Goal: Task Accomplishment & Management: Manage account settings

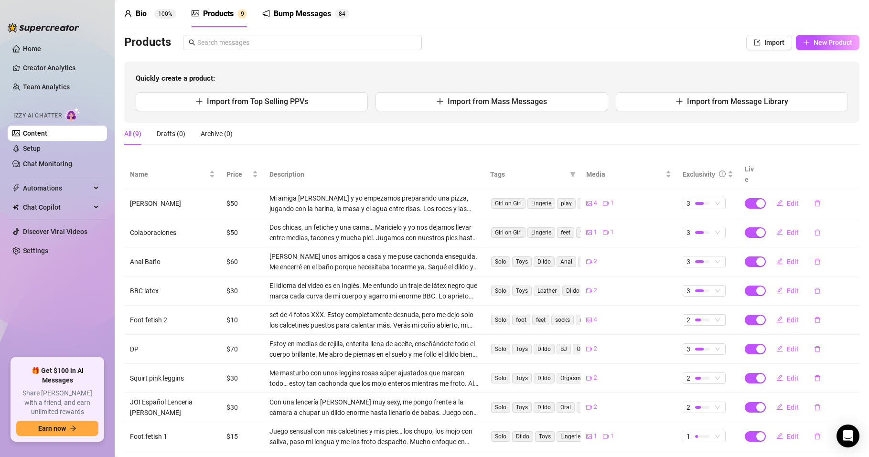
scroll to position [60, 0]
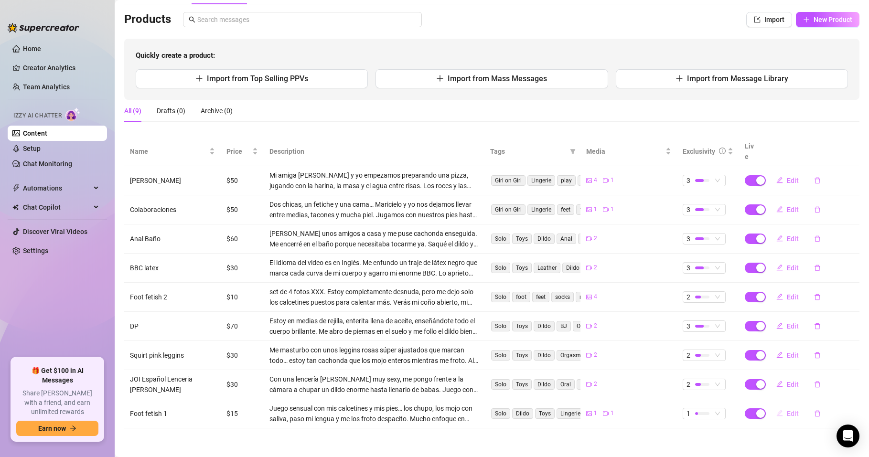
click at [787, 415] on span "Edit" at bounding box center [793, 414] width 12 height 8
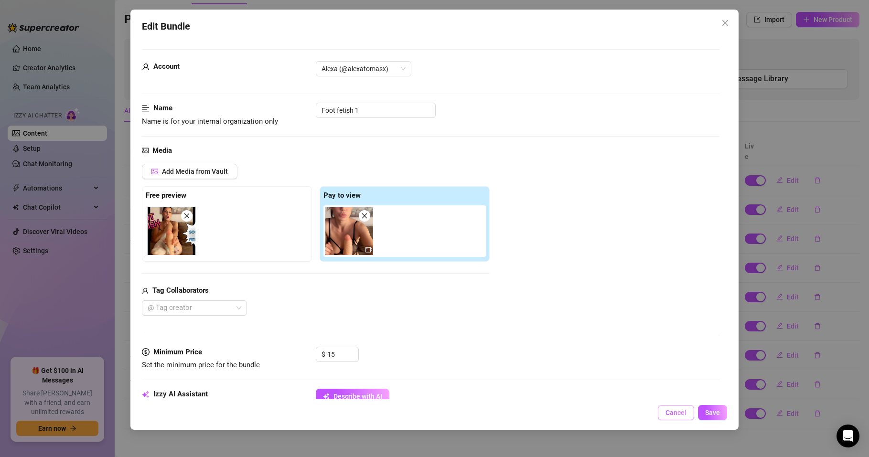
click at [675, 412] on span "Cancel" at bounding box center [676, 413] width 21 height 8
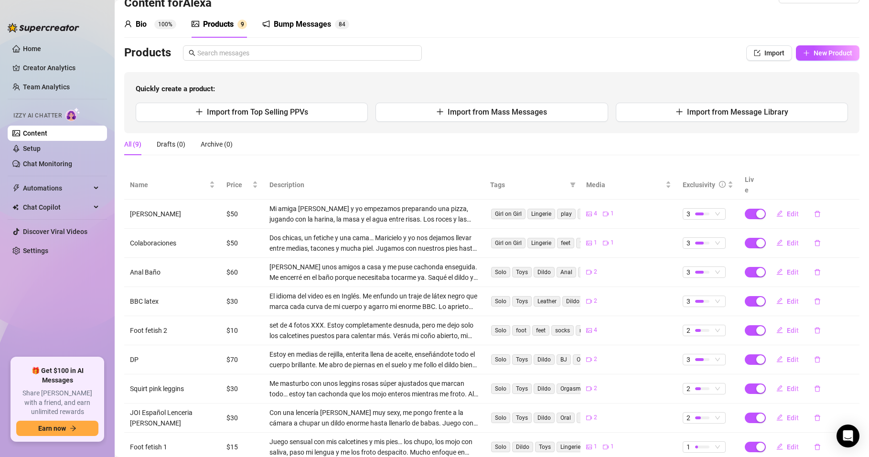
scroll to position [0, 0]
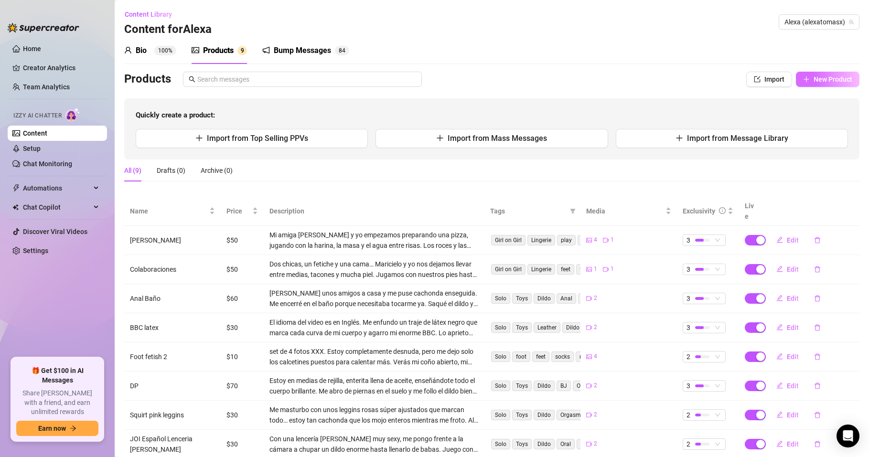
click at [818, 81] on span "New Product" at bounding box center [833, 80] width 39 height 8
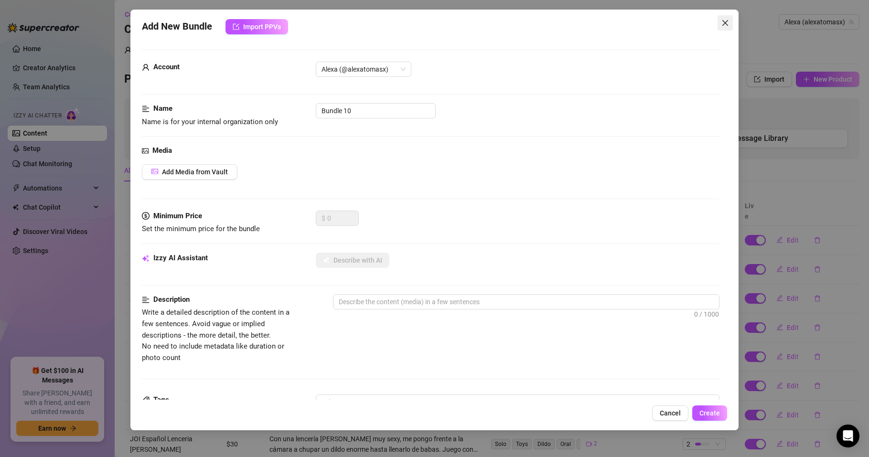
click at [726, 26] on icon "close" at bounding box center [726, 23] width 8 height 8
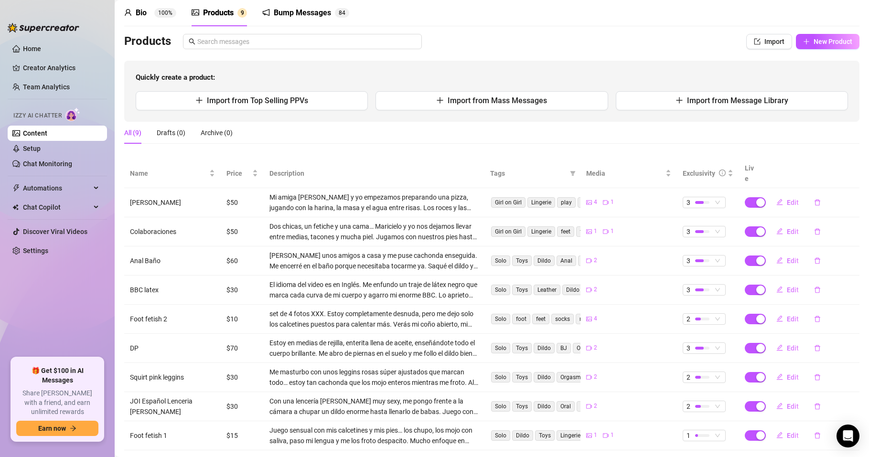
scroll to position [57, 0]
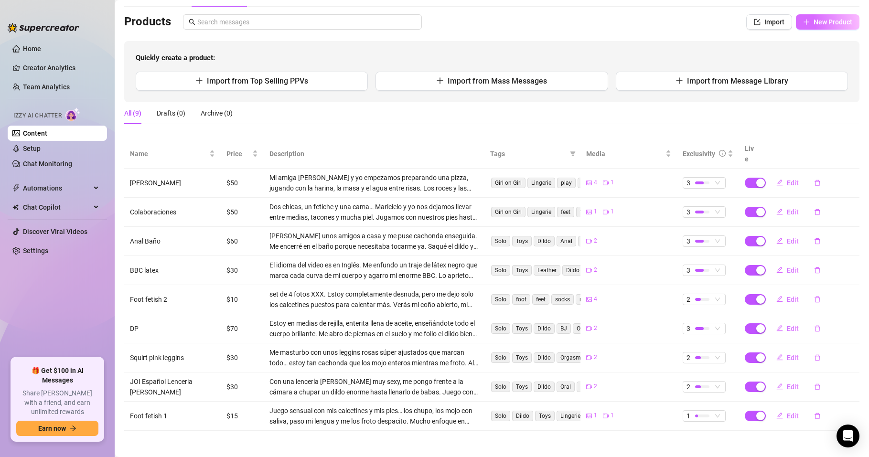
click at [814, 21] on span "New Product" at bounding box center [833, 22] width 39 height 8
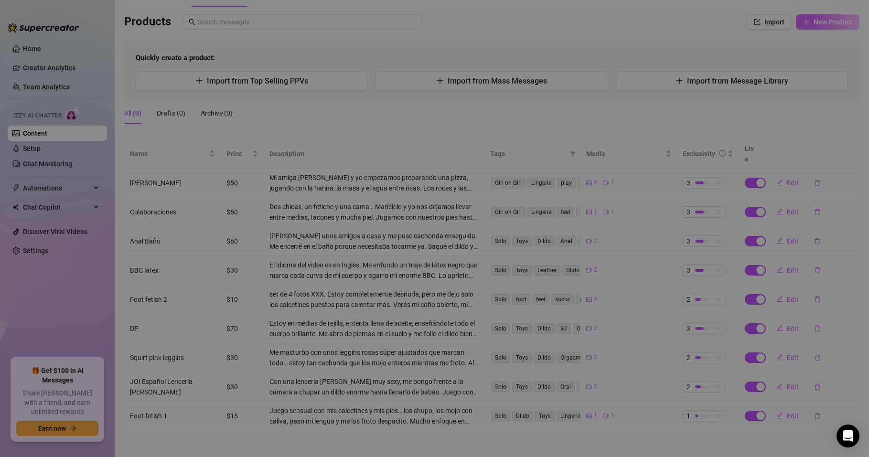
type textarea "Type your message here..."
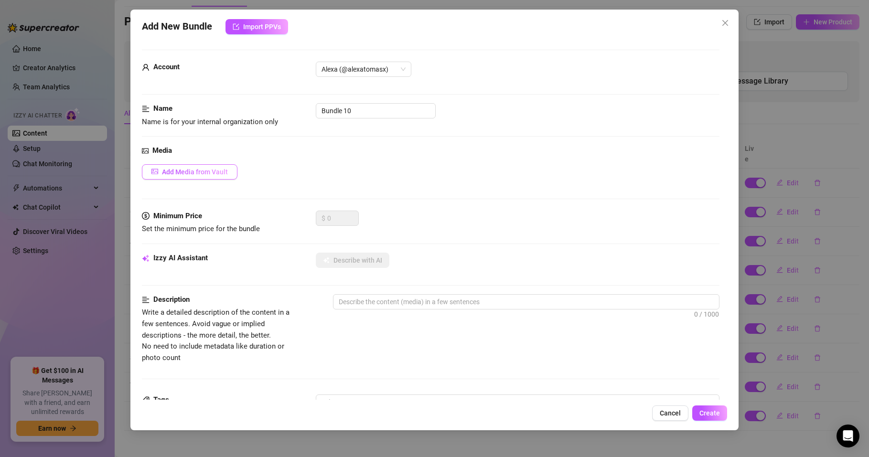
click at [209, 172] on span "Add Media from Vault" at bounding box center [195, 172] width 66 height 8
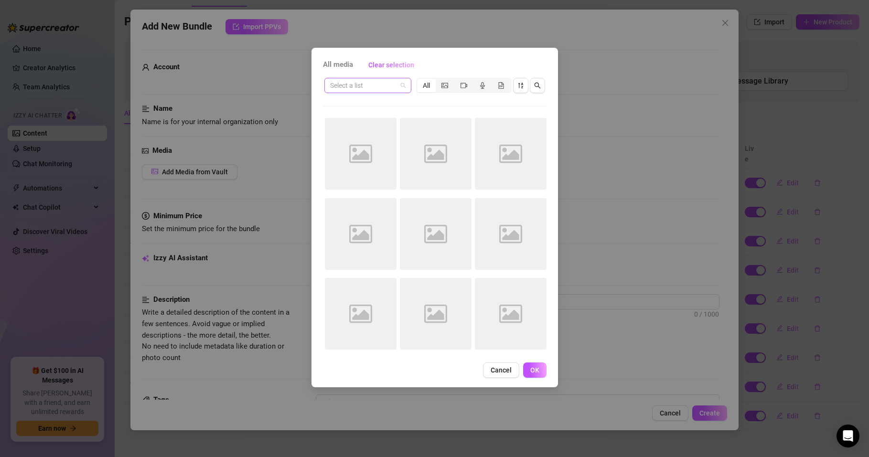
click at [406, 83] on div "Select a list" at bounding box center [368, 85] width 87 height 15
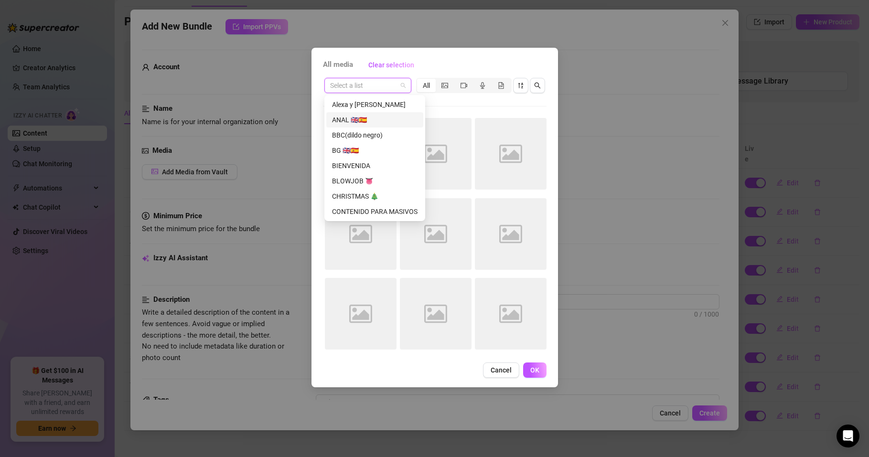
click at [366, 120] on div "ANAL 🇬🇧🇪🇸" at bounding box center [375, 120] width 86 height 11
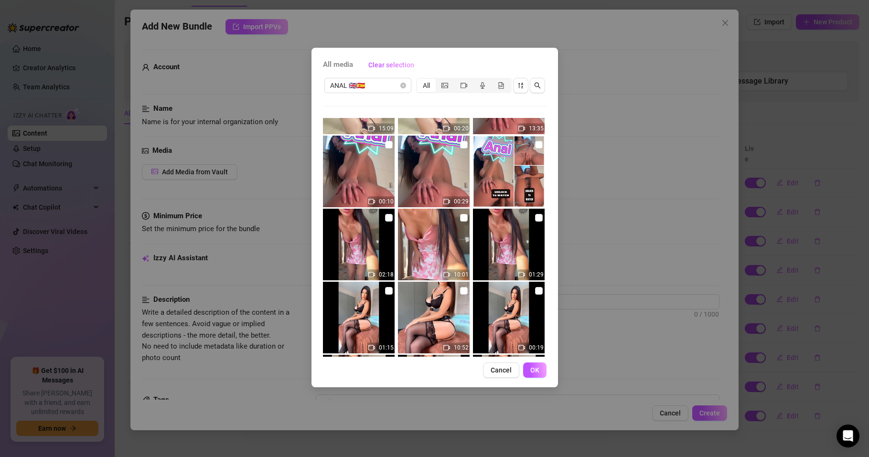
scroll to position [172, 0]
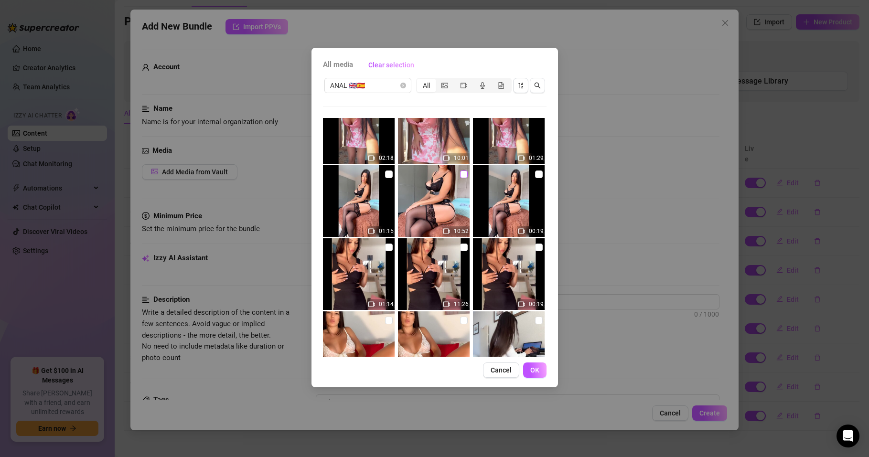
click at [460, 173] on input "checkbox" at bounding box center [464, 175] width 8 height 8
checkbox input "true"
click at [536, 174] on input "checkbox" at bounding box center [539, 175] width 8 height 8
checkbox input "true"
click at [531, 372] on span "OK" at bounding box center [535, 371] width 9 height 8
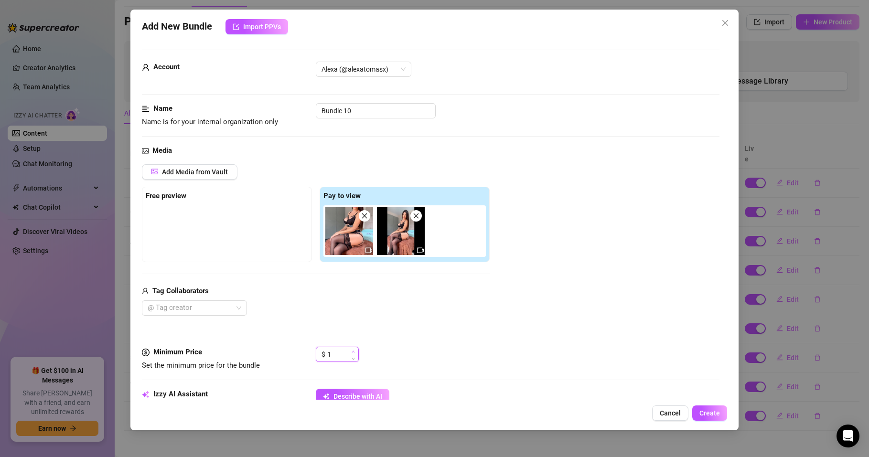
click at [350, 349] on span "Increase Value" at bounding box center [353, 351] width 11 height 9
drag, startPoint x: 335, startPoint y: 352, endPoint x: 320, endPoint y: 354, distance: 14.5
click at [320, 354] on div "$ 1" at bounding box center [337, 354] width 43 height 15
drag, startPoint x: 330, startPoint y: 356, endPoint x: 322, endPoint y: 359, distance: 8.8
click at [322, 359] on div "$ 40" at bounding box center [337, 354] width 43 height 15
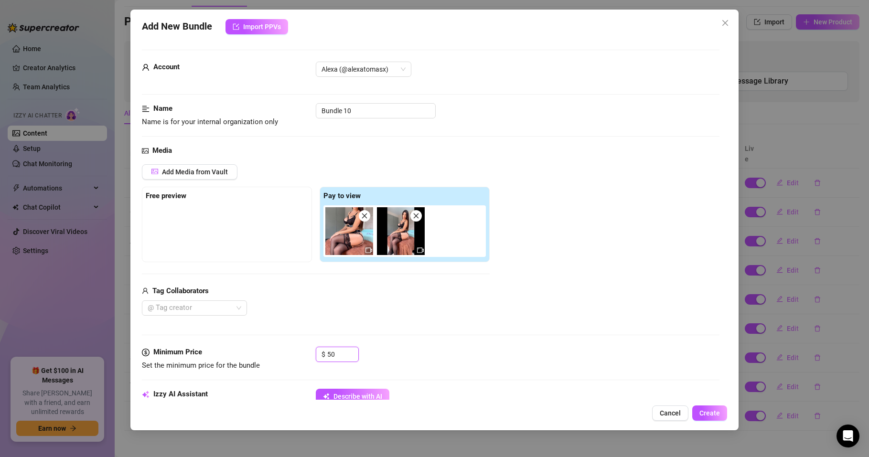
type input "50"
click at [320, 297] on div "Tag Collaborators @ Tag creator" at bounding box center [316, 301] width 348 height 31
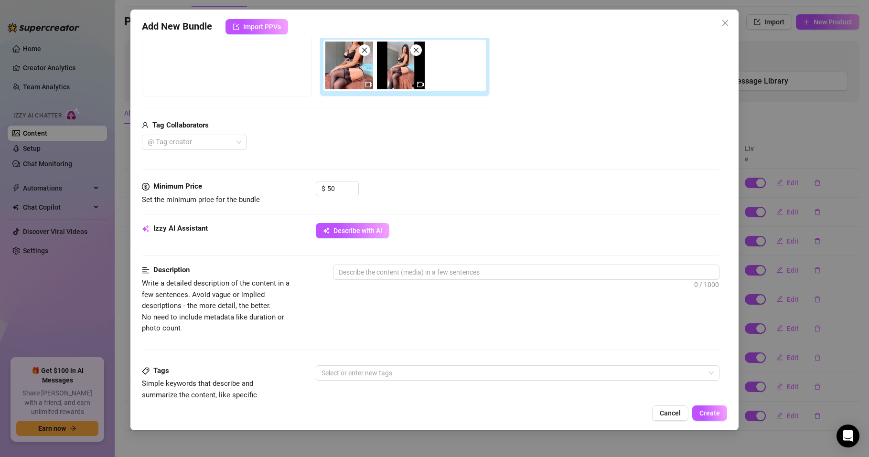
scroll to position [229, 0]
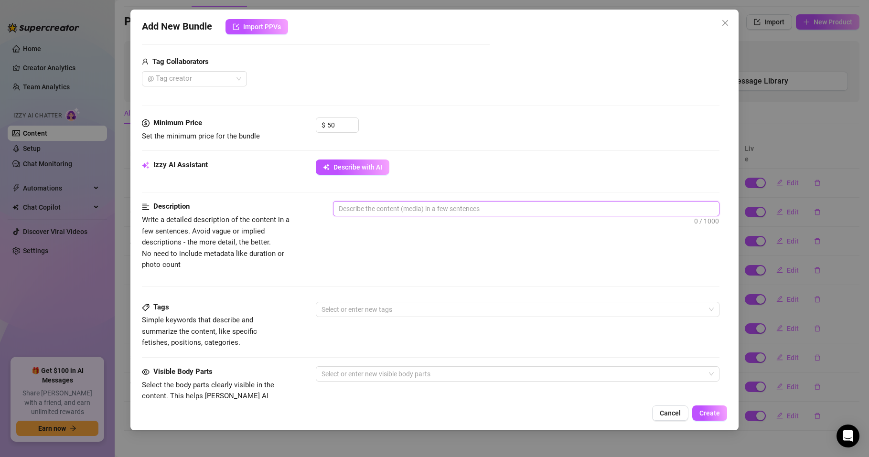
click at [360, 206] on textarea at bounding box center [527, 209] width 386 height 14
paste textarea "In black lingerie and stockings, I spread my legs and fuck my pussy with a glas…"
type textarea "In black lingerie and stockings, I spread my legs and fuck my pussy with a glas…"
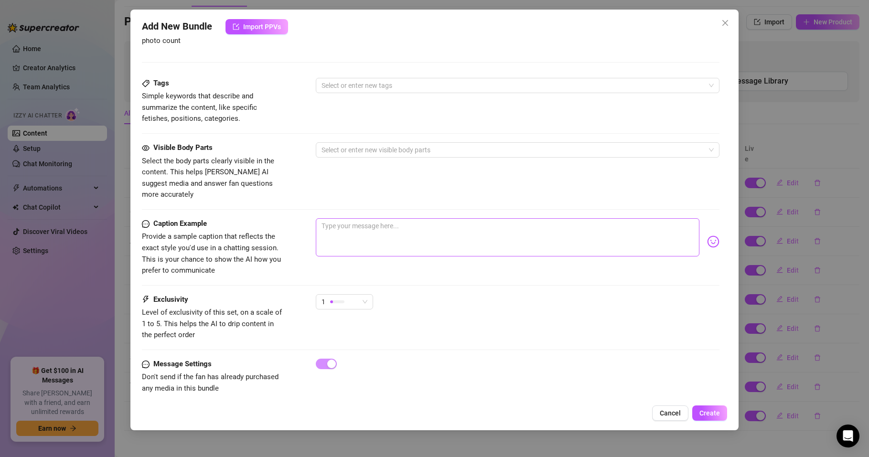
scroll to position [455, 0]
click at [359, 294] on span "1" at bounding box center [345, 301] width 46 height 14
type textarea "In black lingerie and stockings, I spread my legs and fuck my pussy with a glas…"
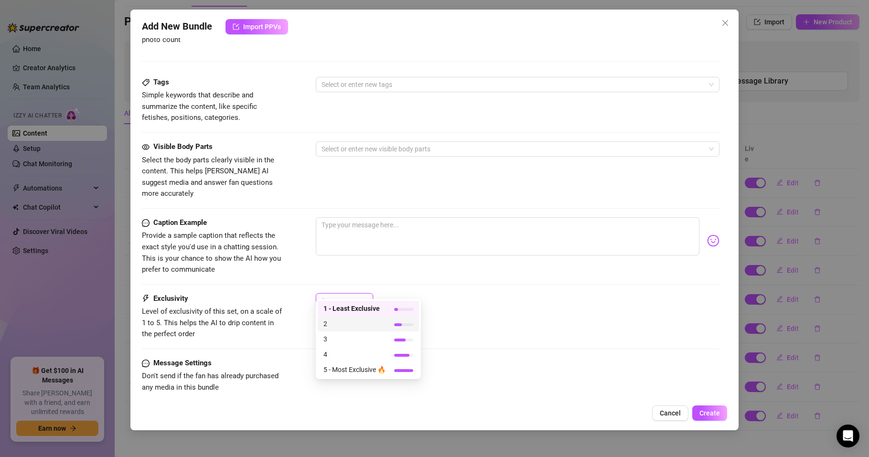
click at [328, 322] on span "2" at bounding box center [355, 324] width 62 height 11
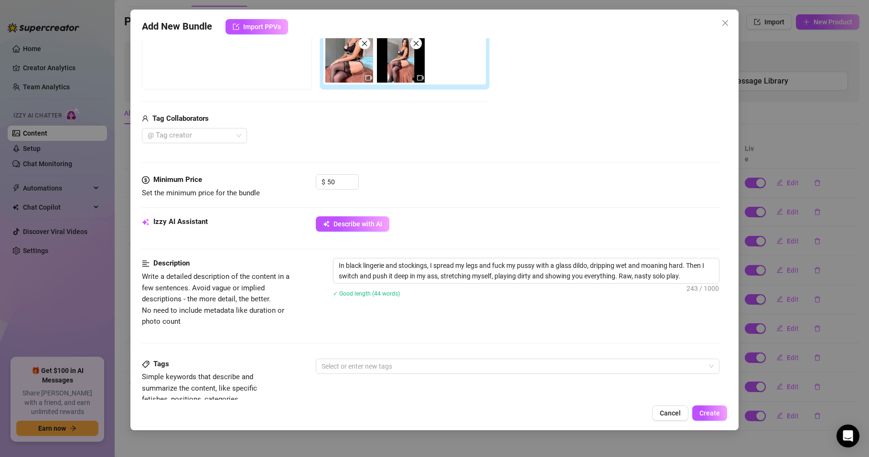
scroll to position [168, 0]
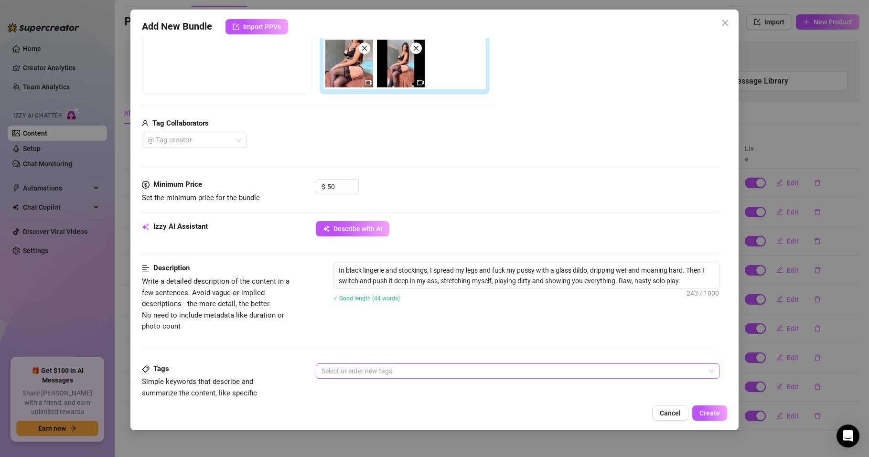
click at [369, 375] on div at bounding box center [513, 371] width 390 height 13
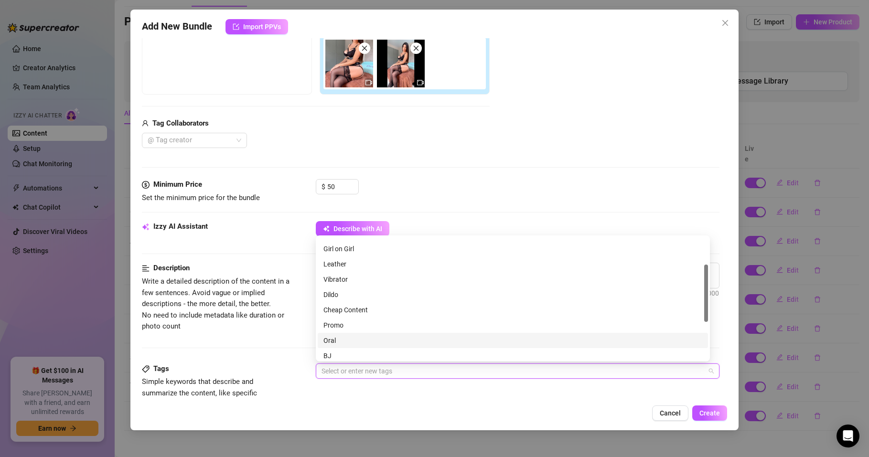
scroll to position [0, 0]
click at [329, 262] on div "Solo" at bounding box center [513, 260] width 379 height 11
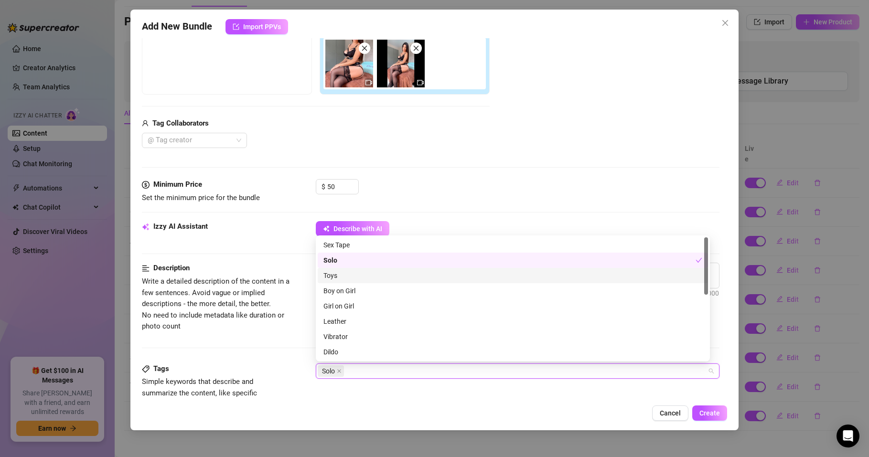
click at [332, 275] on div "Toys" at bounding box center [513, 276] width 379 height 11
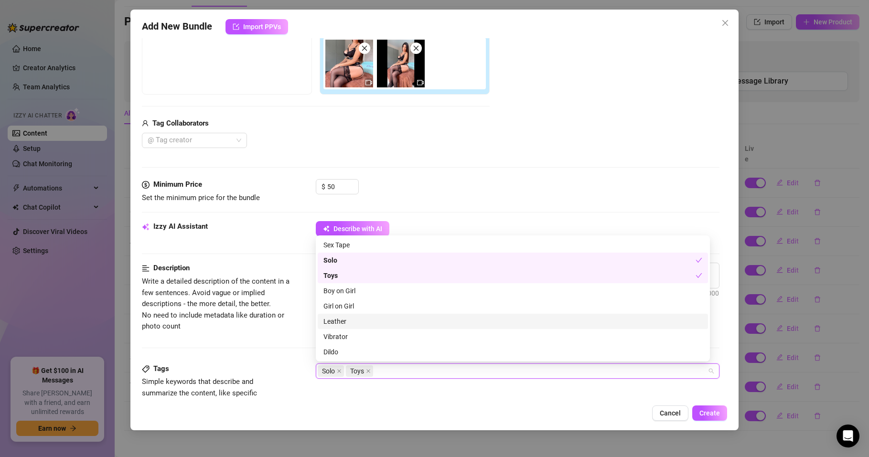
click at [330, 325] on div "Leather" at bounding box center [513, 321] width 379 height 11
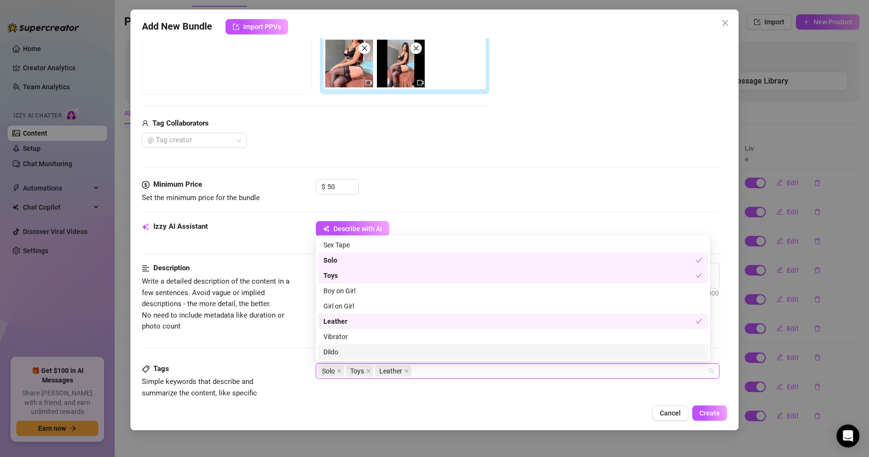
click at [329, 349] on div "Dildo" at bounding box center [513, 352] width 379 height 11
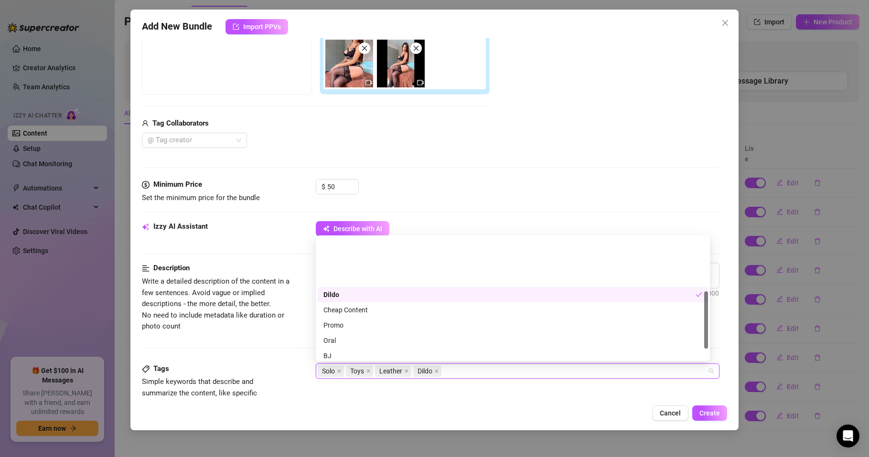
scroll to position [115, 0]
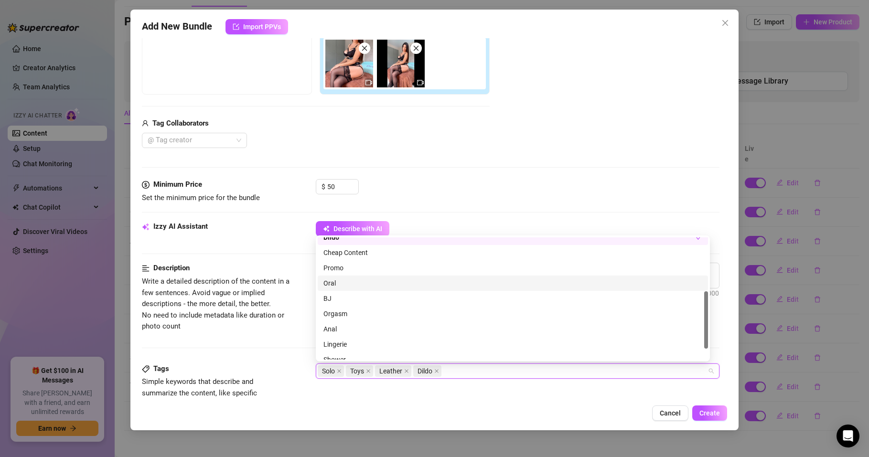
click at [332, 285] on div "Oral" at bounding box center [513, 283] width 379 height 11
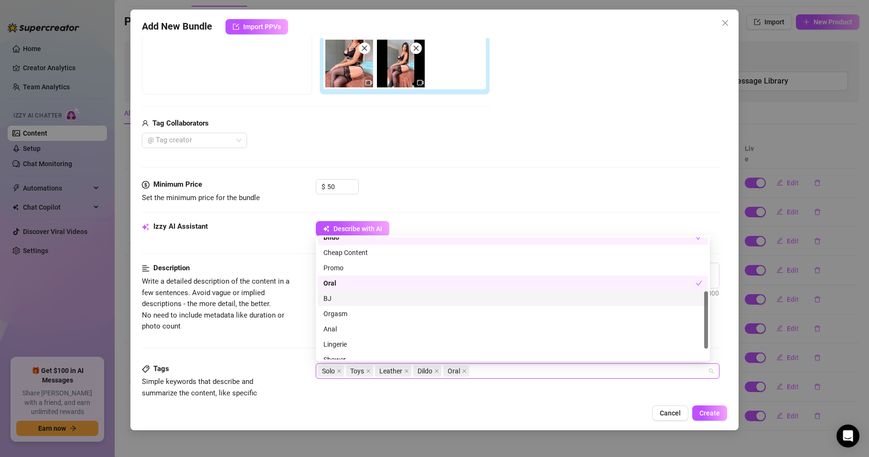
click at [335, 300] on div "BJ" at bounding box center [513, 298] width 379 height 11
drag, startPoint x: 337, startPoint y: 316, endPoint x: 337, endPoint y: 330, distance: 13.9
click at [337, 316] on div "Orgasm" at bounding box center [513, 314] width 379 height 11
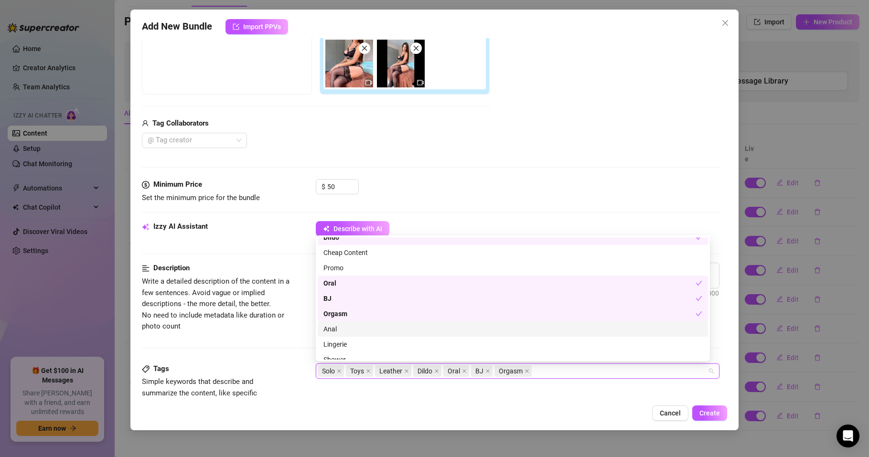
click at [335, 332] on div "Anal" at bounding box center [513, 329] width 379 height 11
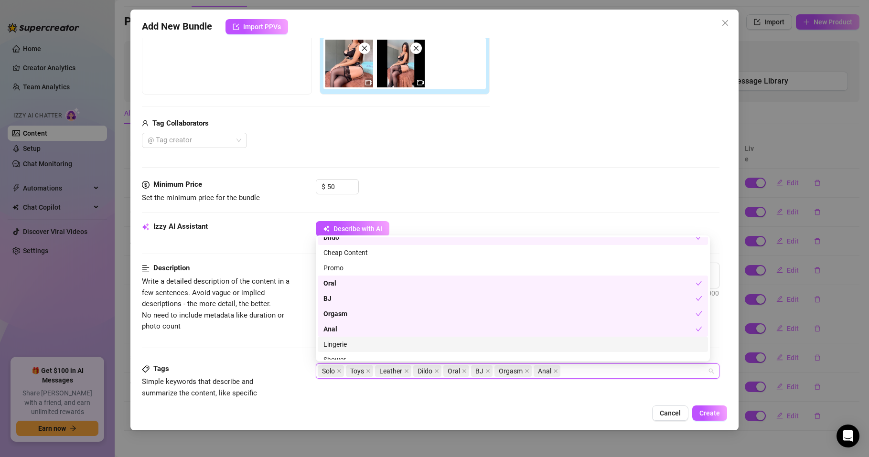
click at [334, 344] on div "Lingerie" at bounding box center [513, 344] width 379 height 11
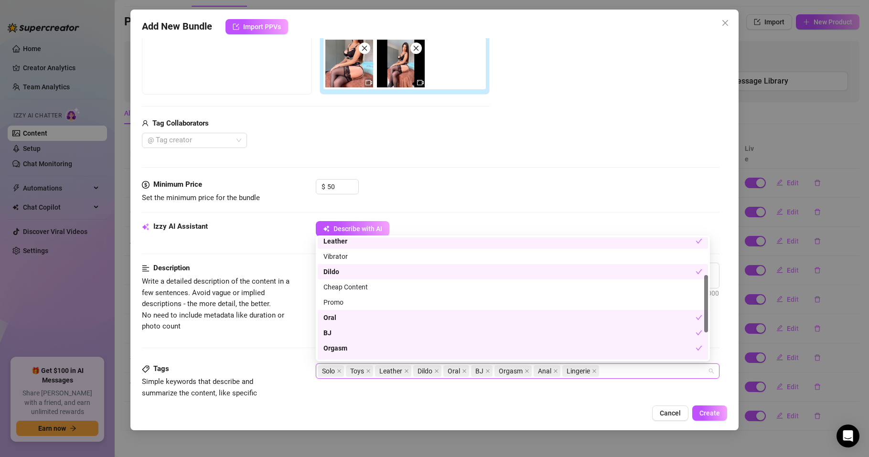
scroll to position [138, 0]
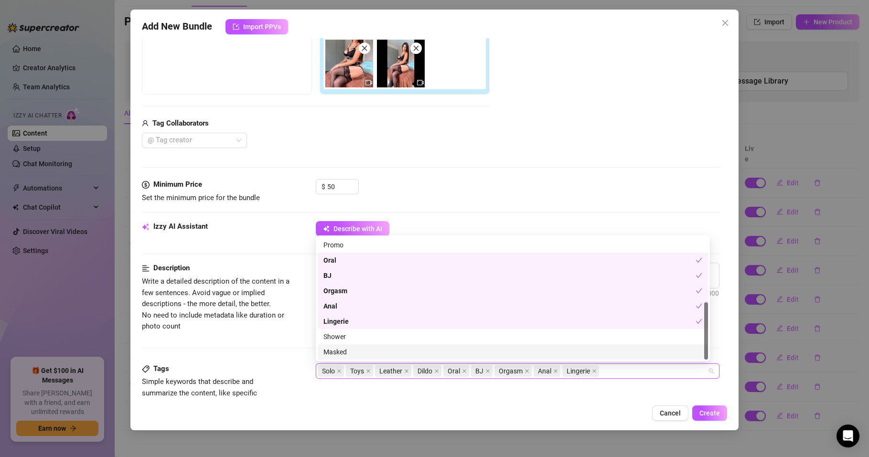
click at [352, 393] on div "Tags Simple keywords that describe and summarize the content, like specific fet…" at bounding box center [431, 387] width 578 height 47
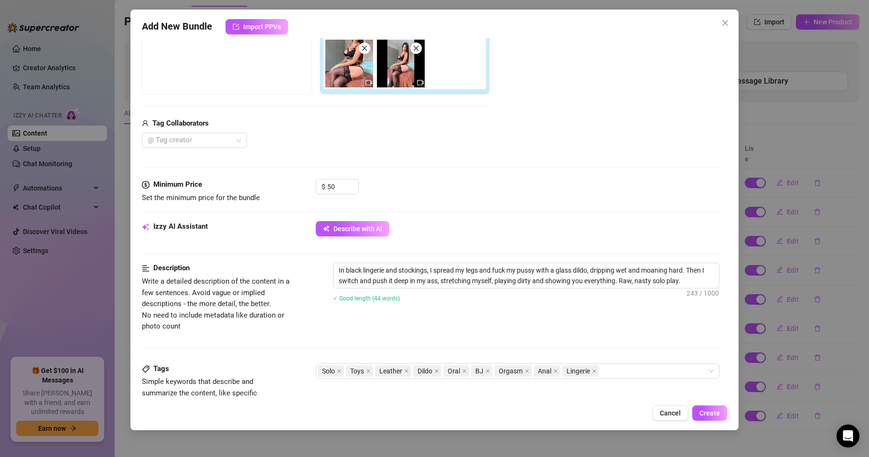
click at [269, 352] on div "Description Write a detailed description of the content in a few sentences. Avo…" at bounding box center [431, 313] width 578 height 100
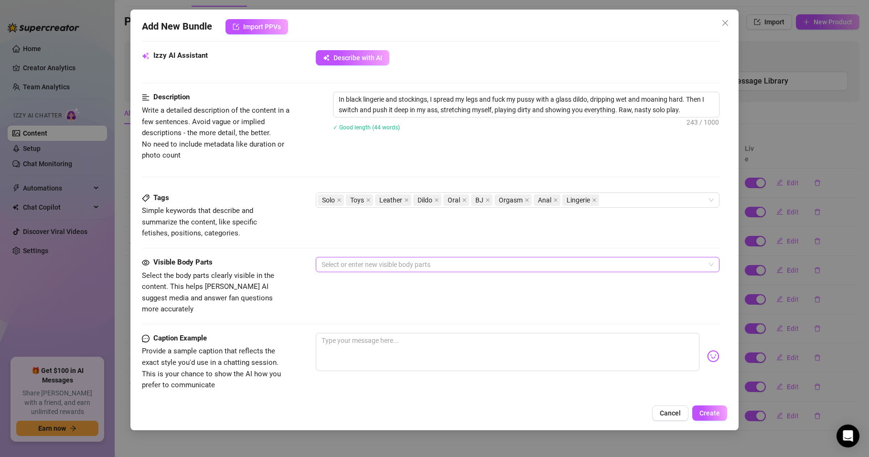
scroll to position [340, 0]
click at [349, 266] on div at bounding box center [513, 263] width 390 height 13
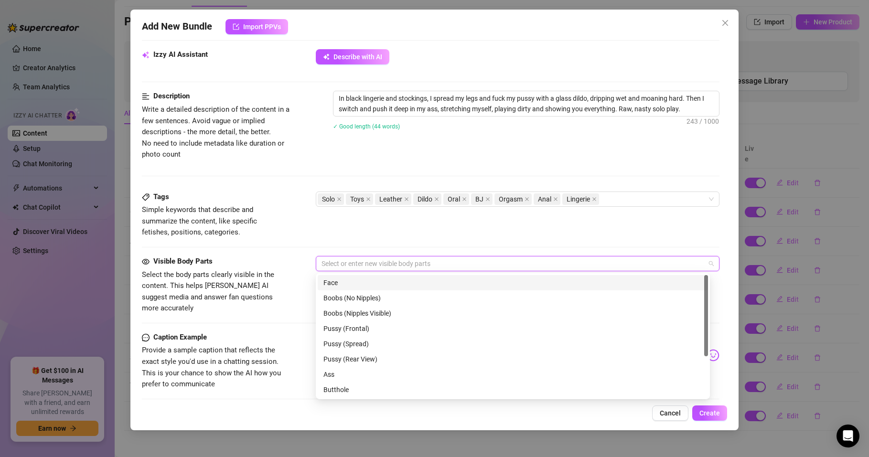
click at [339, 286] on div "Face" at bounding box center [513, 283] width 379 height 11
click at [340, 313] on div "Boobs (Nipples Visible)" at bounding box center [513, 313] width 379 height 11
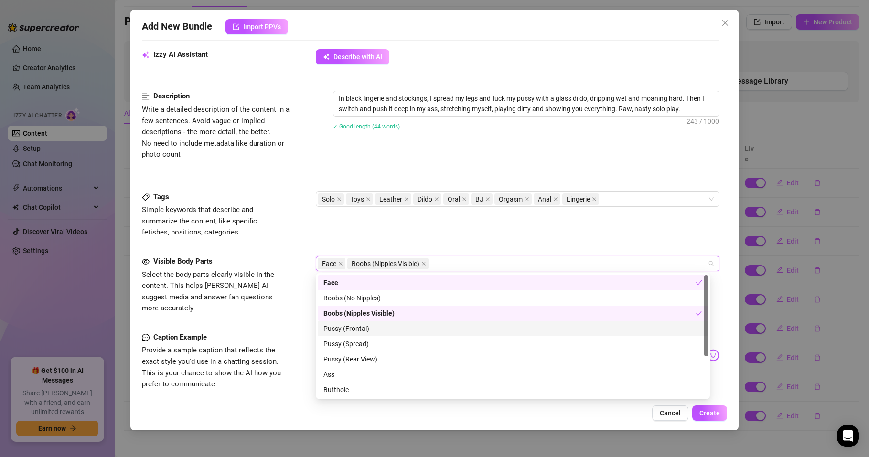
click at [342, 331] on div "Pussy (Frontal)" at bounding box center [513, 329] width 379 height 11
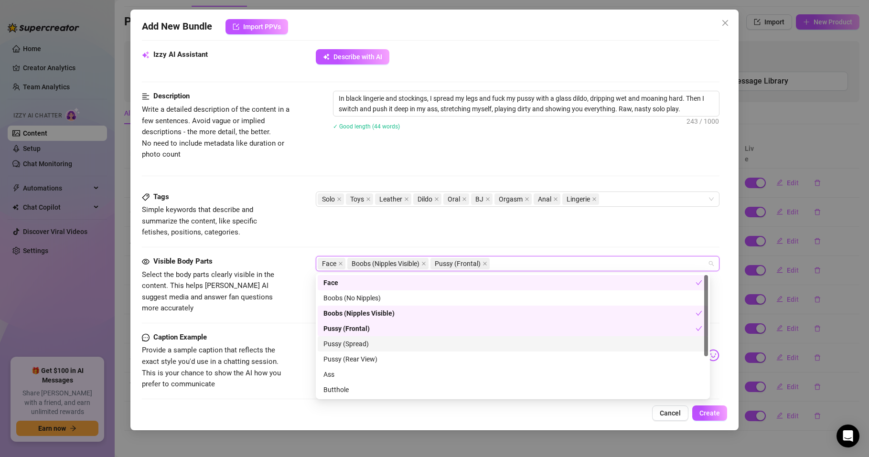
click at [342, 341] on div "Pussy (Spread)" at bounding box center [513, 344] width 379 height 11
drag, startPoint x: 342, startPoint y: 357, endPoint x: 339, endPoint y: 362, distance: 6.4
click at [343, 357] on div "Pussy (Rear View)" at bounding box center [513, 359] width 379 height 11
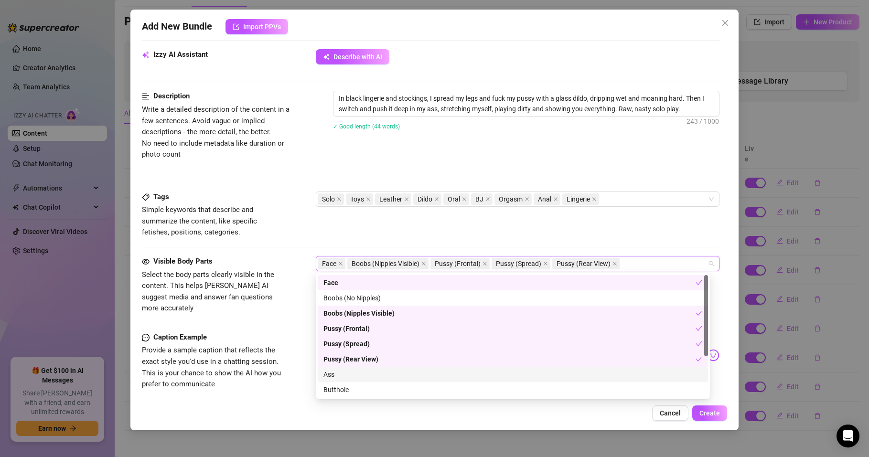
click at [331, 371] on div "Ass" at bounding box center [513, 374] width 379 height 11
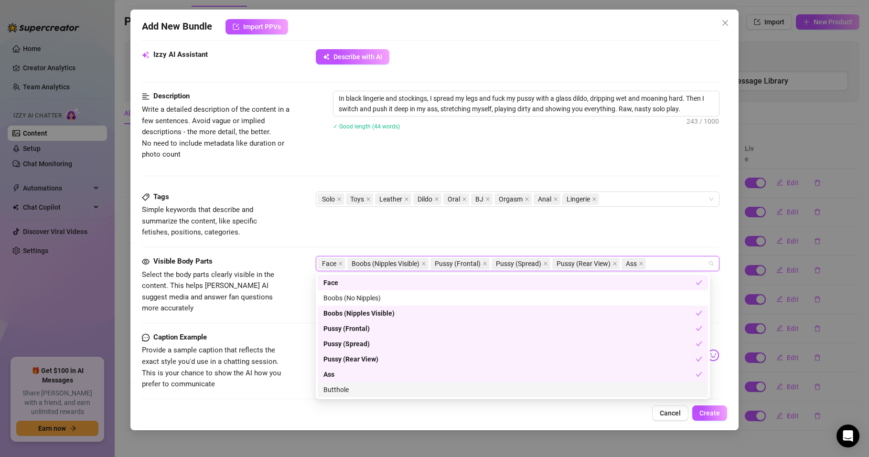
click at [342, 393] on div "Butthole" at bounding box center [513, 390] width 379 height 11
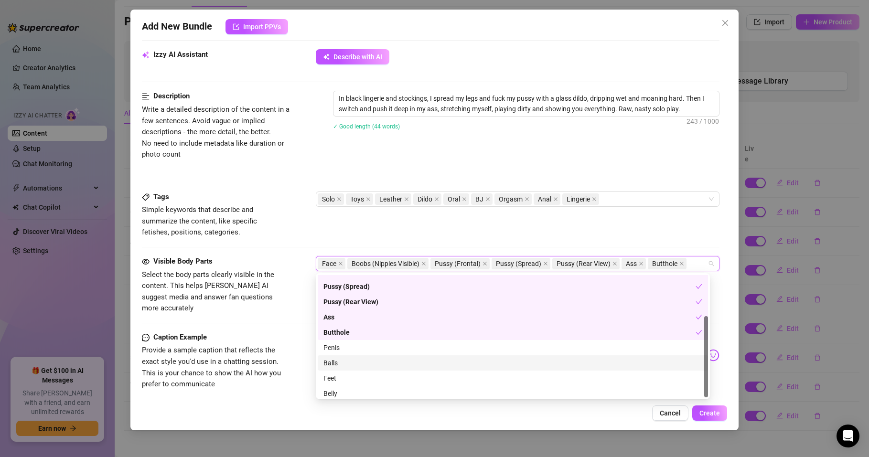
scroll to position [61, 0]
click at [338, 359] on div "Balls" at bounding box center [513, 359] width 379 height 11
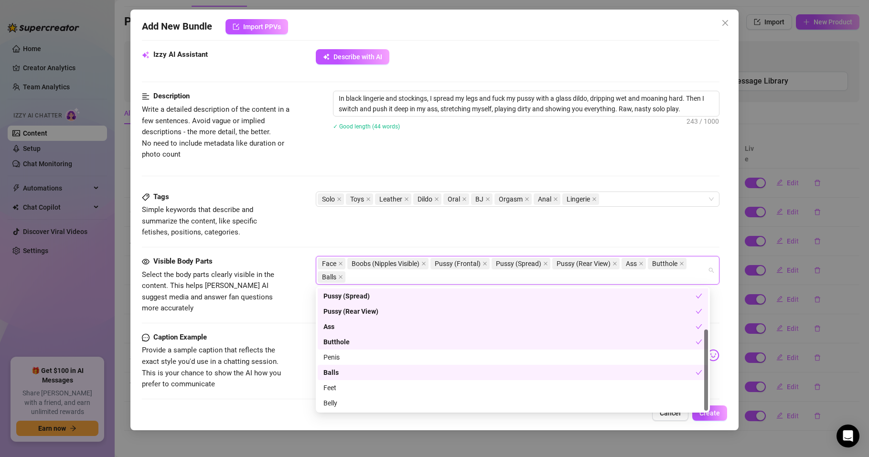
click at [338, 367] on div "Balls" at bounding box center [513, 372] width 391 height 15
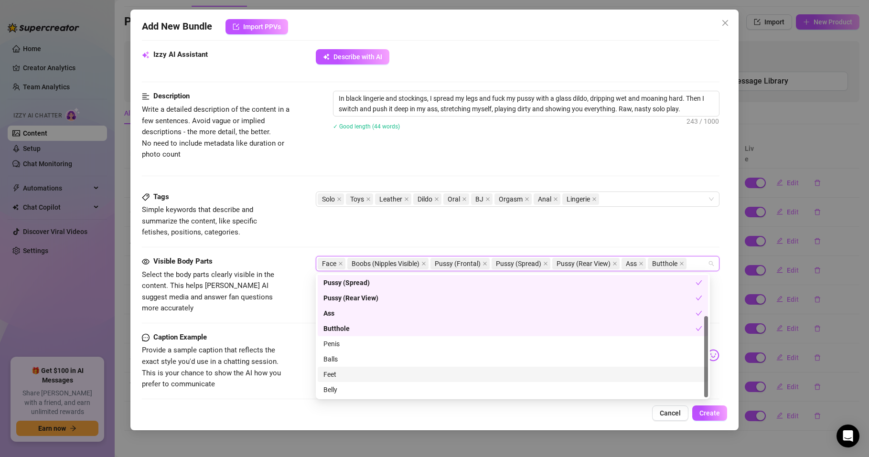
click at [337, 373] on div "Feet" at bounding box center [513, 374] width 379 height 11
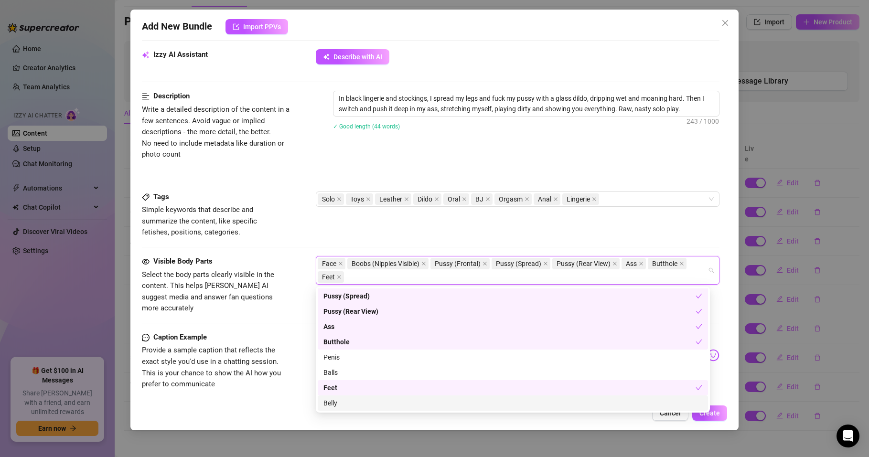
click at [334, 403] on div "Belly" at bounding box center [513, 403] width 379 height 11
click at [336, 385] on div "Feet" at bounding box center [510, 388] width 372 height 11
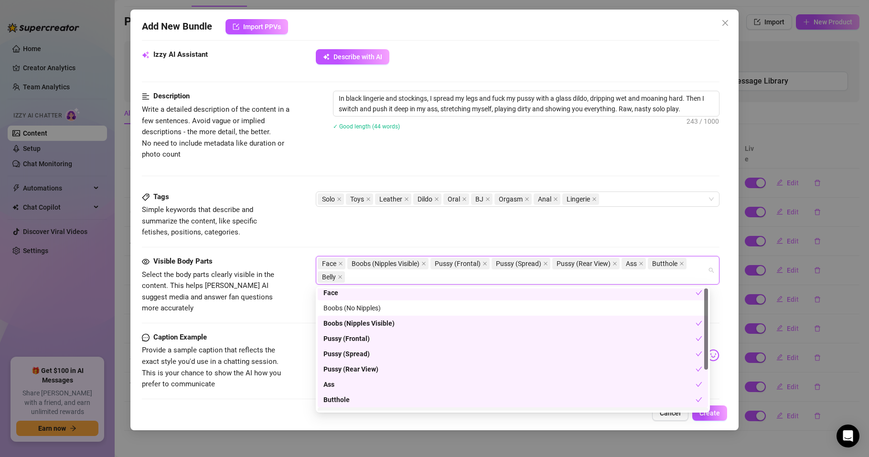
scroll to position [0, 0]
click at [309, 271] on div "Visible Body Parts Select the body parts clearly visible in the content. This h…" at bounding box center [431, 285] width 578 height 58
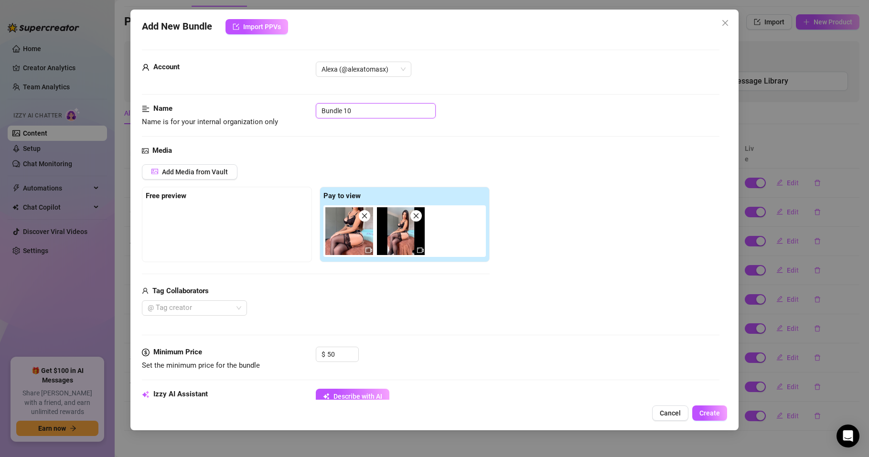
drag, startPoint x: 362, startPoint y: 112, endPoint x: 312, endPoint y: 117, distance: 50.4
click at [312, 117] on div "Name Name is for your internal organization only Bundle 10" at bounding box center [431, 115] width 578 height 24
click at [351, 113] on input "ANAL" at bounding box center [376, 110] width 120 height 15
click at [372, 110] on input "ANAL ING" at bounding box center [376, 110] width 120 height 15
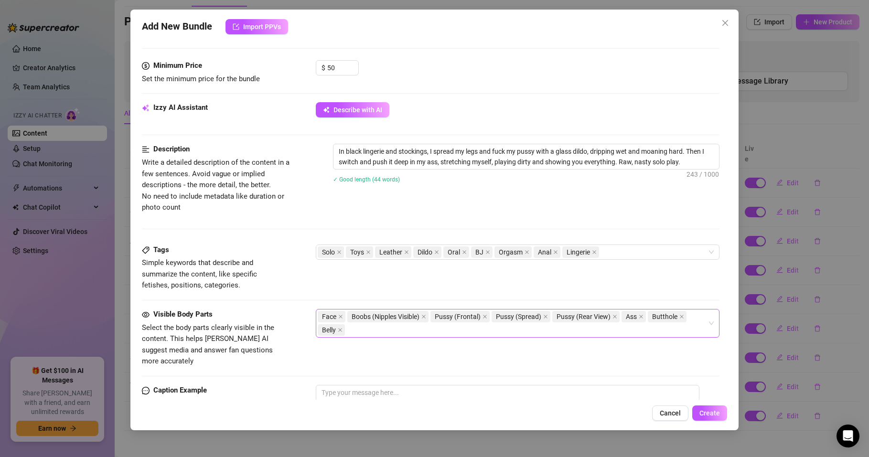
scroll to position [455, 0]
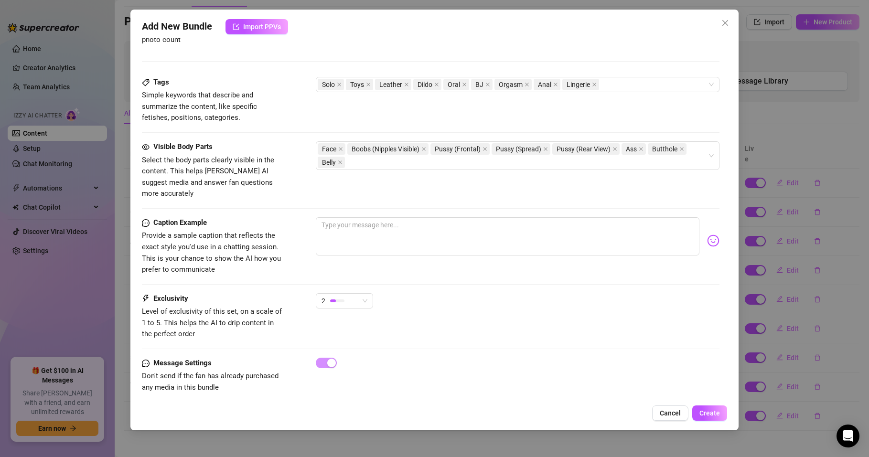
type input "ANAL ING 1"
click at [340, 221] on textarea at bounding box center [508, 236] width 384 height 38
paste textarea "My pussy or my ass… which hole do you want to see me destroy with this glass di…"
type textarea "My pussy or my ass… which hole do you want to see me destroy with this glass di…"
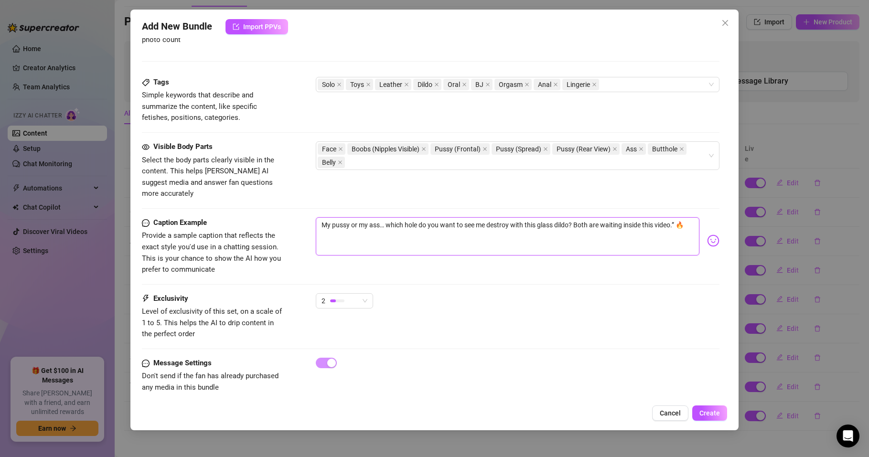
click at [675, 217] on textarea "My pussy or my ass… which hole do you want to see me destroy with this glass di…" at bounding box center [508, 236] width 384 height 38
type textarea "My pussy or my ass… which hole do you want to see me destroy with this glass di…"
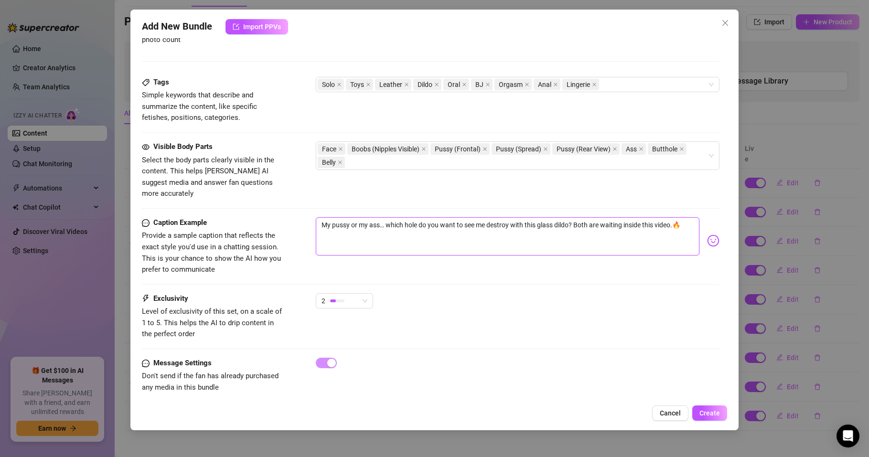
type textarea "My pussy or my ass… which hole do you want to see me destroy with this glass di…"
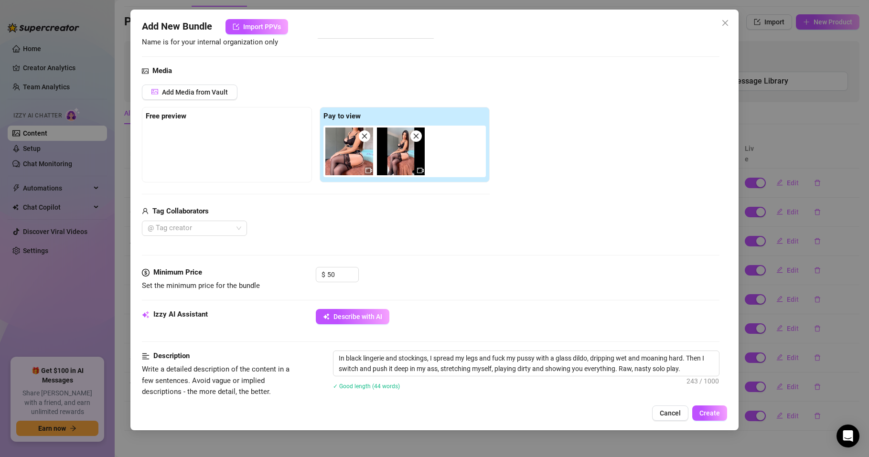
scroll to position [0, 0]
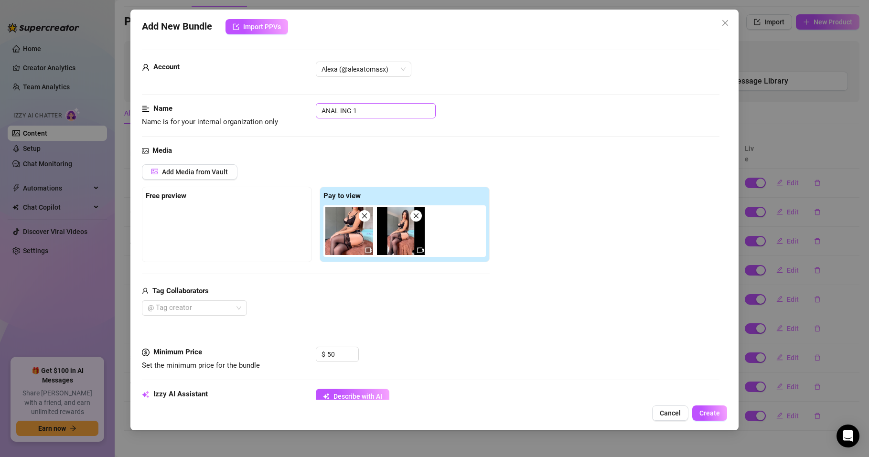
type textarea "My pussy or my ass… which hole do you want to see me destroy with this glass di…"
drag, startPoint x: 322, startPoint y: 113, endPoint x: 359, endPoint y: 108, distance: 38.1
click at [359, 108] on input "ANAL ING 1" at bounding box center [376, 110] width 120 height 15
click at [417, 147] on div "Media" at bounding box center [431, 150] width 578 height 11
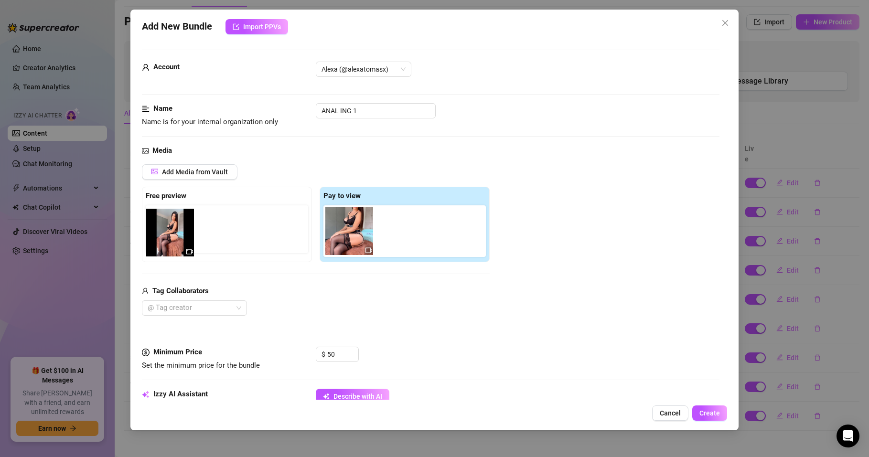
drag, startPoint x: 407, startPoint y: 241, endPoint x: 172, endPoint y: 242, distance: 235.2
click at [172, 242] on div "Free preview Pay to view" at bounding box center [316, 225] width 348 height 76
drag, startPoint x: 394, startPoint y: 236, endPoint x: 158, endPoint y: 230, distance: 235.7
click at [158, 230] on div "Free preview Pay to view" at bounding box center [316, 225] width 348 height 76
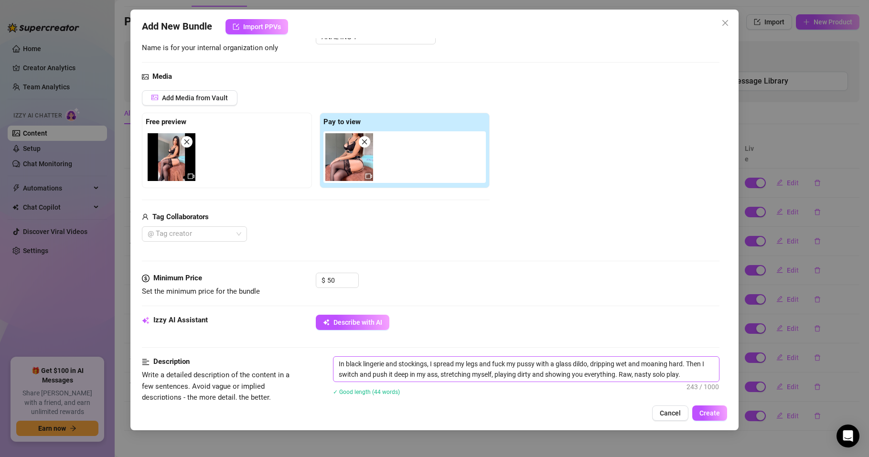
scroll to position [172, 0]
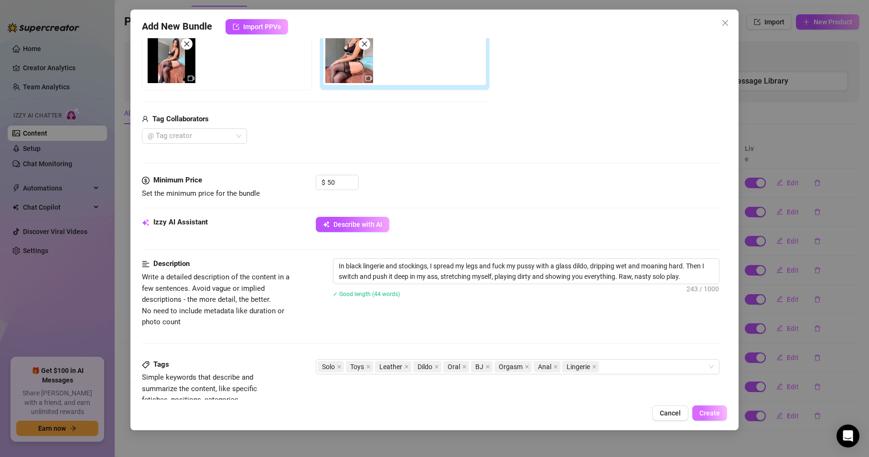
click at [708, 411] on span "Create" at bounding box center [710, 414] width 21 height 8
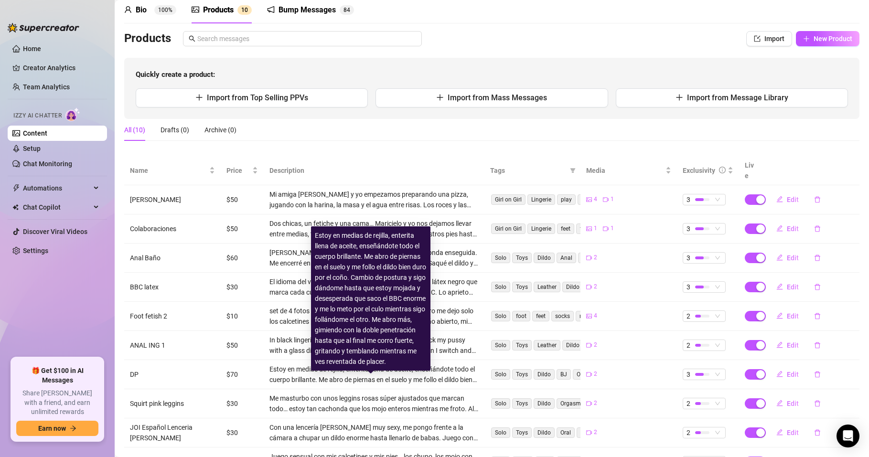
scroll to position [0, 0]
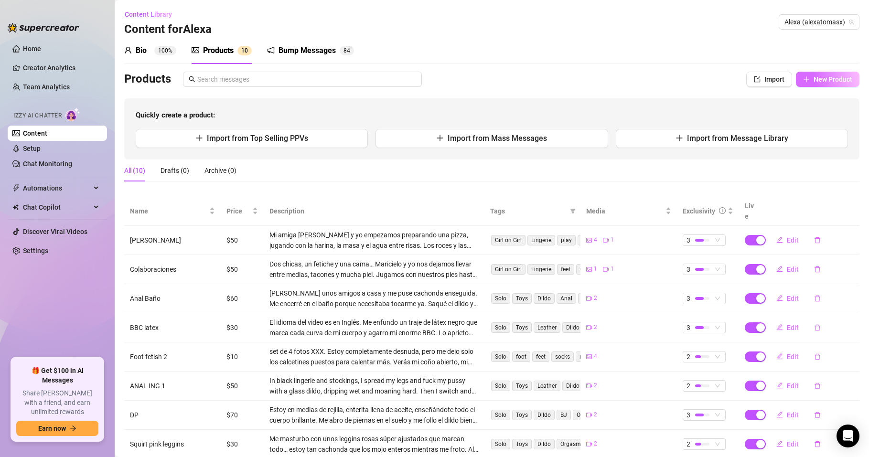
click at [814, 80] on span "New Product" at bounding box center [833, 80] width 39 height 8
type textarea "Type your message here..."
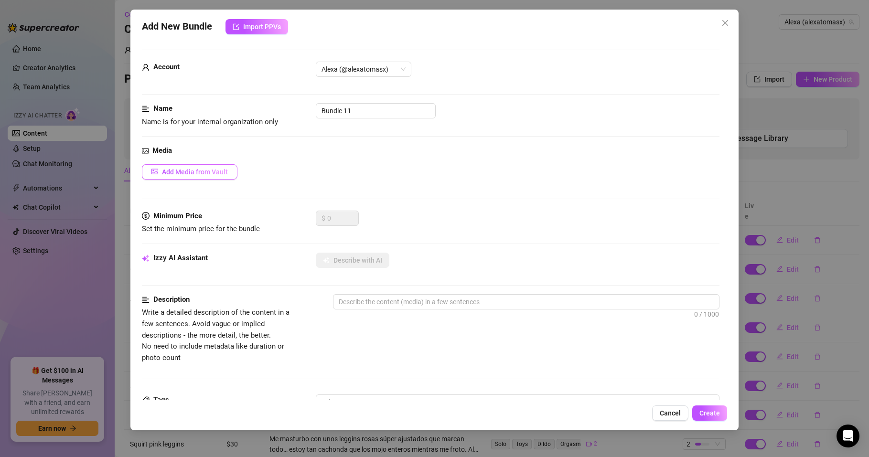
click at [220, 175] on span "Add Media from Vault" at bounding box center [195, 172] width 66 height 8
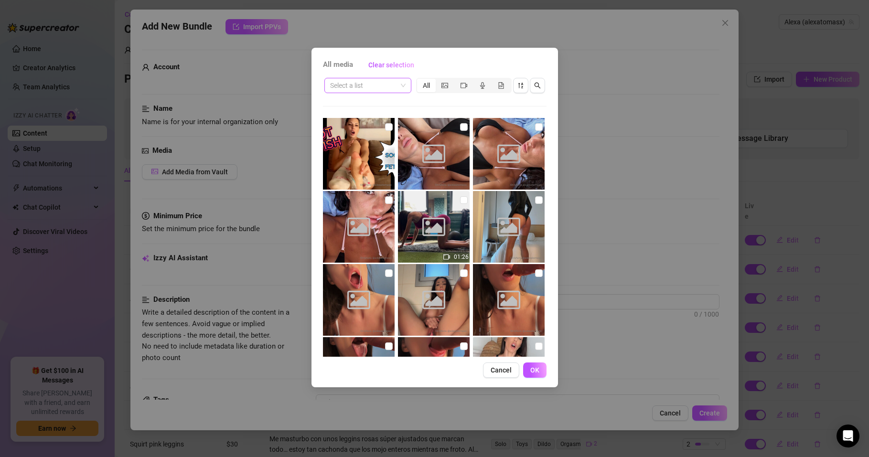
click at [401, 88] on span at bounding box center [368, 85] width 76 height 14
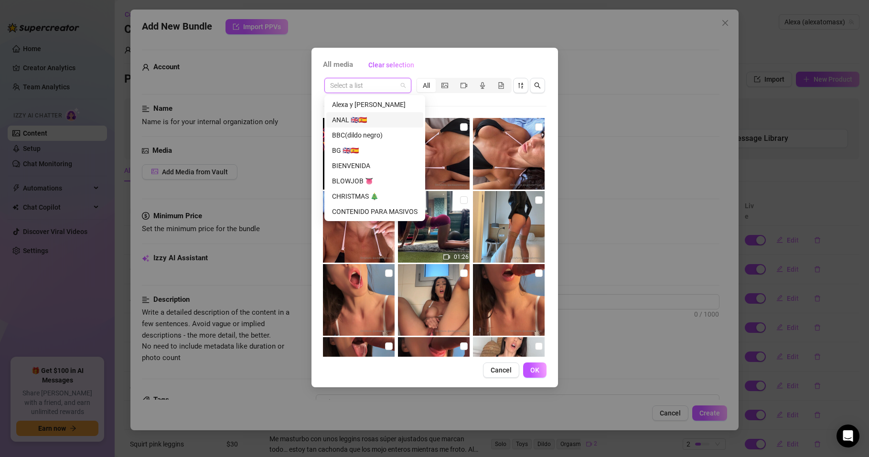
click at [359, 118] on div "ANAL 🇬🇧🇪🇸" at bounding box center [375, 120] width 86 height 11
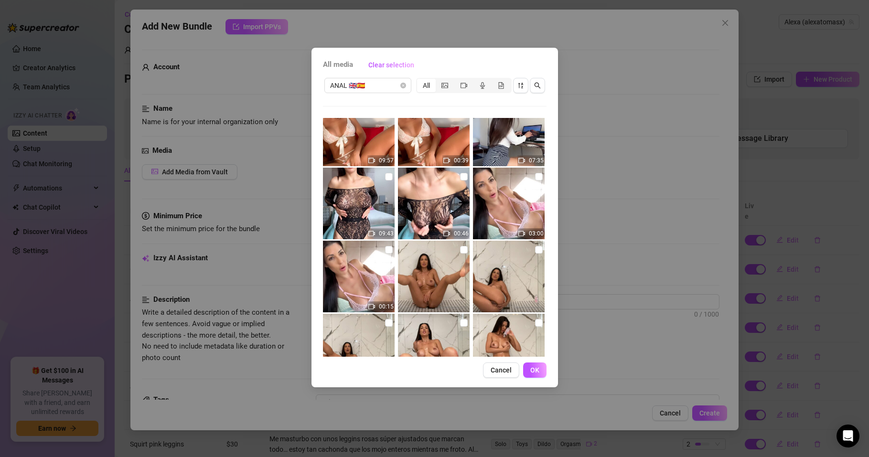
scroll to position [402, 0]
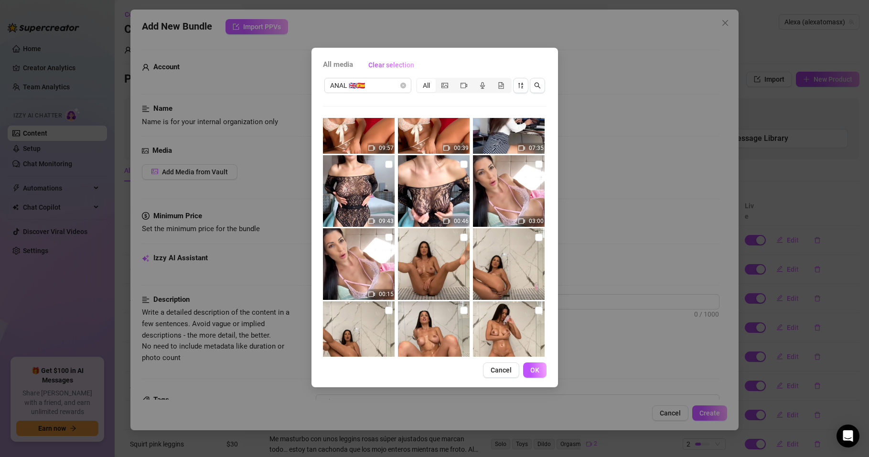
click at [358, 193] on img at bounding box center [359, 191] width 72 height 72
click at [358, 195] on img at bounding box center [359, 191] width 72 height 72
click at [387, 164] on input "checkbox" at bounding box center [389, 165] width 8 height 8
checkbox input "true"
click at [460, 163] on input "checkbox" at bounding box center [464, 165] width 8 height 8
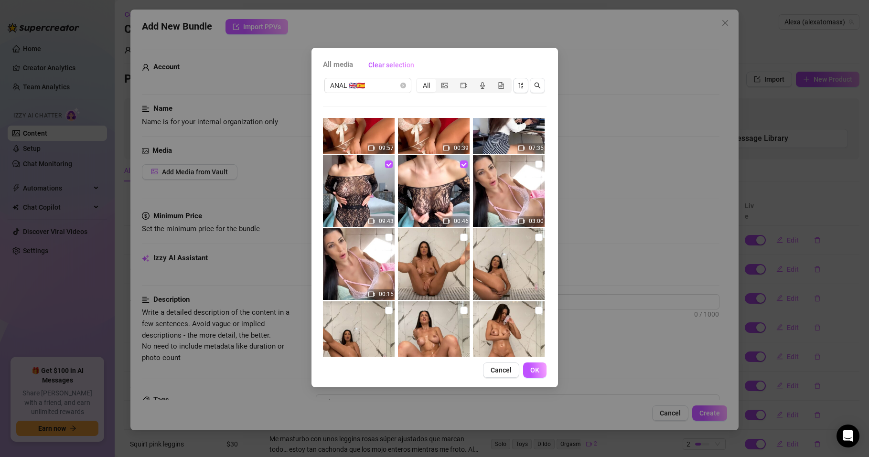
click at [428, 186] on img at bounding box center [434, 191] width 72 height 72
click at [460, 167] on input "checkbox" at bounding box center [464, 165] width 8 height 8
checkbox input "true"
click at [534, 369] on span "OK" at bounding box center [535, 371] width 9 height 8
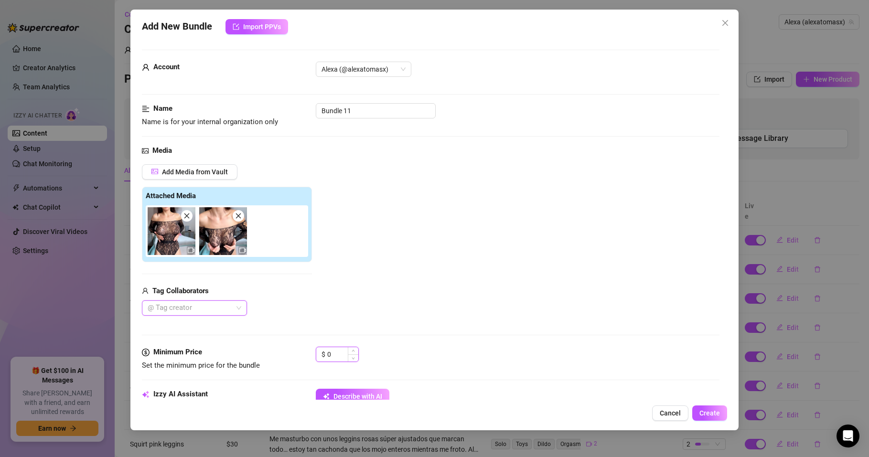
click at [342, 356] on input "0" at bounding box center [342, 354] width 31 height 14
drag, startPoint x: 336, startPoint y: 357, endPoint x: 321, endPoint y: 358, distance: 14.4
click at [321, 358] on div "$ 0" at bounding box center [337, 354] width 43 height 15
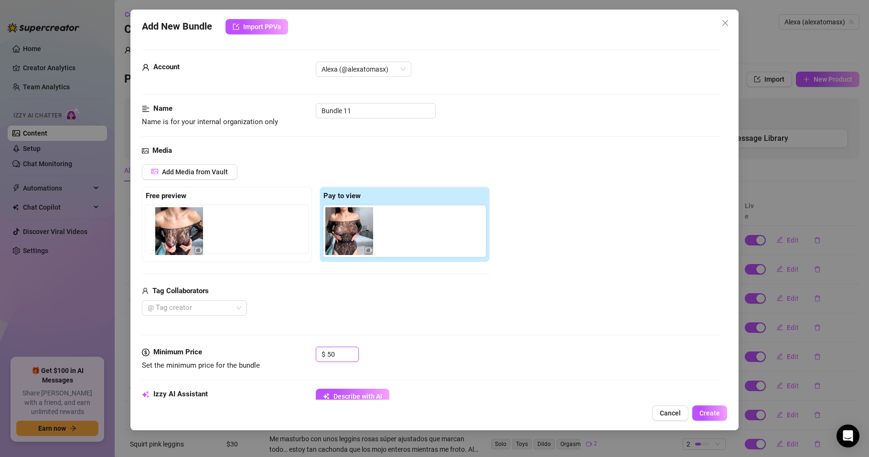
drag, startPoint x: 401, startPoint y: 232, endPoint x: 175, endPoint y: 232, distance: 225.1
click at [175, 232] on div "Free preview Pay to view" at bounding box center [316, 225] width 348 height 76
drag, startPoint x: 398, startPoint y: 236, endPoint x: 164, endPoint y: 240, distance: 233.8
click at [164, 240] on div "Free preview Pay to view" at bounding box center [316, 225] width 348 height 76
drag, startPoint x: 403, startPoint y: 236, endPoint x: 141, endPoint y: 229, distance: 262.5
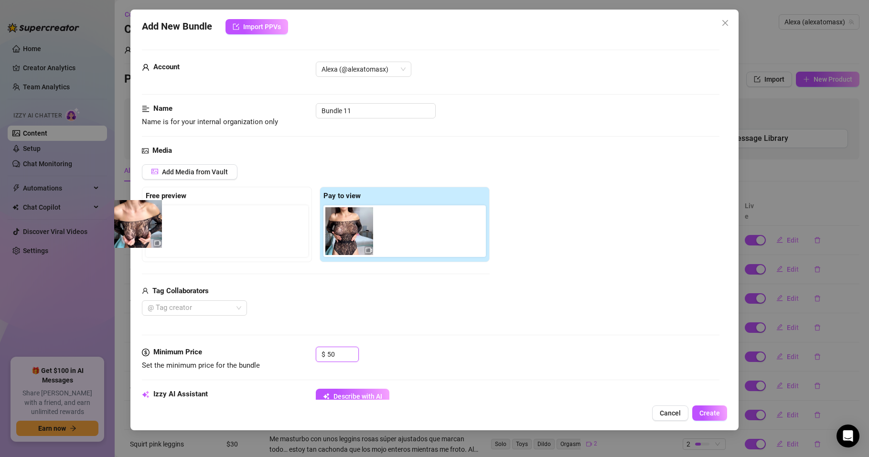
click at [137, 229] on div "Add New Bundle Import PPVs Account Alexa (@alexatomasx) Name Name is for your i…" at bounding box center [434, 220] width 608 height 421
click at [331, 353] on input "50" at bounding box center [342, 354] width 31 height 14
type input "40"
click at [376, 326] on div "Media Add Media from Vault Free preview Pay to view Tag Collaborators @ Tag cre…" at bounding box center [431, 246] width 578 height 202
drag, startPoint x: 358, startPoint y: 107, endPoint x: 315, endPoint y: 111, distance: 43.2
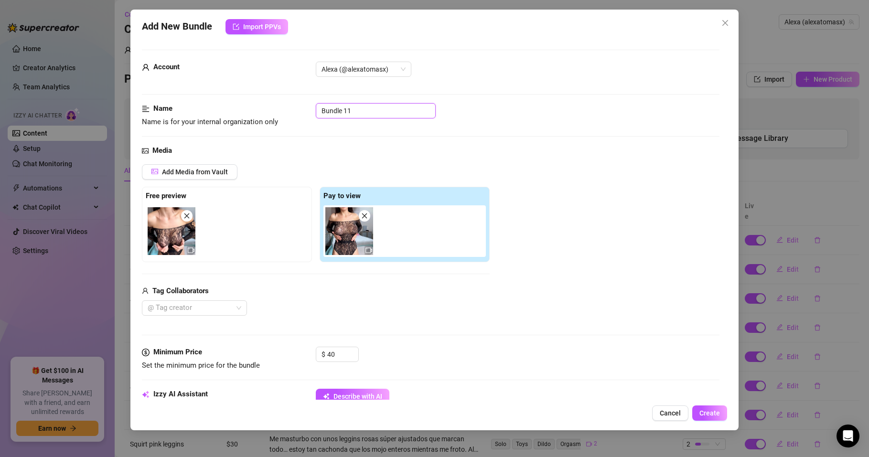
click at [315, 111] on div "Name Name is for your internal organization only Bundle 11" at bounding box center [431, 115] width 578 height 24
drag, startPoint x: 333, startPoint y: 116, endPoint x: 311, endPoint y: 121, distance: 22.3
click at [314, 120] on div "Name Name is for your internal organization only anal finger" at bounding box center [431, 115] width 578 height 24
type input "ANAL FINGER ING"
click at [448, 149] on div "Media" at bounding box center [431, 150] width 578 height 11
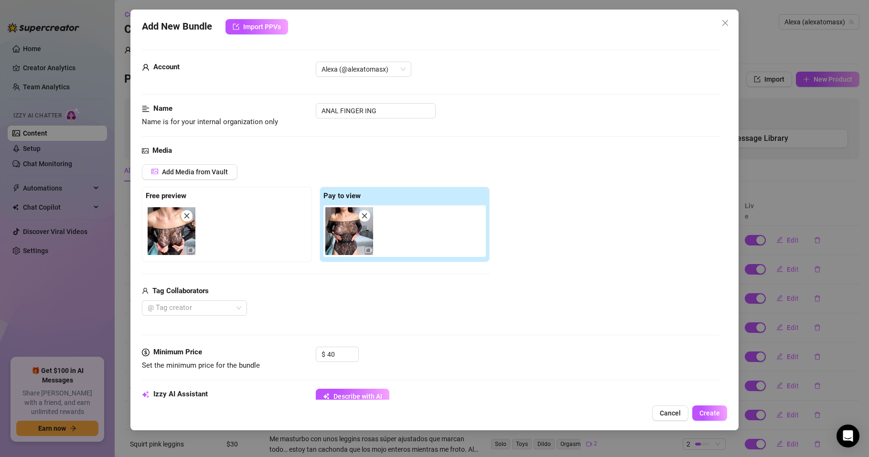
scroll to position [172, 0]
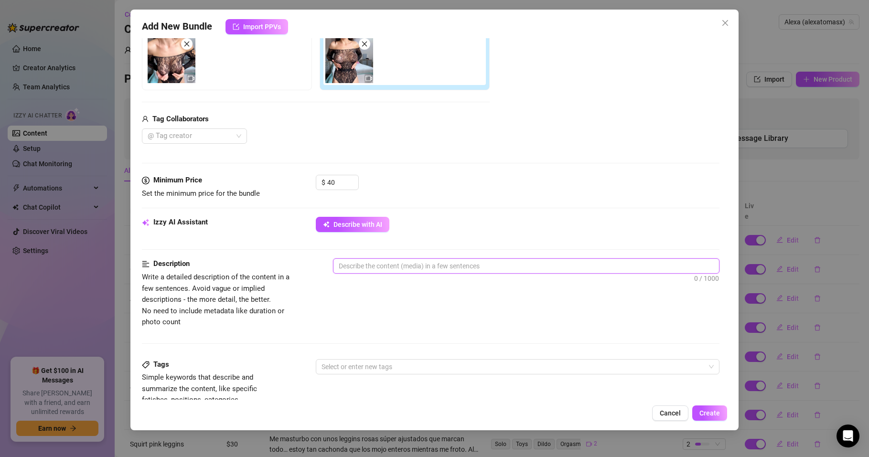
click at [355, 265] on textarea at bounding box center [527, 266] width 386 height 14
paste textarea "Wearing this see-through black lace lingerie, I finger my ass nice and dirty, m…"
type textarea "Wearing this see-through black lace lingerie, I finger my ass nice and dirty, m…"
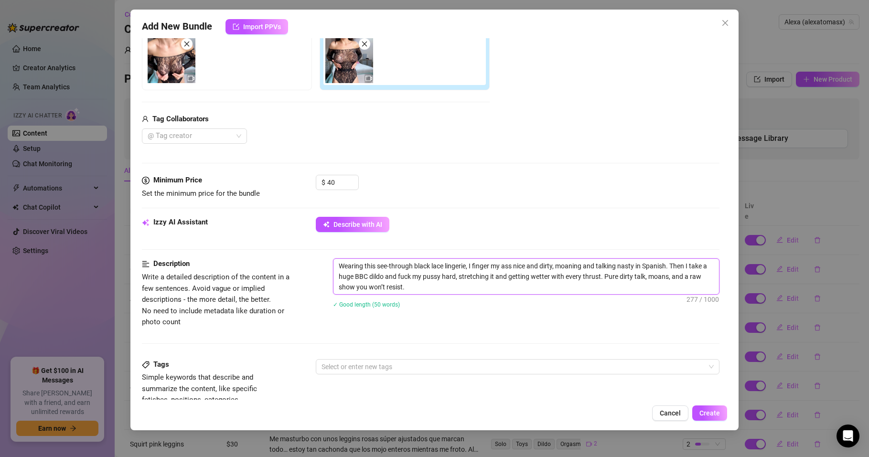
scroll to position [0, 0]
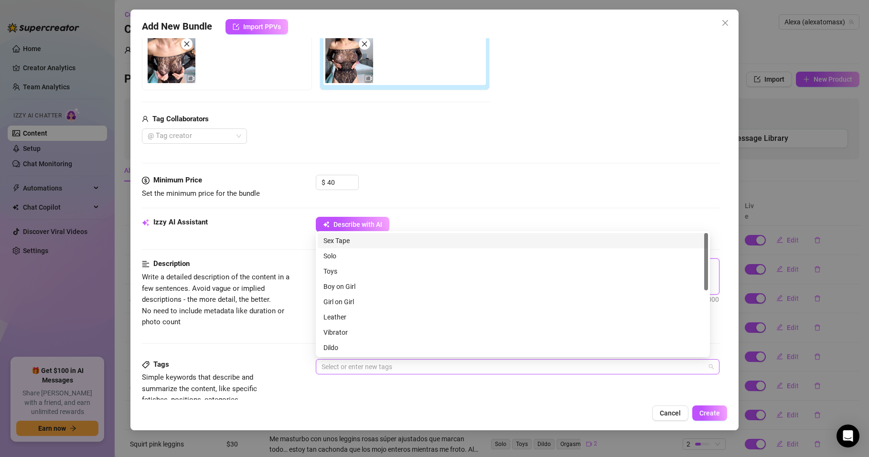
click at [358, 369] on div at bounding box center [513, 366] width 390 height 13
type textarea "Wearing this see-through black lace lingerie, I finger my ass nice and dirty, m…"
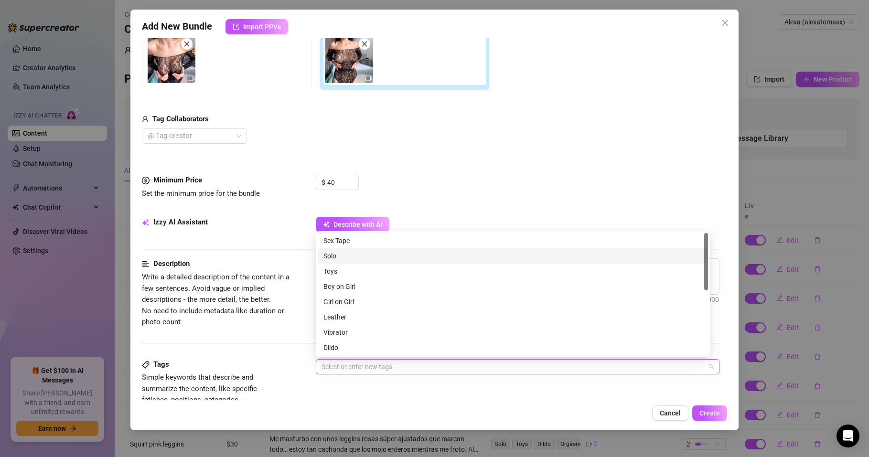
click at [340, 258] on div "Solo" at bounding box center [513, 256] width 379 height 11
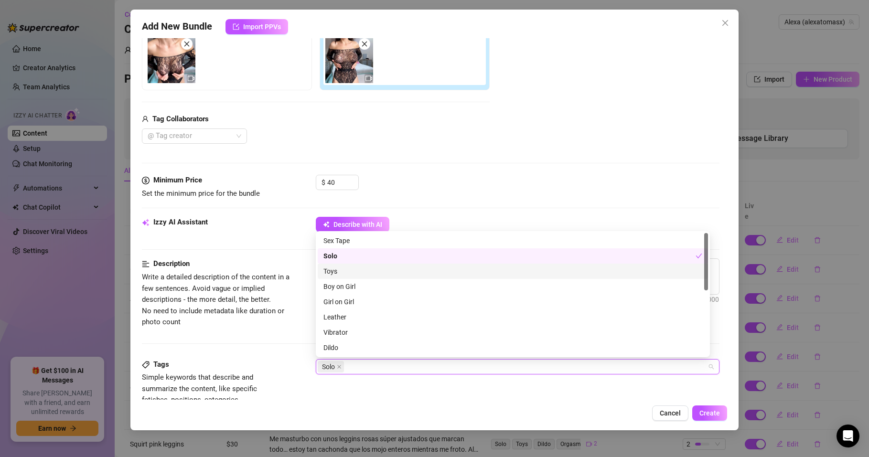
click at [340, 269] on div "Toys" at bounding box center [513, 271] width 379 height 11
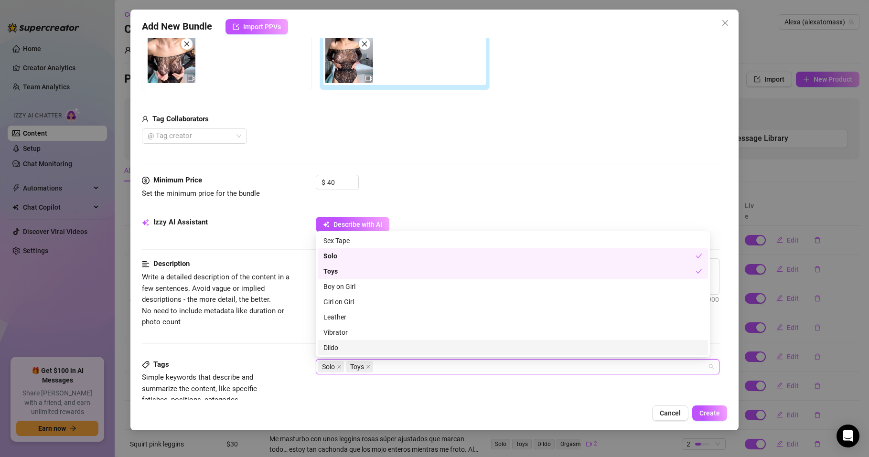
click at [338, 343] on div "Dildo" at bounding box center [513, 348] width 379 height 11
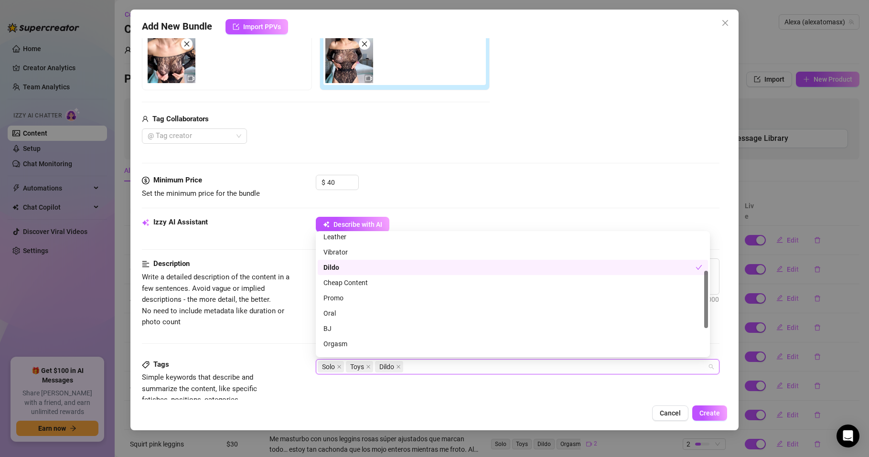
scroll to position [138, 0]
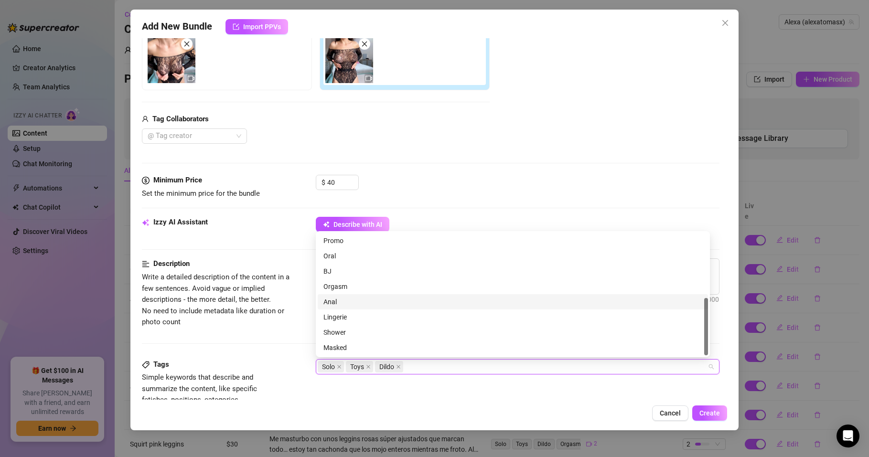
click at [333, 303] on div "Anal" at bounding box center [513, 302] width 379 height 11
click at [339, 289] on div "Orgasm" at bounding box center [513, 287] width 379 height 11
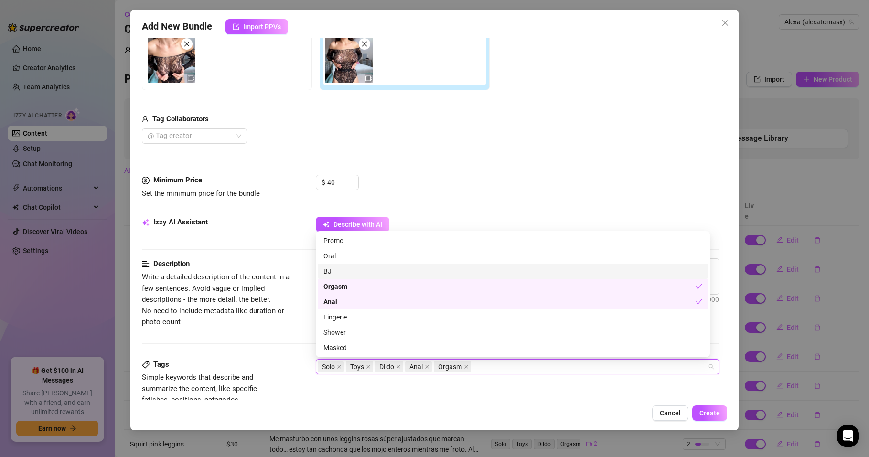
click at [335, 271] on div "BJ" at bounding box center [513, 271] width 379 height 11
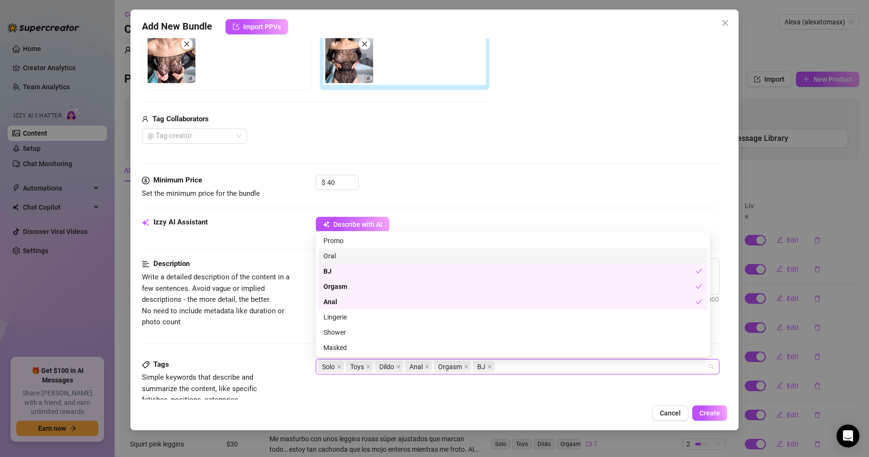
click at [336, 255] on div "Oral" at bounding box center [513, 256] width 379 height 11
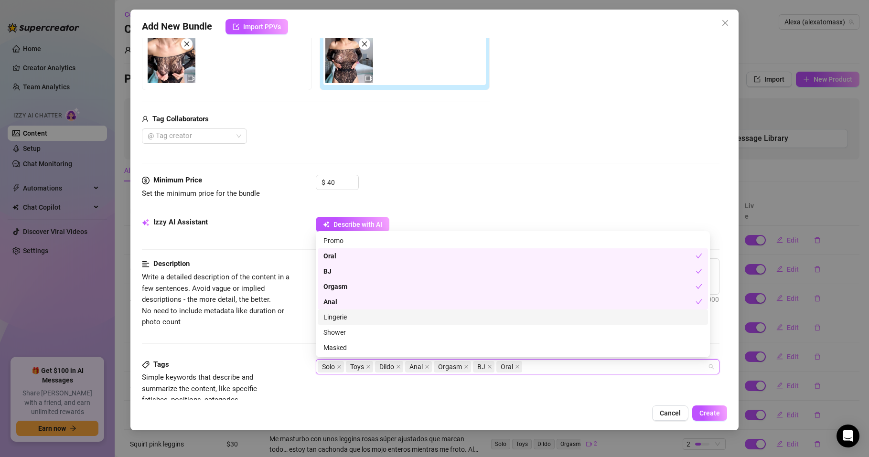
click at [344, 318] on div "Lingerie" at bounding box center [513, 317] width 379 height 11
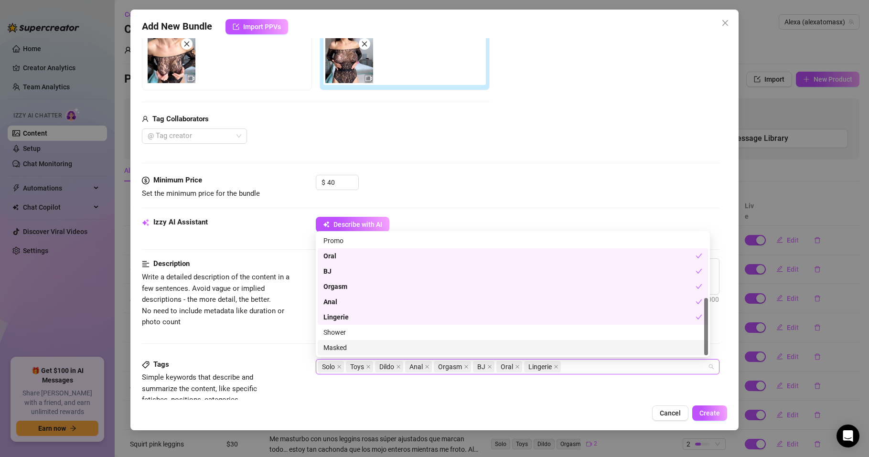
click at [582, 366] on div "Solo Toys Dildo Anal Orgasm BJ Oral Lingerie" at bounding box center [513, 366] width 390 height 13
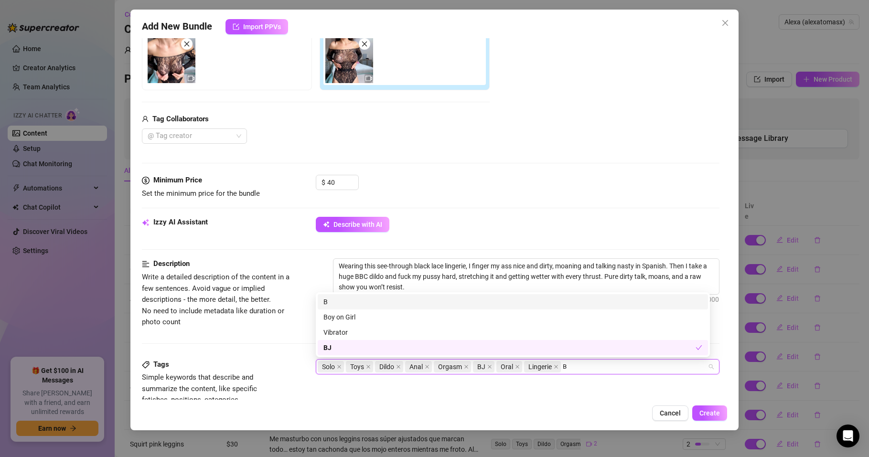
scroll to position [0, 0]
type input "BBC"
click at [329, 342] on div "BBC" at bounding box center [513, 347] width 391 height 15
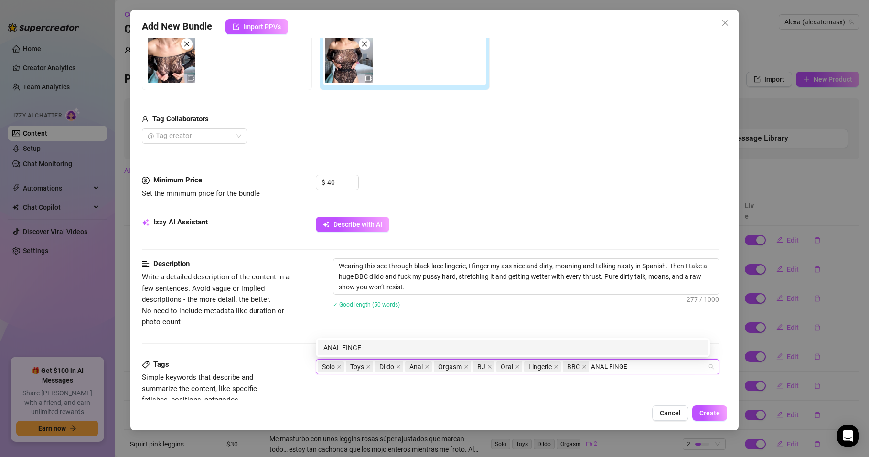
type input "ANAL FINGER"
type input "DIRTY TALK"
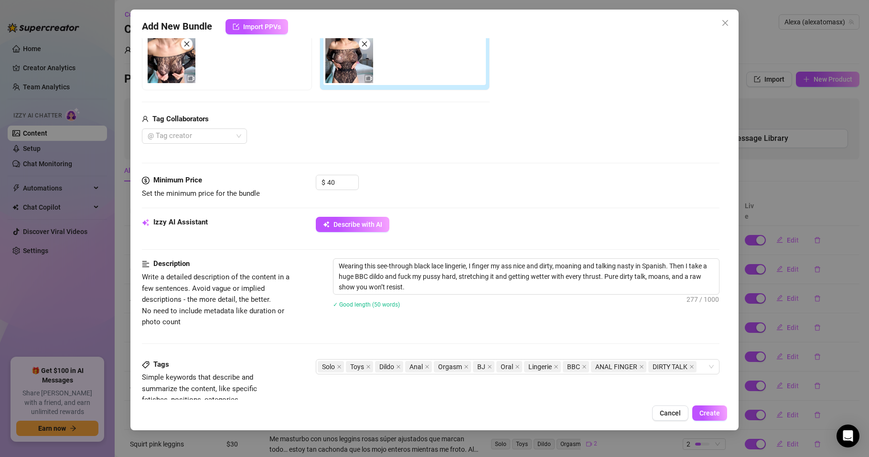
click at [383, 409] on div "Cancel Create" at bounding box center [435, 413] width 586 height 15
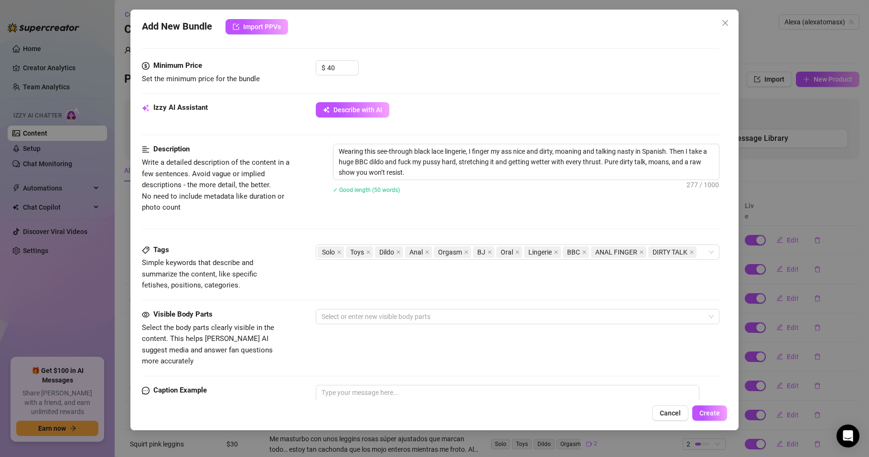
scroll to position [402, 0]
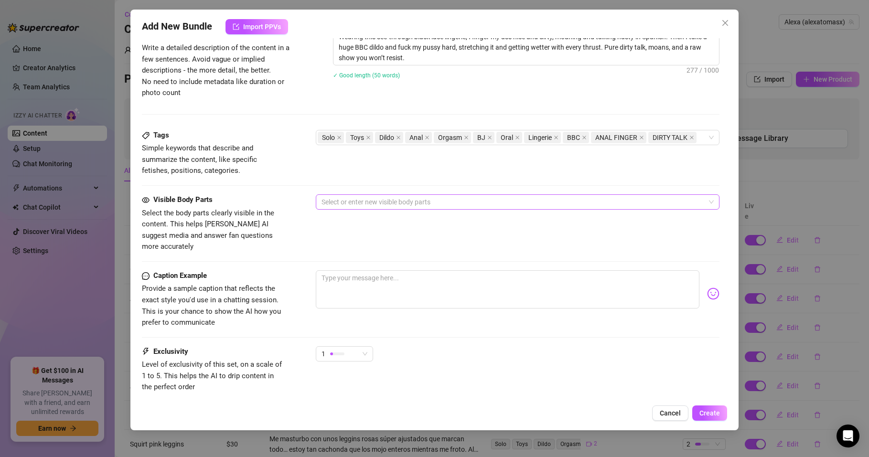
click at [353, 200] on div at bounding box center [513, 201] width 390 height 13
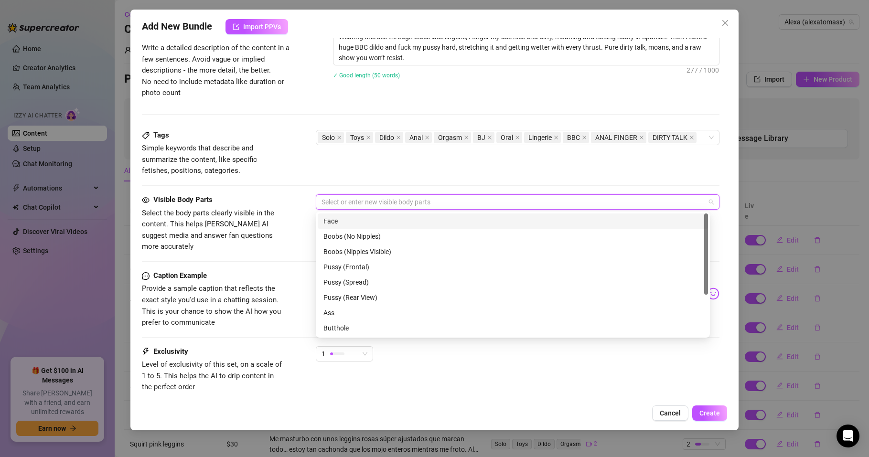
click at [339, 220] on div "Face" at bounding box center [513, 221] width 379 height 11
click at [352, 252] on div "Boobs (Nipples Visible)" at bounding box center [513, 252] width 379 height 11
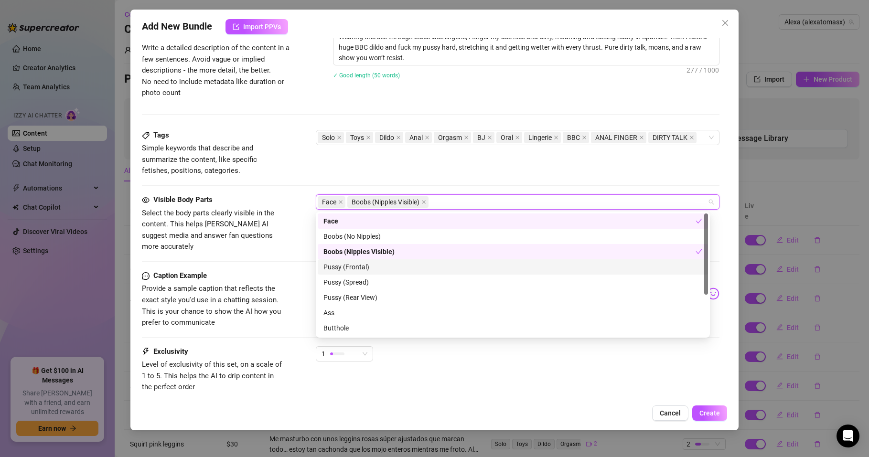
click at [355, 267] on div "Pussy (Frontal)" at bounding box center [513, 267] width 379 height 11
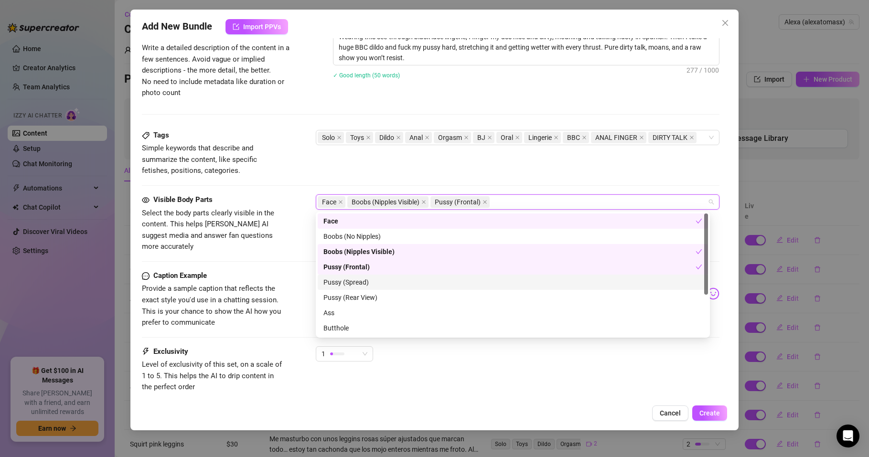
click at [351, 284] on div "Pussy (Spread)" at bounding box center [513, 282] width 379 height 11
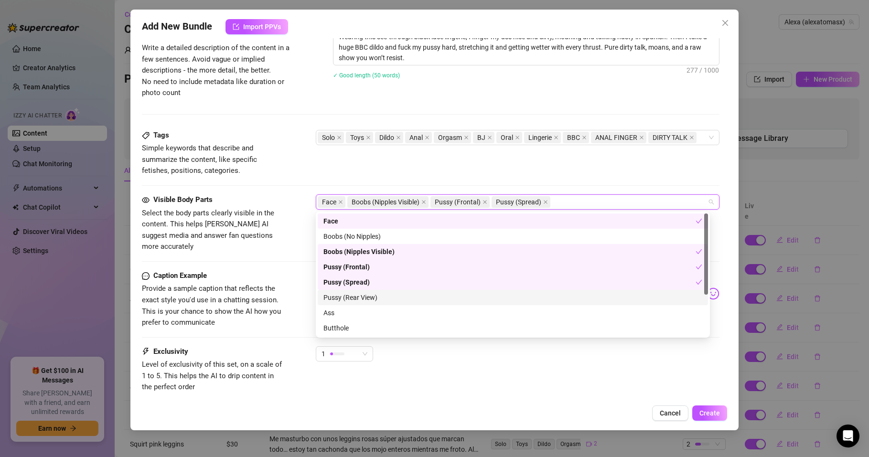
click at [355, 299] on div "Pussy (Rear View)" at bounding box center [513, 298] width 379 height 11
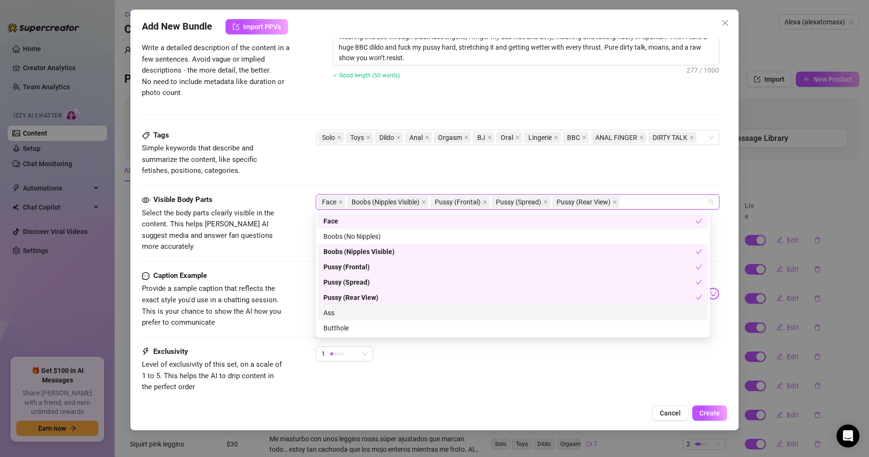
click at [329, 318] on div "Ass" at bounding box center [513, 313] width 379 height 11
click at [333, 325] on div "Butthole" at bounding box center [513, 328] width 379 height 11
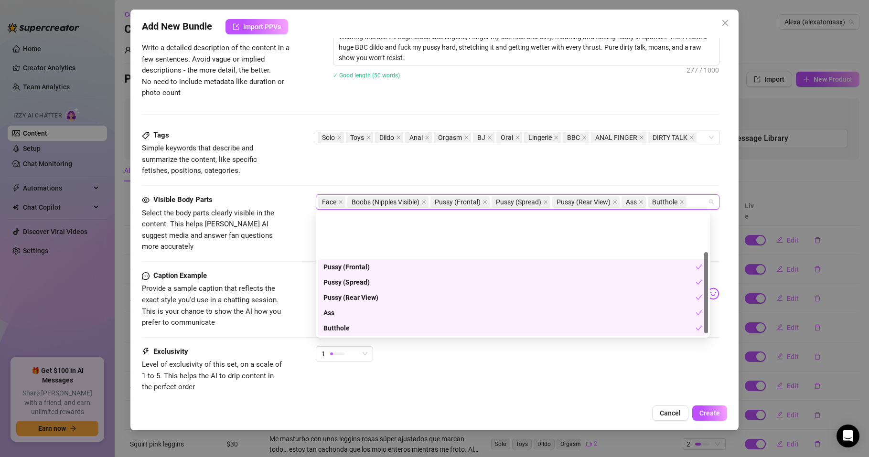
scroll to position [61, 0]
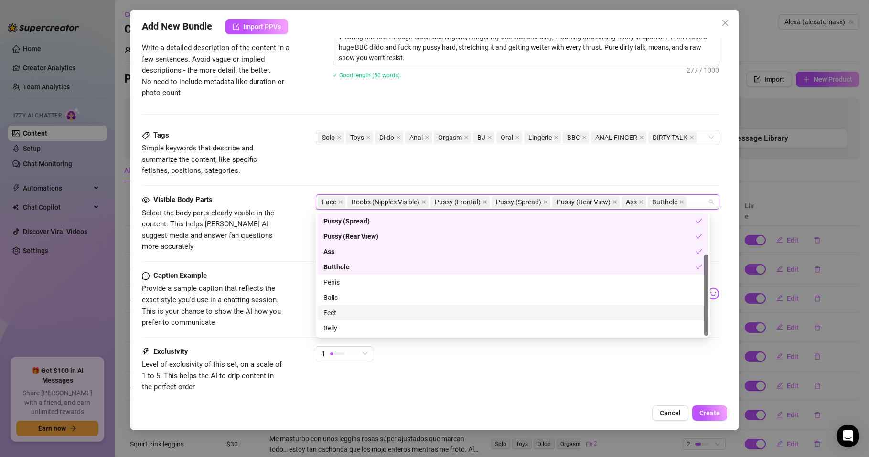
click at [332, 312] on div "Feet" at bounding box center [513, 313] width 379 height 11
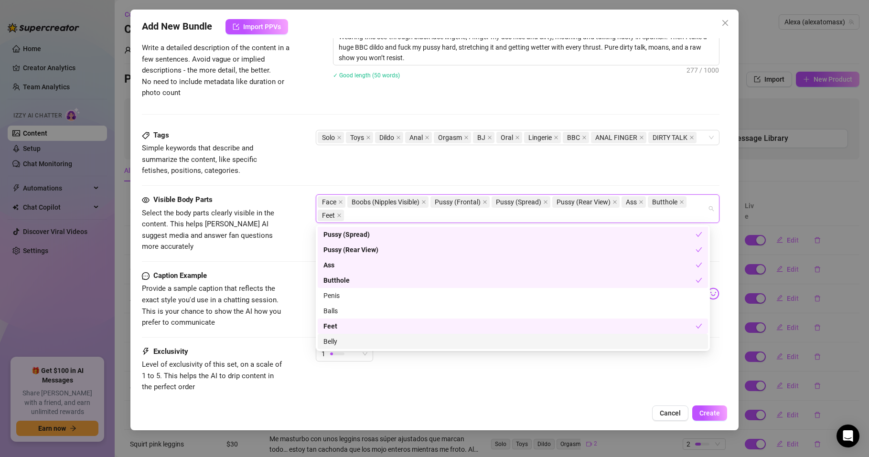
click at [332, 338] on div "Belly" at bounding box center [513, 342] width 379 height 11
click at [331, 326] on div "Feet" at bounding box center [510, 326] width 372 height 11
click at [277, 337] on div at bounding box center [431, 337] width 578 height 0
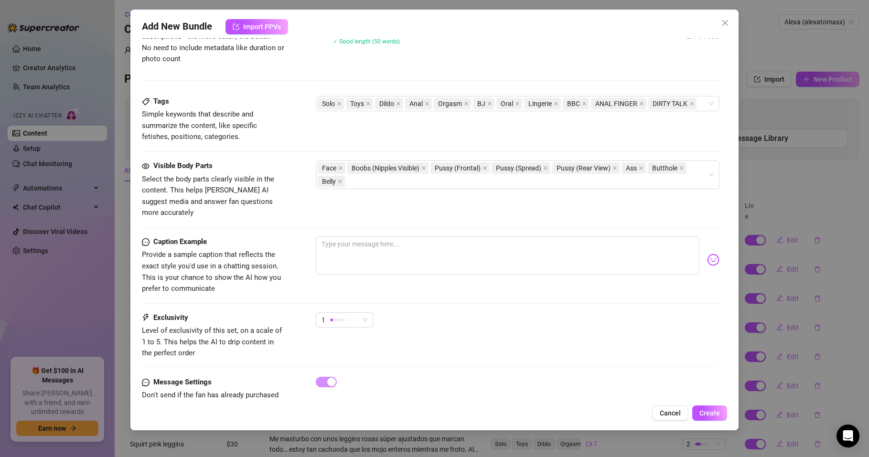
scroll to position [455, 0]
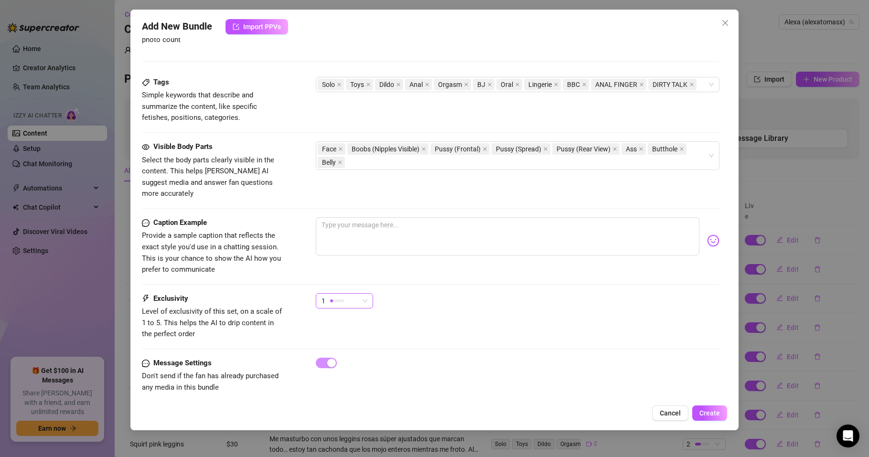
click at [362, 294] on span "1" at bounding box center [345, 301] width 46 height 14
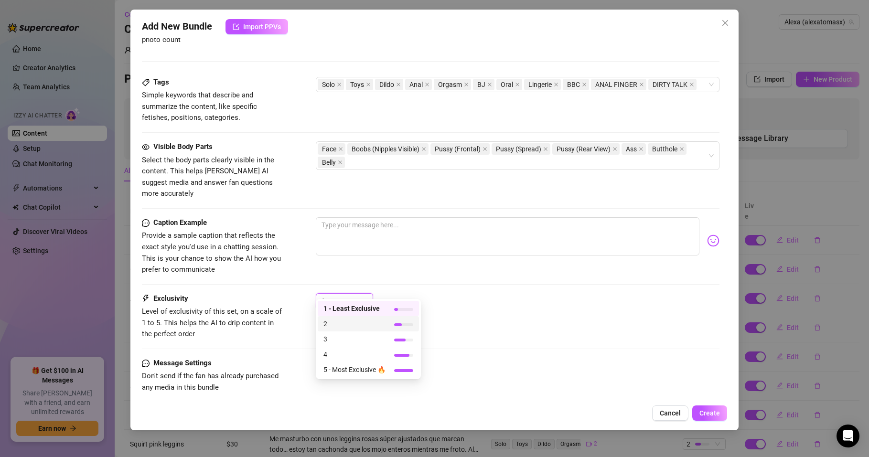
click at [339, 322] on span "2" at bounding box center [355, 324] width 62 height 11
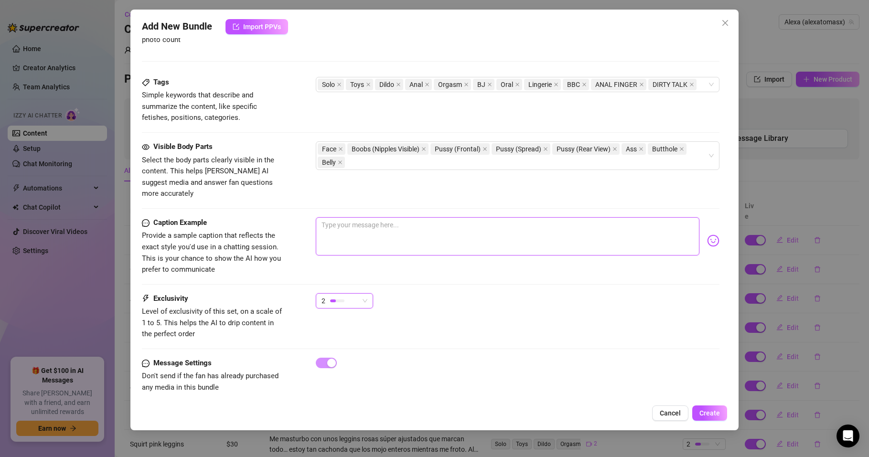
click at [378, 226] on textarea at bounding box center [508, 236] width 384 height 38
paste textarea "Dirty Spanish talk while I finger my ass… then I take a big BBC dildo in my pus…"
type textarea "Dirty Spanish talk while I finger my ass… then I take a big BBC dildo in my pus…"
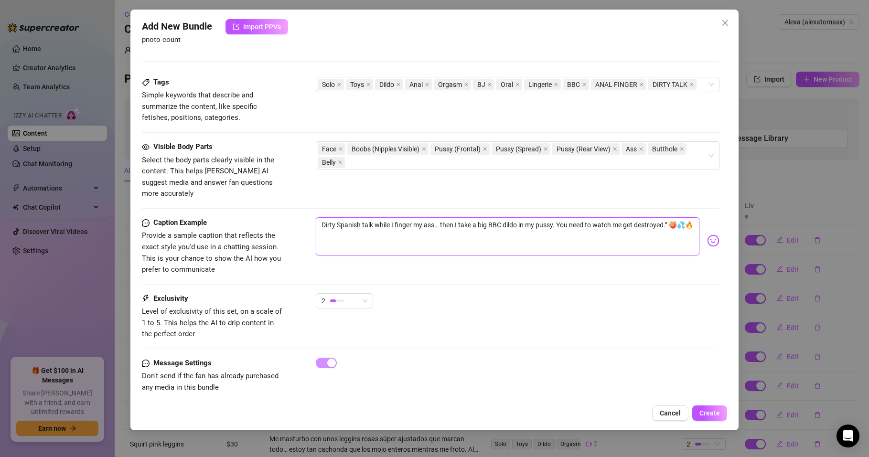
click at [669, 217] on textarea "Dirty Spanish talk while I finger my ass… then I take a big BBC dildo in my pus…" at bounding box center [508, 236] width 384 height 38
type textarea "Dirty Spanish talk while I finger my ass… then I take a big BBC dildo in my pus…"
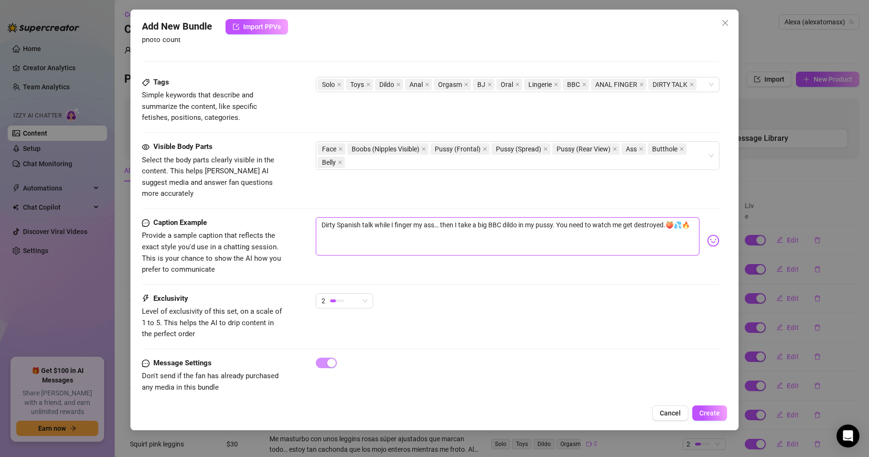
type textarea "Dirty Spanish talk while I finger my ass… then I take a big BBC dildo in my pus…"
click at [337, 262] on div "Caption Example Provide a sample caption that reflects the exact style you'd us…" at bounding box center [431, 246] width 578 height 58
click at [706, 411] on span "Create" at bounding box center [710, 414] width 21 height 8
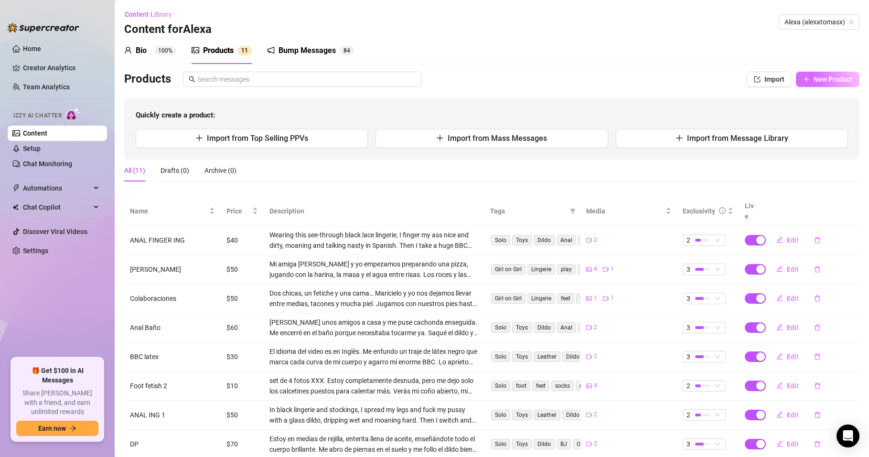
click at [823, 77] on span "New Product" at bounding box center [833, 80] width 39 height 8
type textarea "Type your message here..."
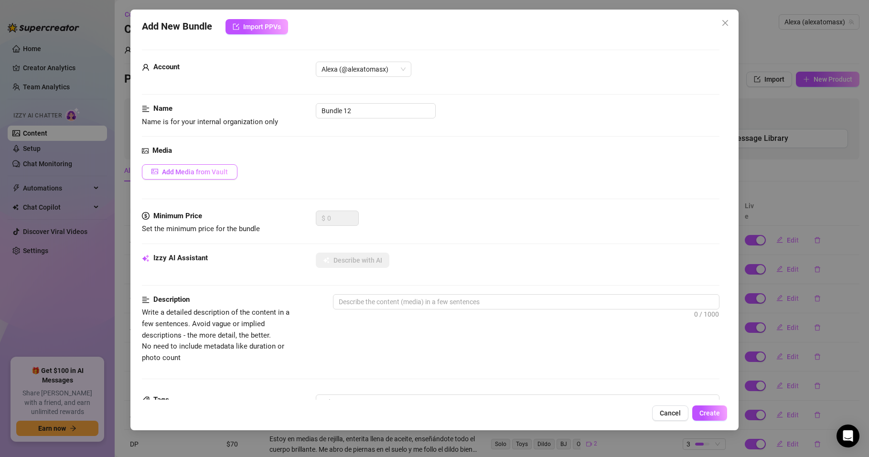
click at [232, 174] on button "Add Media from Vault" at bounding box center [190, 171] width 96 height 15
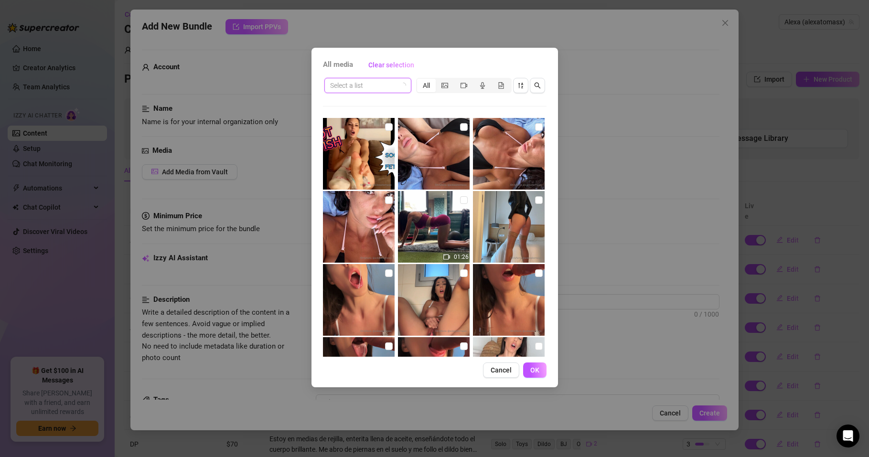
click at [391, 88] on input "search" at bounding box center [363, 85] width 67 height 14
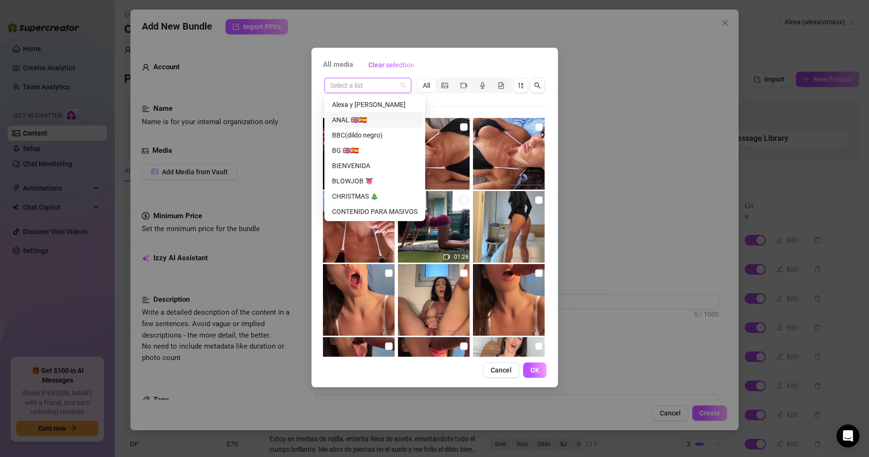
click at [350, 121] on div "ANAL 🇬🇧🇪🇸" at bounding box center [375, 120] width 86 height 11
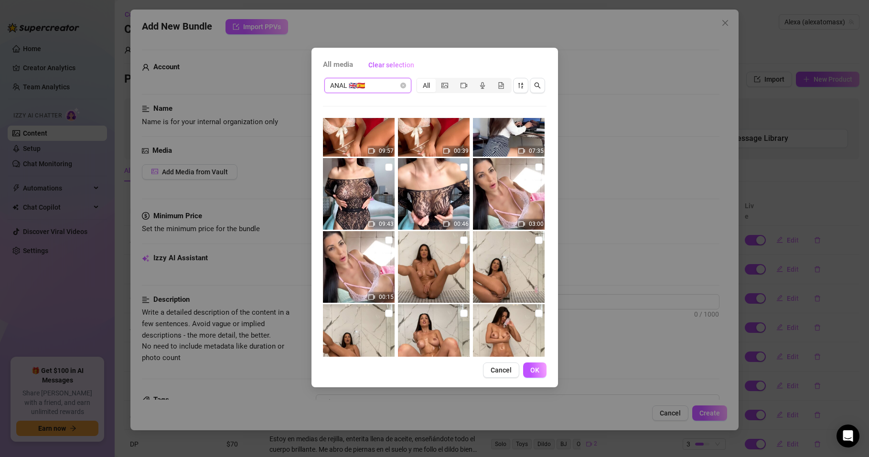
scroll to position [402, 0]
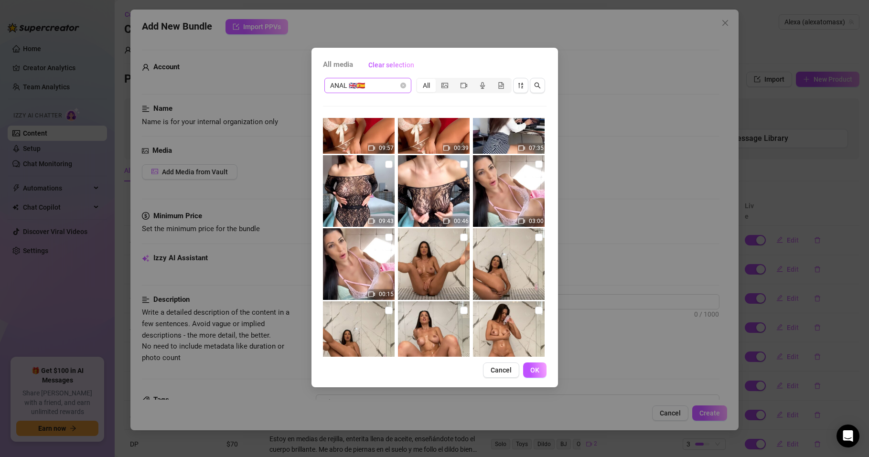
click at [365, 87] on span "ANAL 🇬🇧🇪🇸" at bounding box center [368, 85] width 76 height 14
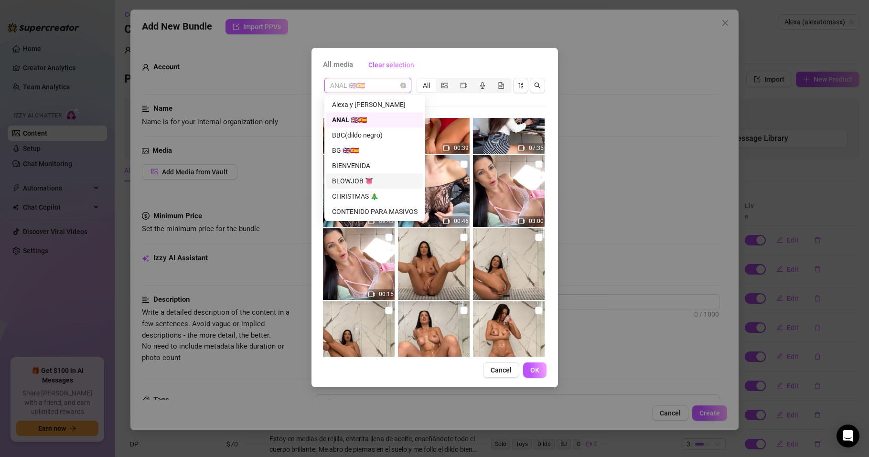
click at [356, 182] on div "BLOWJOB 👅" at bounding box center [375, 181] width 86 height 11
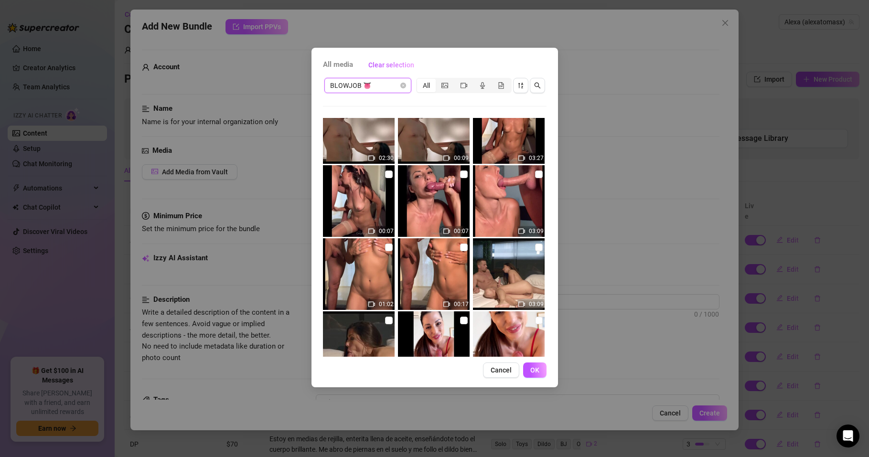
scroll to position [344, 0]
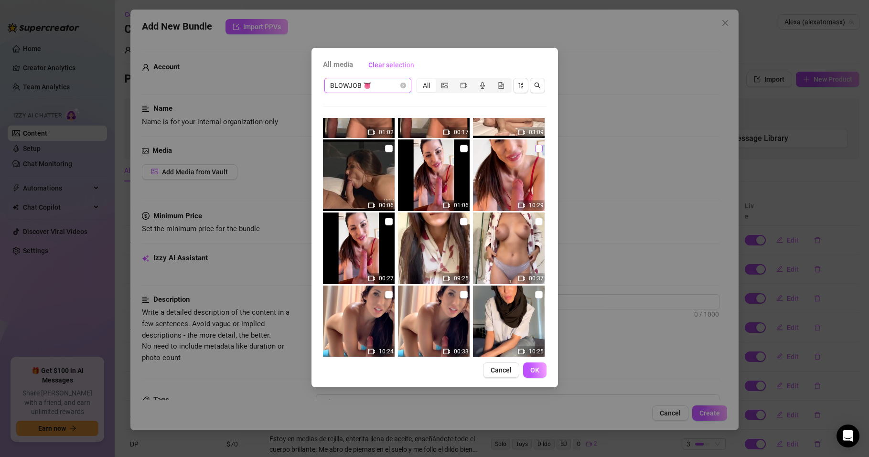
click at [535, 147] on input "checkbox" at bounding box center [539, 149] width 8 height 8
checkbox input "true"
click at [386, 220] on input "checkbox" at bounding box center [389, 222] width 8 height 8
checkbox input "true"
click at [536, 373] on span "OK" at bounding box center [535, 371] width 9 height 8
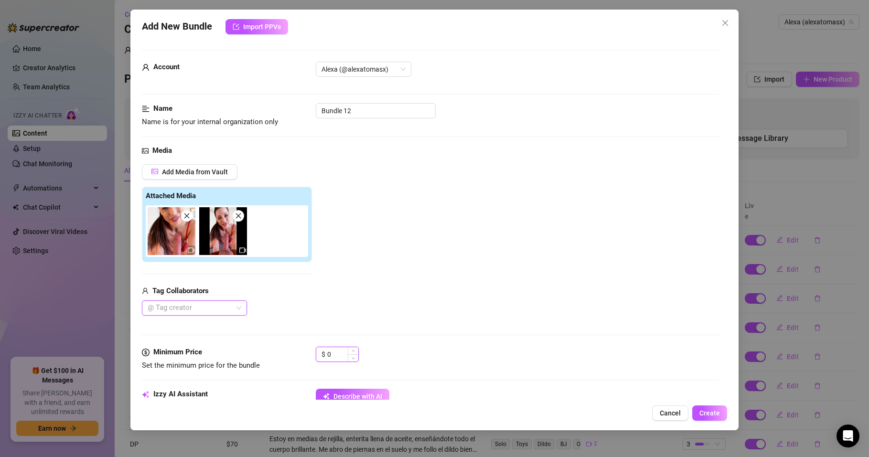
click at [336, 352] on input "0" at bounding box center [342, 354] width 31 height 14
drag, startPoint x: 334, startPoint y: 353, endPoint x: 321, endPoint y: 355, distance: 13.0
click at [321, 355] on div "$ 0" at bounding box center [337, 354] width 43 height 15
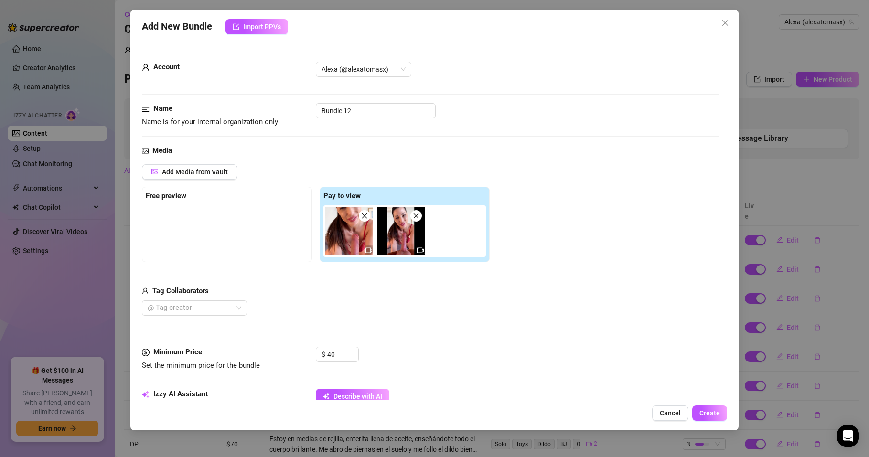
click at [338, 275] on div "Add Media from Vault Free preview Pay to view Tag Collaborators @ Tag creator" at bounding box center [316, 240] width 348 height 152
drag, startPoint x: 331, startPoint y: 354, endPoint x: 326, endPoint y: 356, distance: 4.9
click at [326, 356] on div "$ 40" at bounding box center [337, 354] width 43 height 15
type input "30"
click at [317, 309] on div "@ Tag creator" at bounding box center [316, 308] width 348 height 15
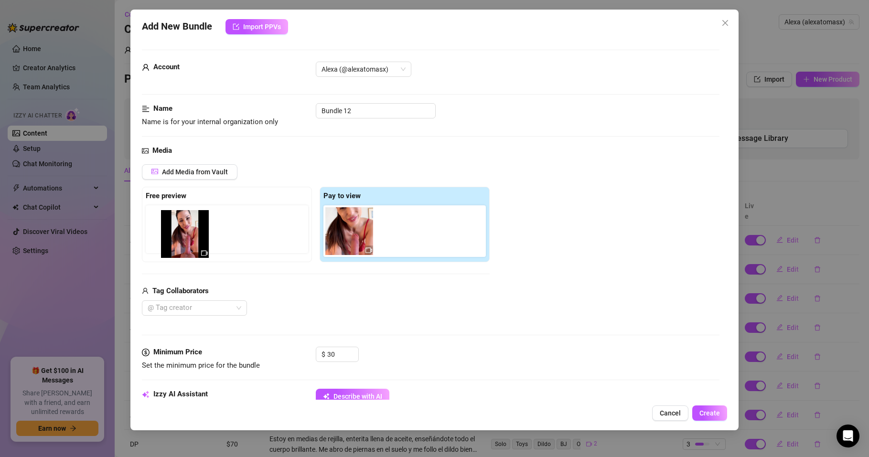
drag, startPoint x: 404, startPoint y: 231, endPoint x: 184, endPoint y: 234, distance: 220.4
click at [184, 234] on div "Free preview Pay to view" at bounding box center [316, 225] width 348 height 76
drag, startPoint x: 391, startPoint y: 236, endPoint x: 160, endPoint y: 232, distance: 230.9
click at [160, 232] on div "Free preview Pay to view" at bounding box center [316, 225] width 348 height 76
drag, startPoint x: 358, startPoint y: 108, endPoint x: 289, endPoint y: 117, distance: 69.9
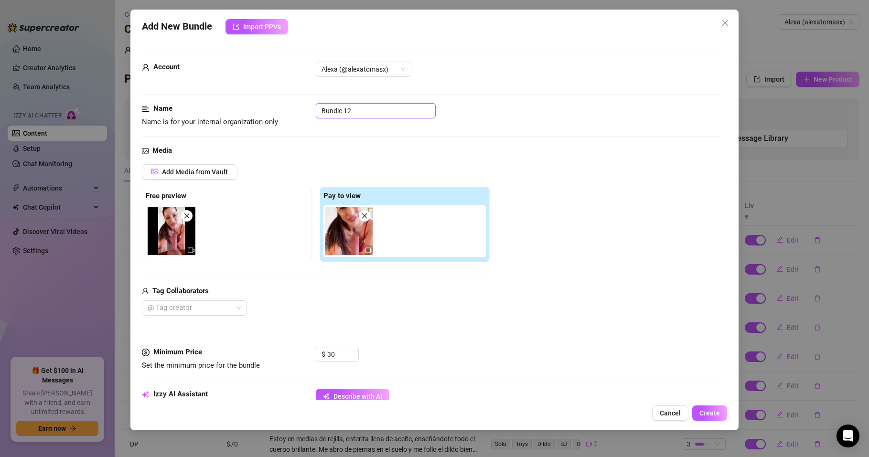
click at [289, 117] on div "Name Name is for your internal organization only Bundle 12" at bounding box center [431, 115] width 578 height 24
type input "Blowjob 1"
click at [249, 245] on div at bounding box center [229, 232] width 166 height 52
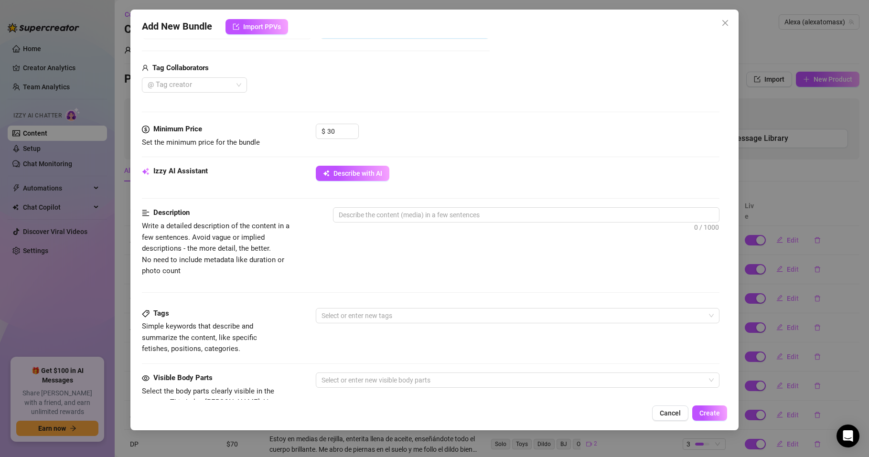
scroll to position [287, 0]
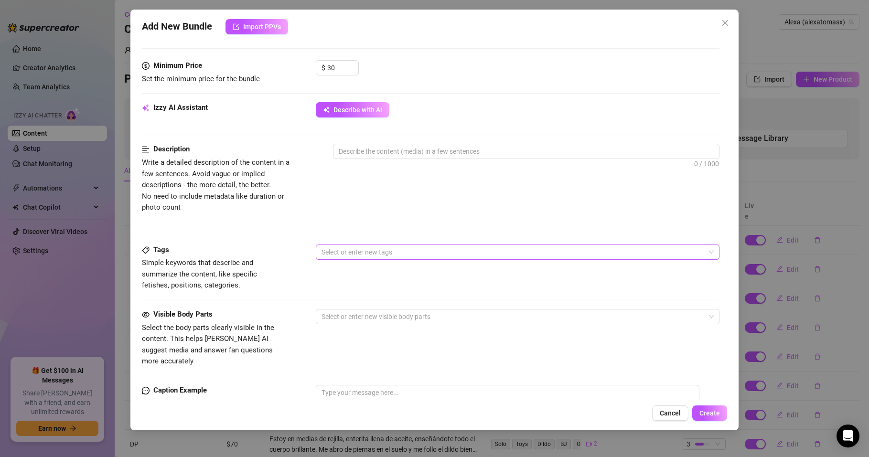
click at [352, 255] on div at bounding box center [513, 252] width 390 height 13
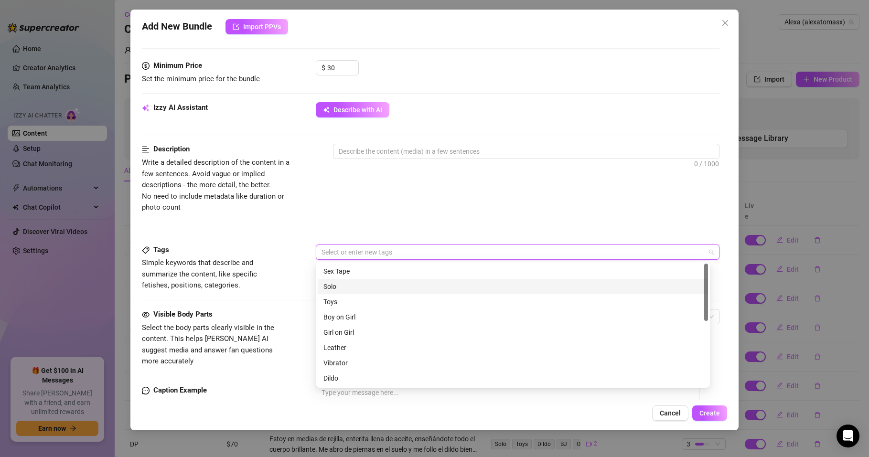
click at [334, 289] on div "Solo" at bounding box center [513, 287] width 379 height 11
click at [337, 298] on div "Toys" at bounding box center [513, 302] width 379 height 11
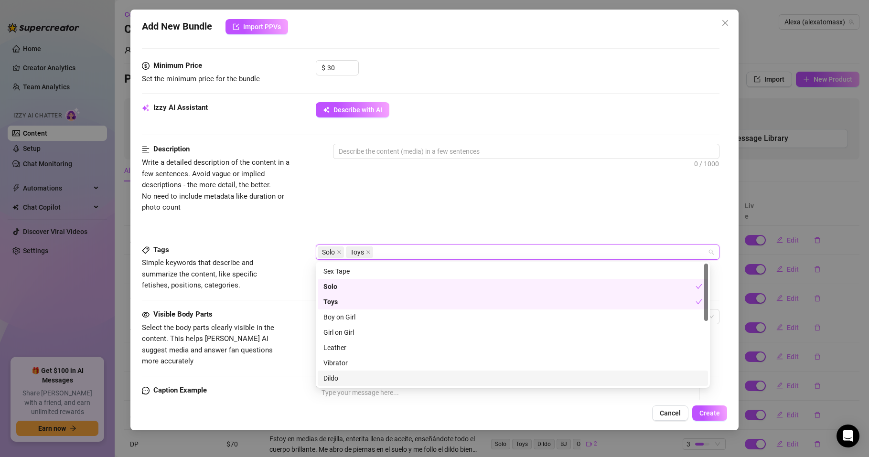
click at [335, 376] on div "Dildo" at bounding box center [513, 378] width 379 height 11
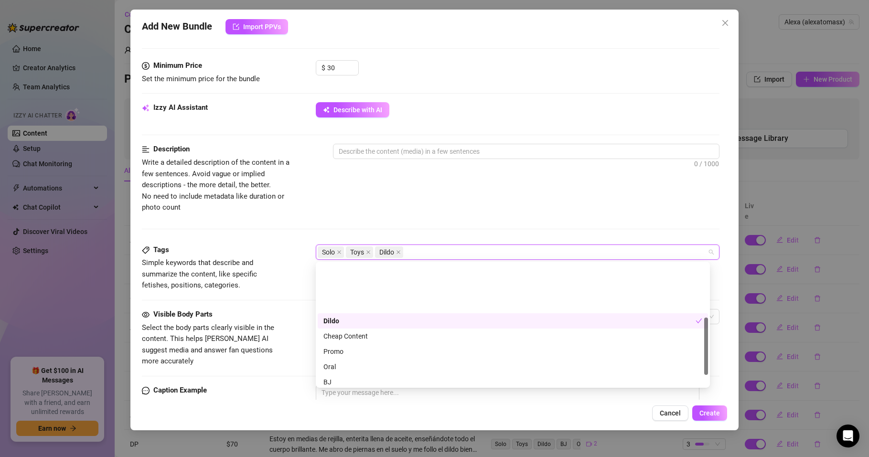
scroll to position [115, 0]
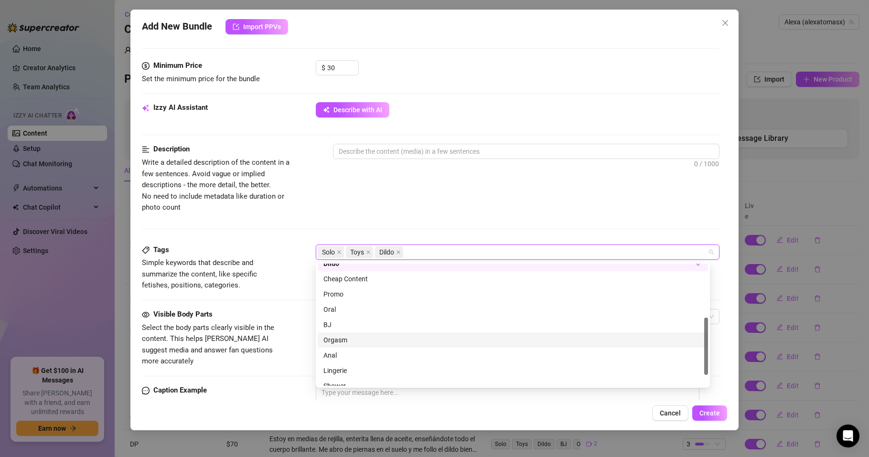
click at [332, 340] on div "Orgasm" at bounding box center [513, 340] width 379 height 11
click at [331, 322] on div "BJ" at bounding box center [513, 325] width 379 height 11
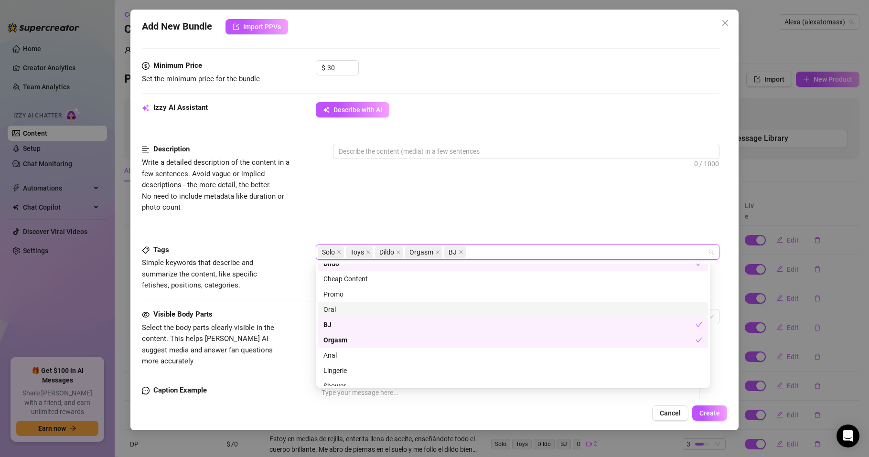
click at [334, 313] on div "Oral" at bounding box center [513, 309] width 379 height 11
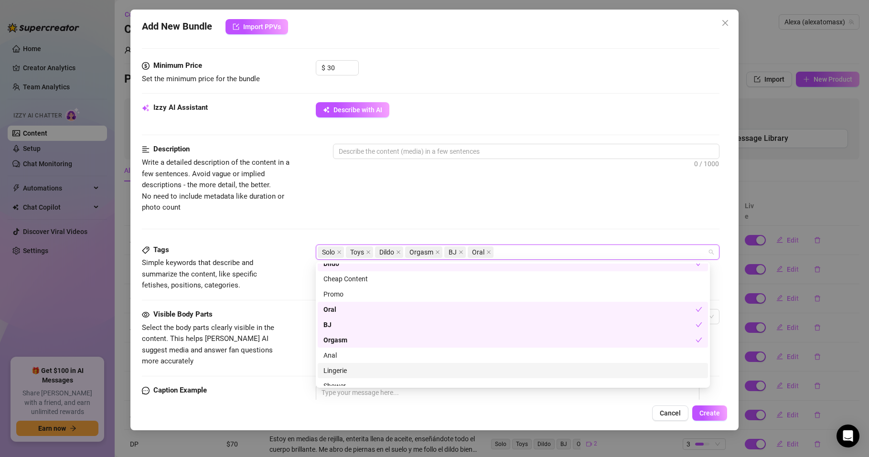
click at [338, 370] on div "Lingerie" at bounding box center [513, 371] width 379 height 11
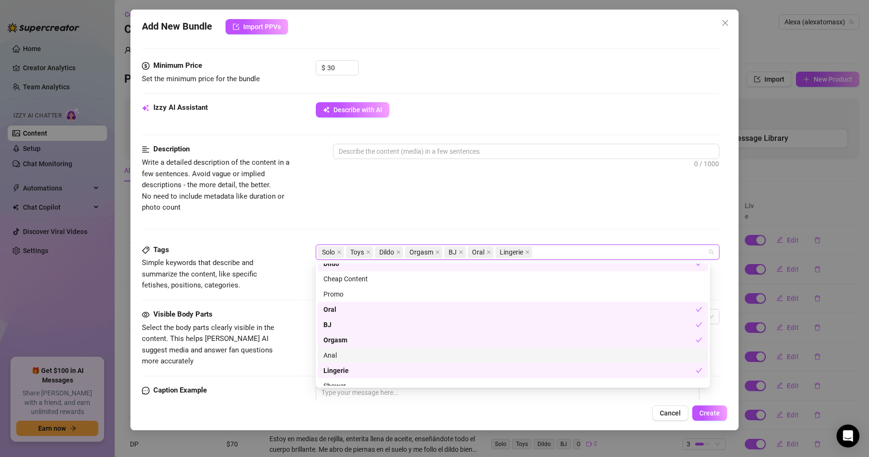
scroll to position [138, 0]
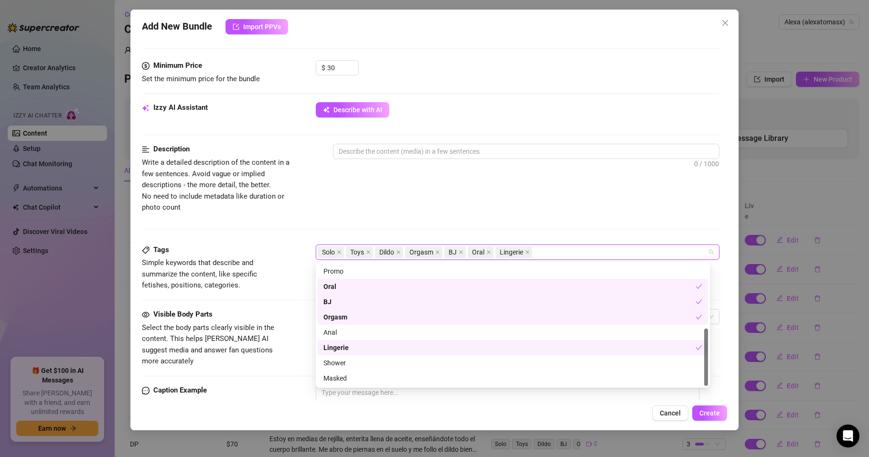
click at [282, 285] on span "Simple keywords that describe and summarize the content, like specific fetishes…" at bounding box center [213, 275] width 143 height 34
click at [552, 252] on div "Solo Toys Dildo Orgasm BJ Oral Lingerie" at bounding box center [513, 252] width 390 height 13
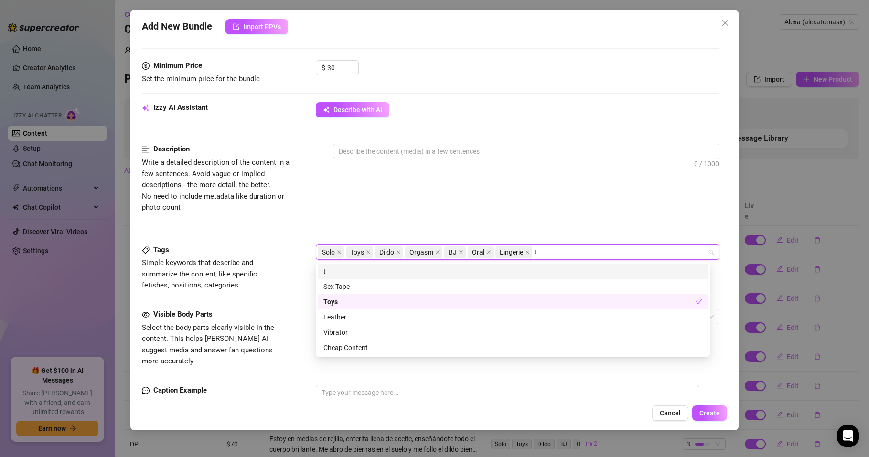
scroll to position [0, 0]
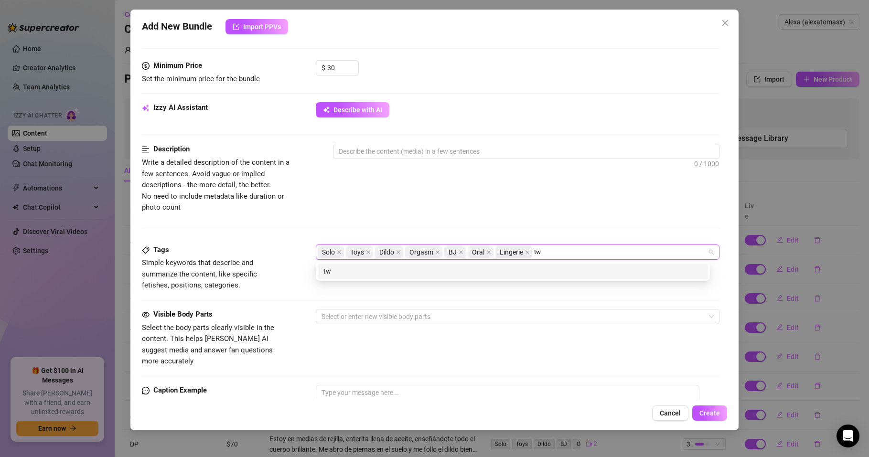
type input "two"
type input "tongue"
type input "spit"
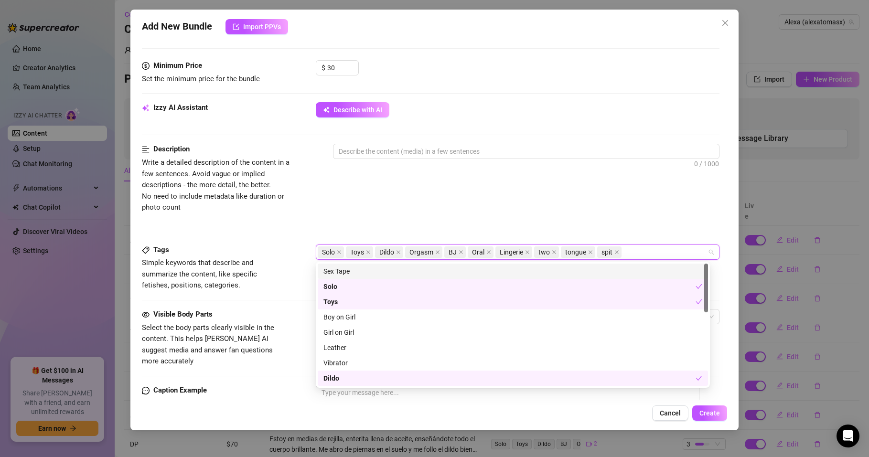
click at [319, 217] on div "Description Write a detailed description of the content in a few sentences. Avo…" at bounding box center [431, 194] width 578 height 100
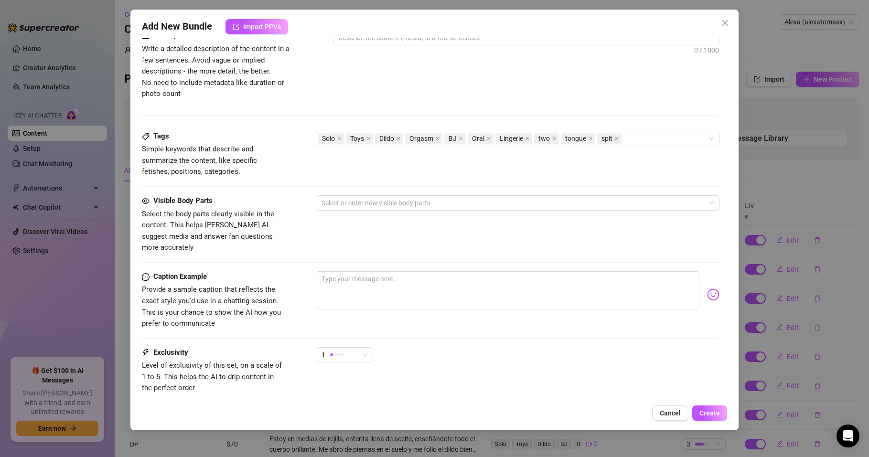
scroll to position [402, 0]
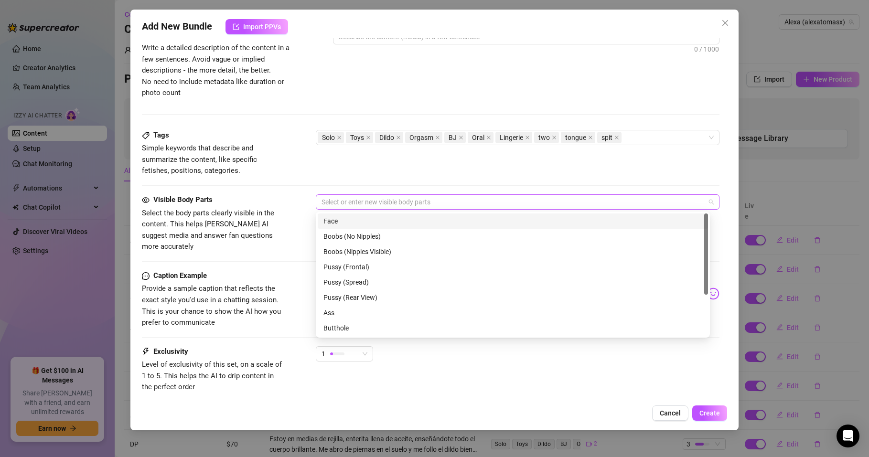
click at [337, 202] on div at bounding box center [513, 201] width 390 height 13
click at [342, 221] on div "Face" at bounding box center [513, 221] width 379 height 11
click at [349, 253] on div "Boobs (Nipples Visible)" at bounding box center [513, 252] width 379 height 11
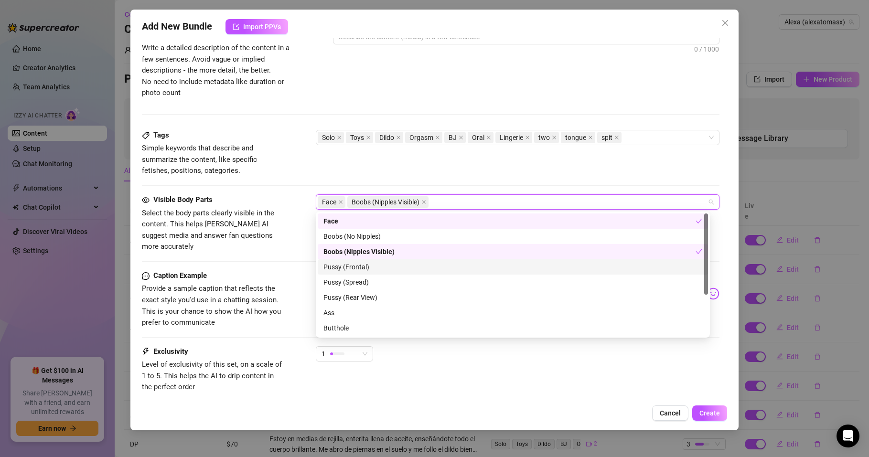
click at [349, 268] on div "Pussy (Frontal)" at bounding box center [513, 267] width 379 height 11
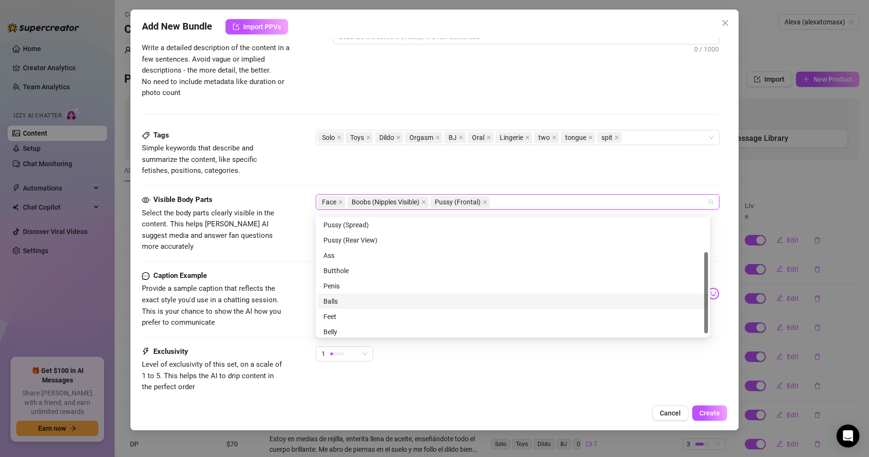
scroll to position [61, 0]
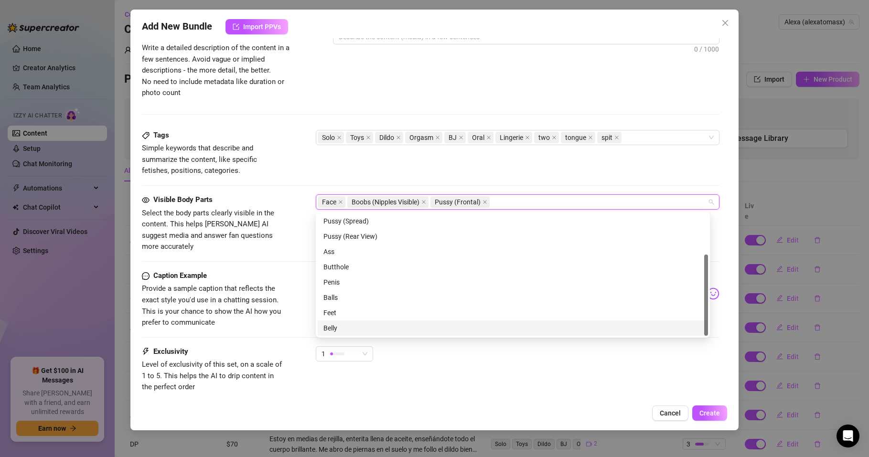
click at [333, 325] on div "Belly" at bounding box center [513, 328] width 379 height 11
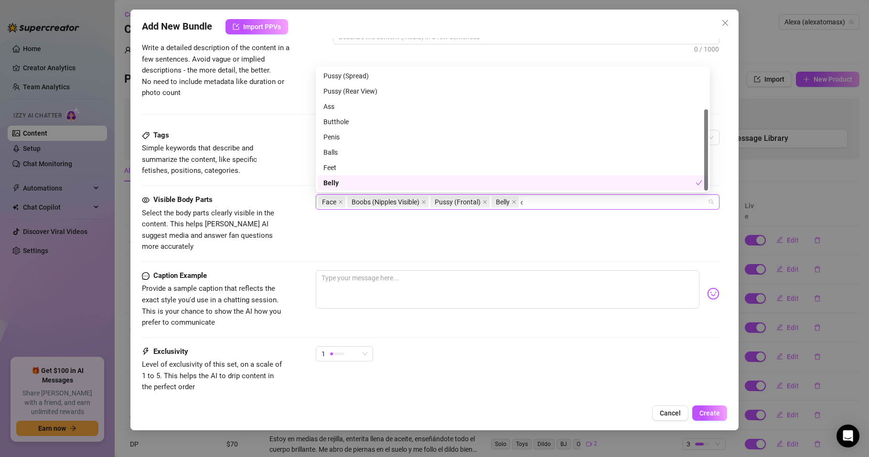
scroll to position [0, 0]
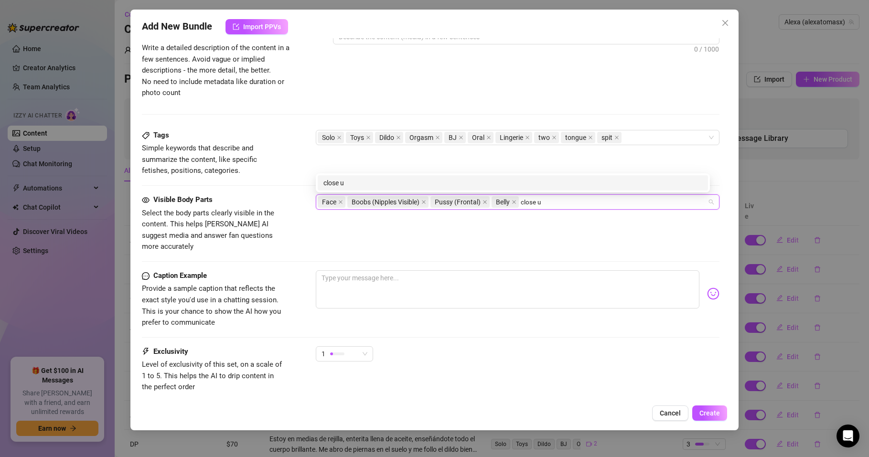
type input "close up"
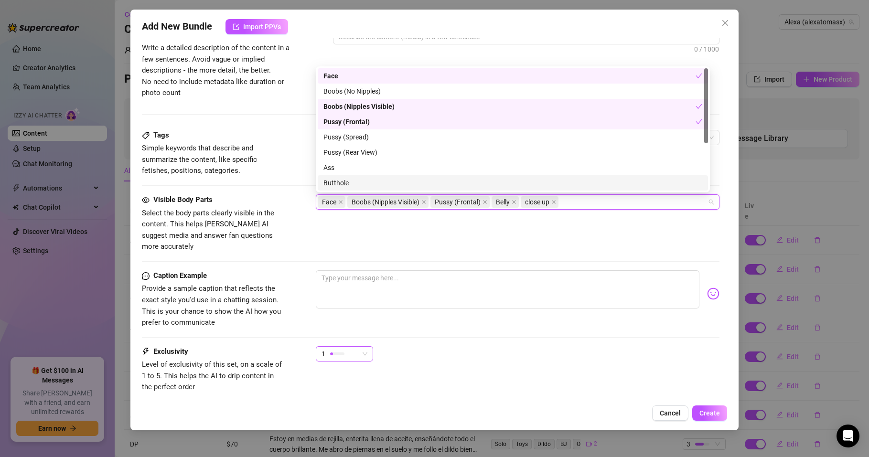
click at [344, 347] on div "1" at bounding box center [340, 354] width 37 height 14
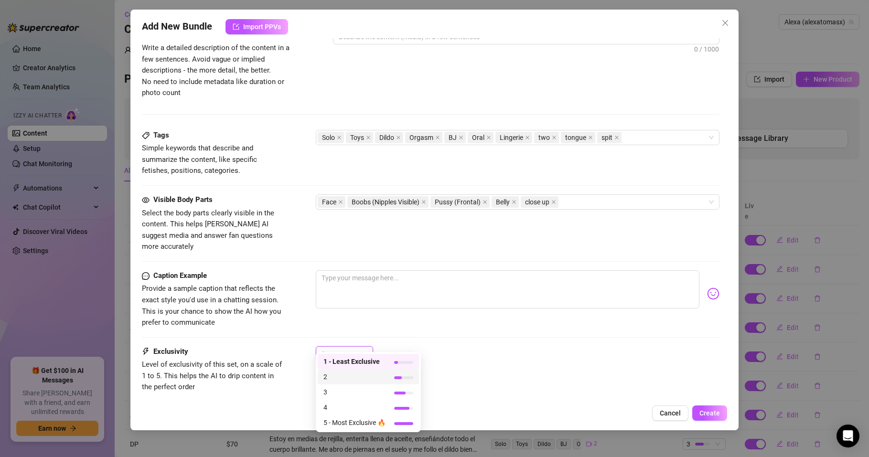
click at [326, 376] on span "2" at bounding box center [355, 377] width 62 height 11
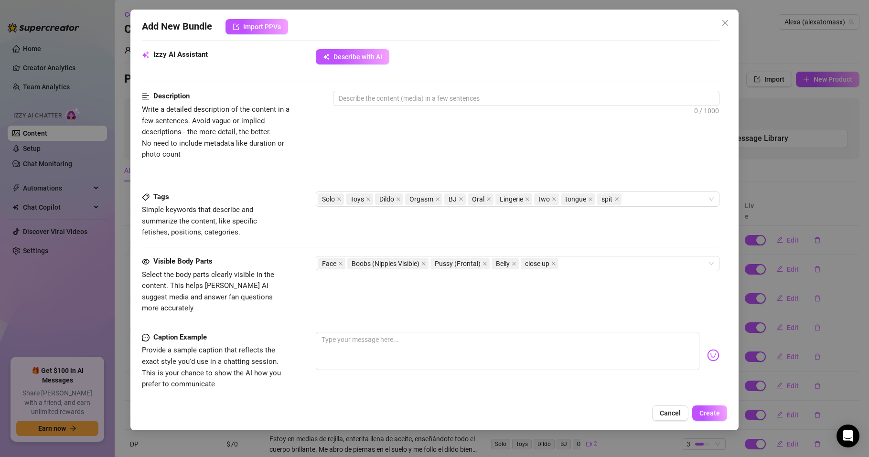
scroll to position [282, 0]
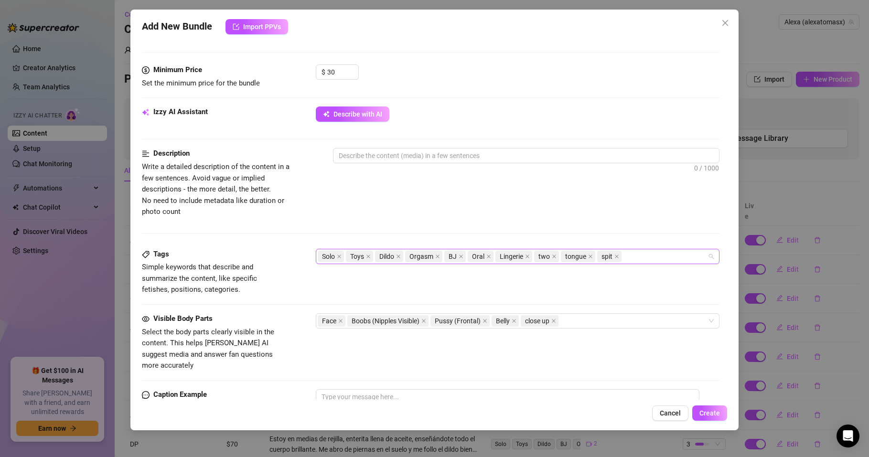
click at [642, 259] on div "Solo Toys Dildo Orgasm BJ Oral Lingerie two tongue spit" at bounding box center [513, 256] width 390 height 13
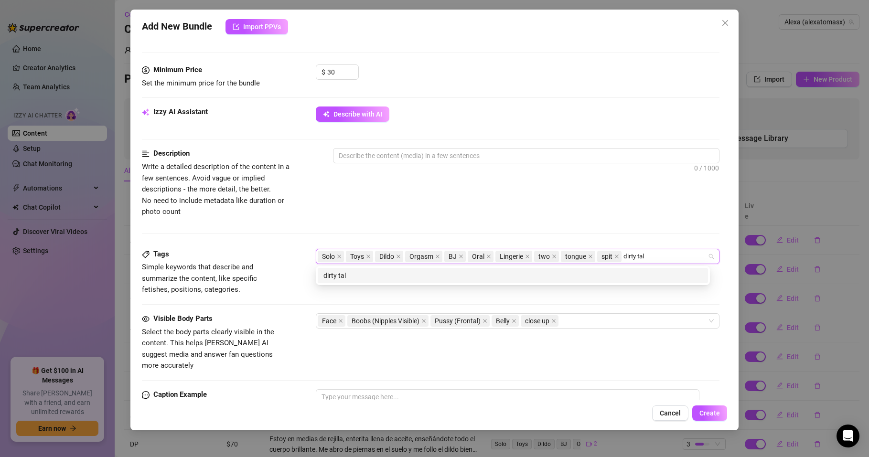
type input "dirty talk"
type input "spanish"
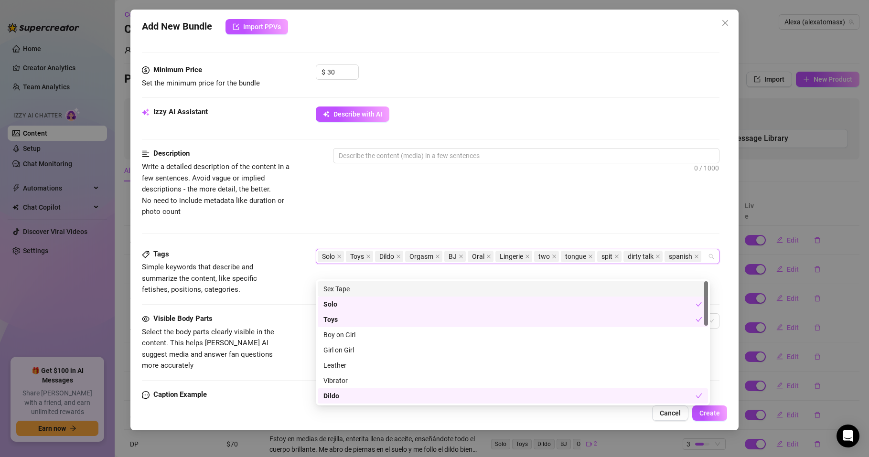
click at [297, 221] on div "Description Write a detailed description of the content in a few sentences. Avo…" at bounding box center [431, 198] width 578 height 100
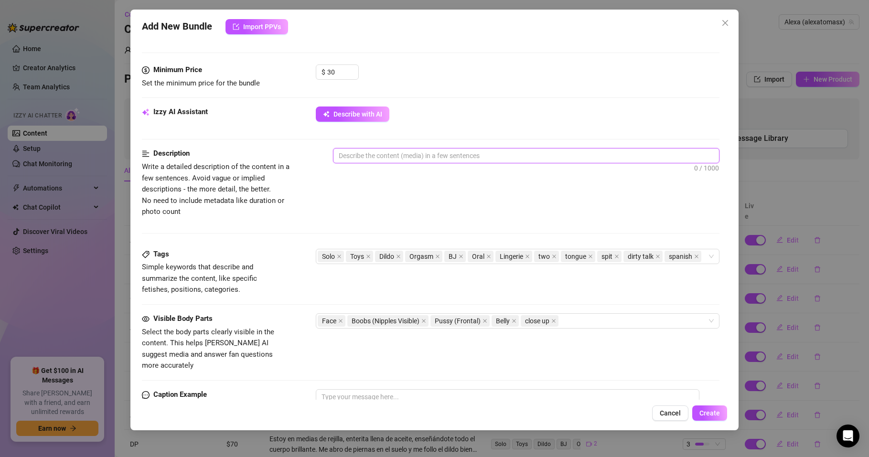
click at [362, 157] on textarea at bounding box center [527, 156] width 386 height 14
paste textarea "In red lingerie, I go down on a huge dildo, drooling and sucking it like a real…"
type textarea "In red lingerie, I go down on a huge dildo, drooling and sucking it like a real…"
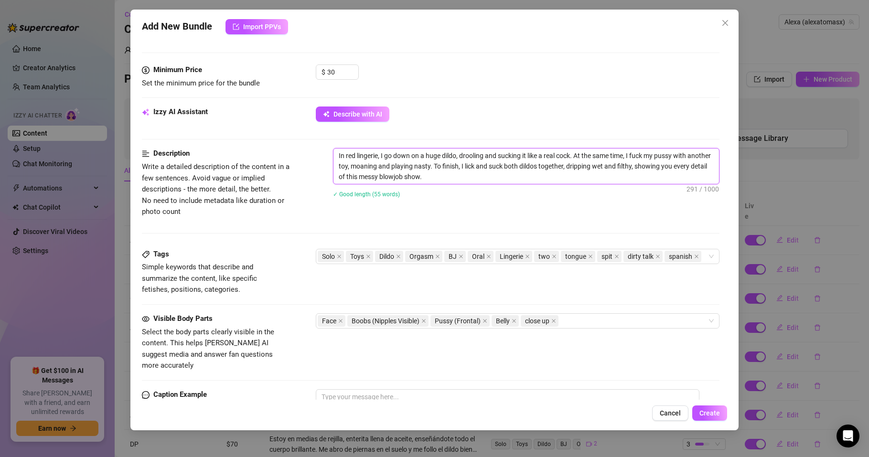
scroll to position [0, 0]
type textarea "In red lingerie, I go down on a huge dildo, drooling and sucking it like a real…"
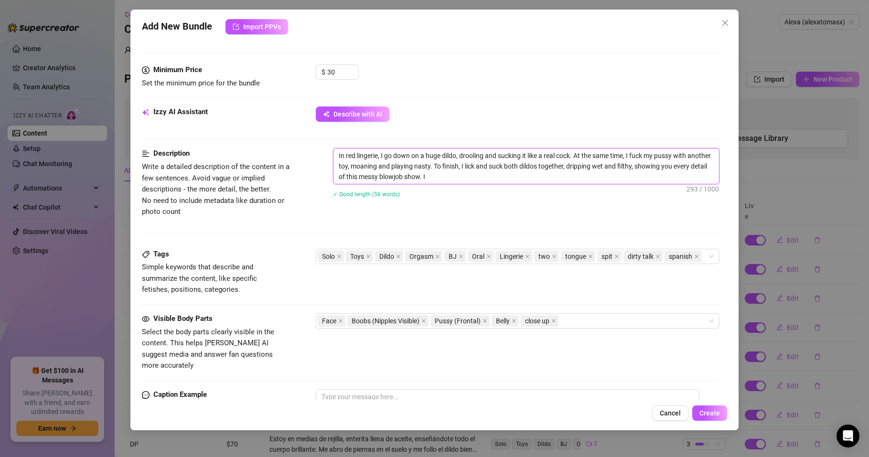
type textarea "In red lingerie, I go down on a huge dildo, drooling and sucking it like a real…"
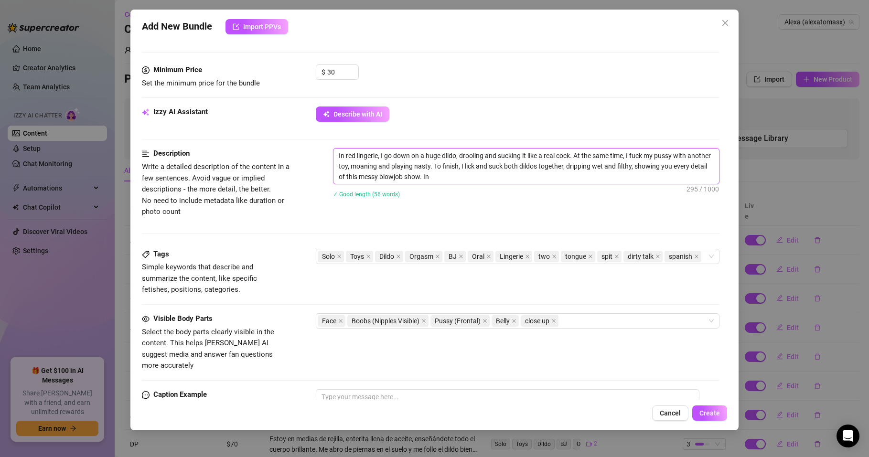
type textarea "In red lingerie, I go down on a huge dildo, drooling and sucking it like a real…"
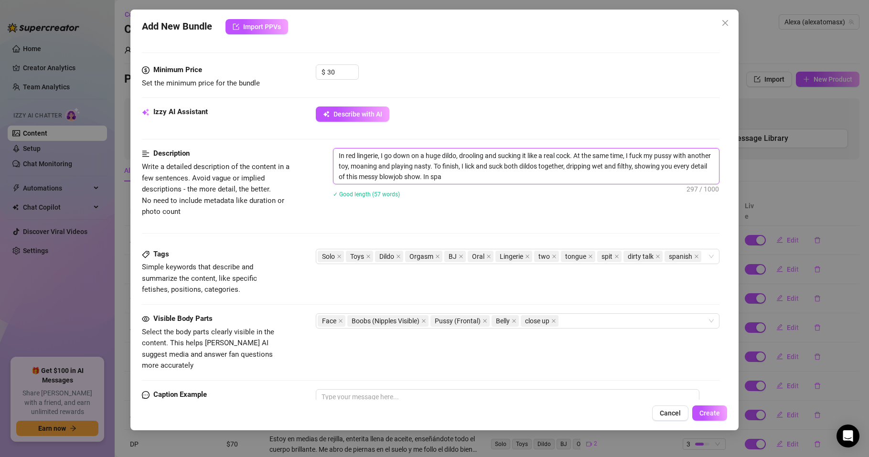
type textarea "In red lingerie, I go down on a huge dildo, drooling and sucking it like a real…"
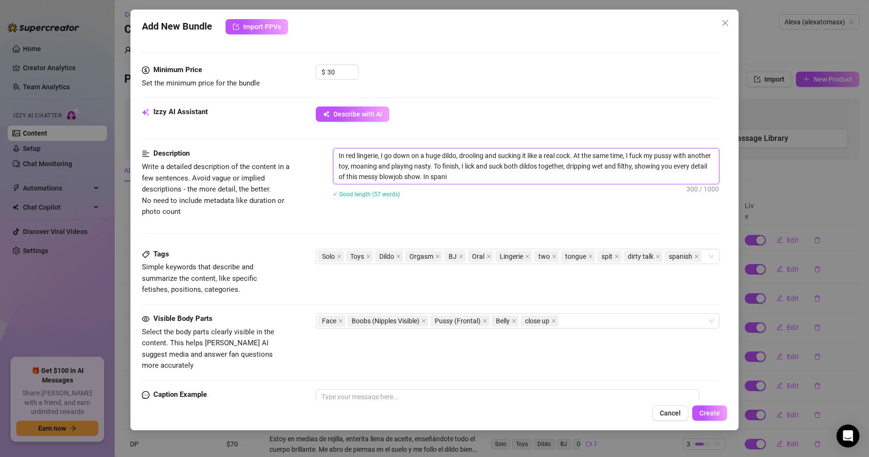
type textarea "In red lingerie, I go down on a huge dildo, drooling and sucking it like a real…"
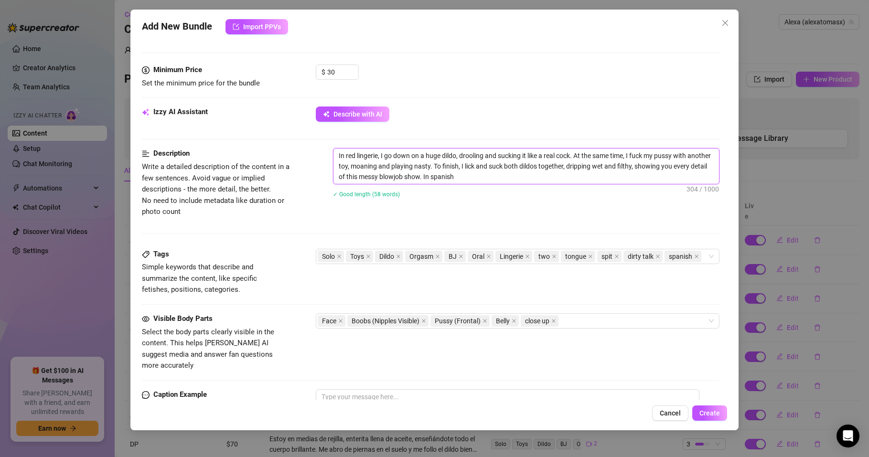
type textarea "In red lingerie, I go down on a huge dildo, drooling and sucking it like a real…"
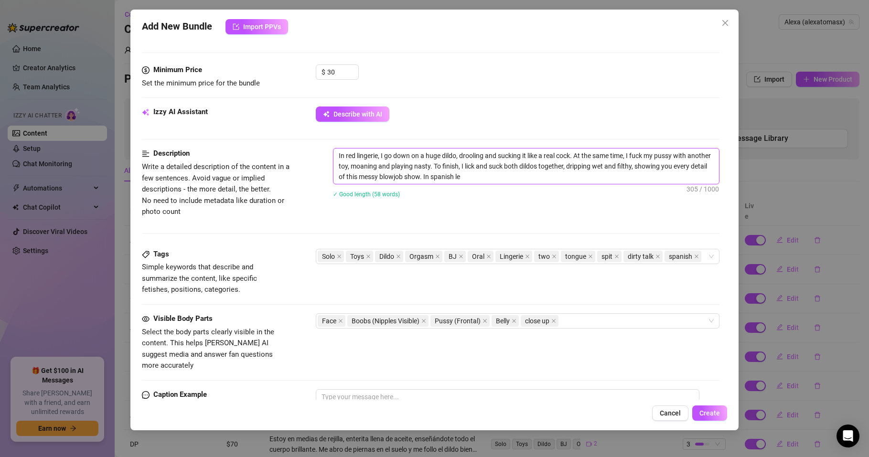
type textarea "In red lingerie, I go down on a huge dildo, drooling and sucking it like a real…"
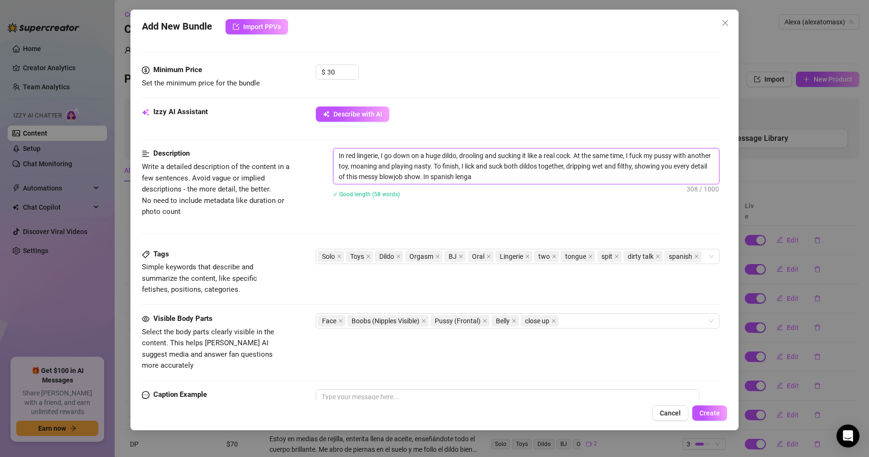
type textarea "In red lingerie, I go down on a huge dildo, drooling and sucking it like a real…"
click at [504, 175] on textarea "In red lingerie, I go down on a huge dildo, drooling and sucking it like a real…" at bounding box center [527, 166] width 386 height 35
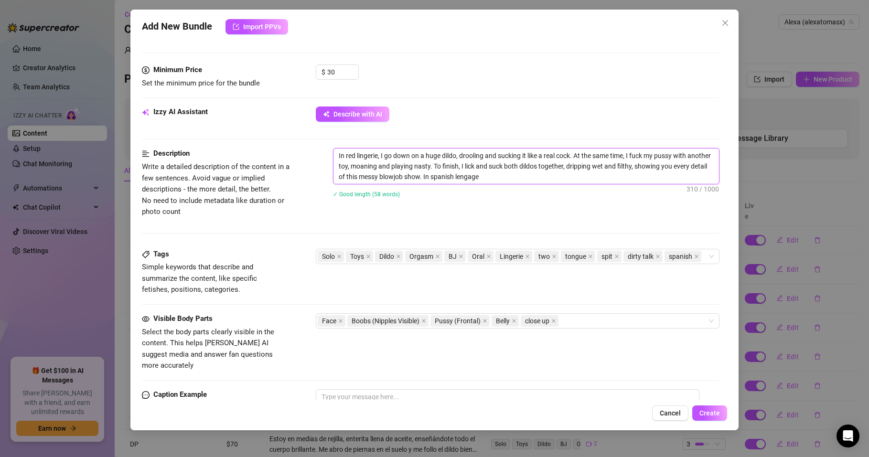
type textarea "In red lingerie, I go down on a huge dildo, drooling and sucking it like a real…"
click at [531, 179] on textarea "In red lingerie, I go down on a huge dildo, drooling and sucking it like a real…" at bounding box center [527, 166] width 386 height 35
type textarea "In red lingerie, I go down on a huge dildo, drooling and sucking it like a real…"
click at [505, 212] on div "Description Write a detailed description of the content in a few sentences. Avo…" at bounding box center [431, 182] width 578 height 69
click at [344, 392] on textarea at bounding box center [508, 409] width 384 height 38
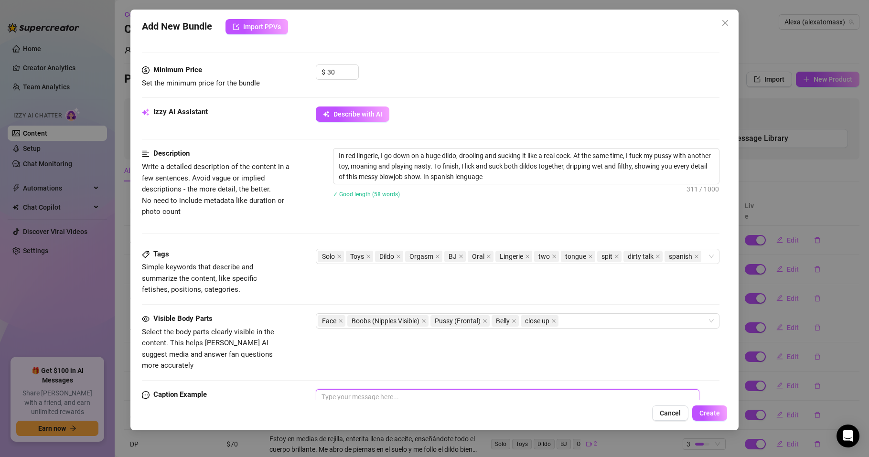
paste textarea "Sloppy blowjob, drooling on a huge cock while I fuck my pussy… then sucking bot…"
type textarea "Sloppy blowjob, drooling on a huge cock while I fuck my pussy… then sucking bot…"
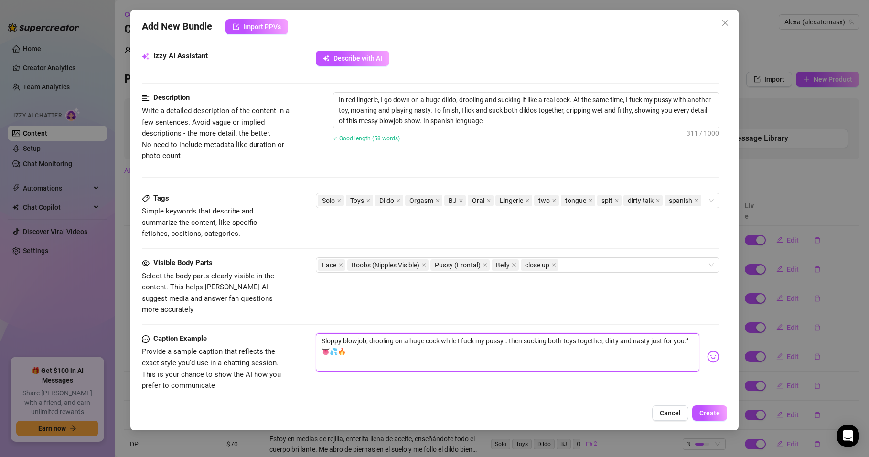
scroll to position [455, 0]
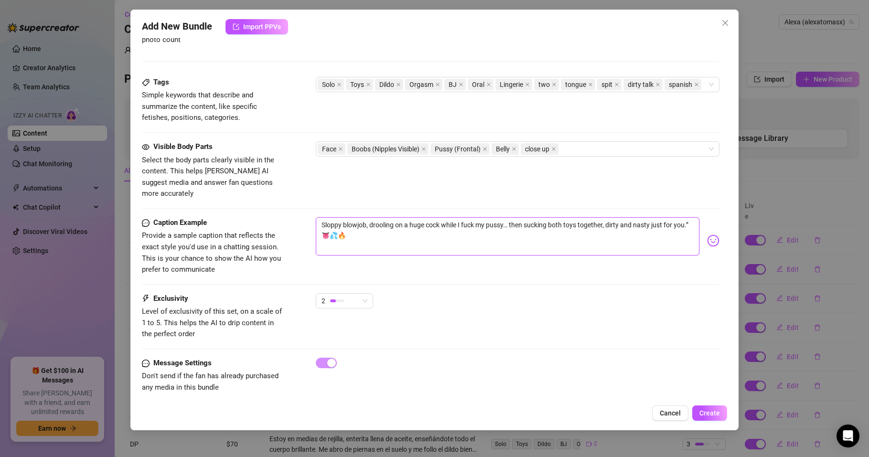
click at [622, 217] on textarea "Sloppy blowjob, drooling on a huge cock while I fuck my pussy… then sucking bot…" at bounding box center [508, 236] width 384 height 38
type textarea "Sloppy blowjob, drooling on a huge cock while I fuck my pussy… then sucking bot…"
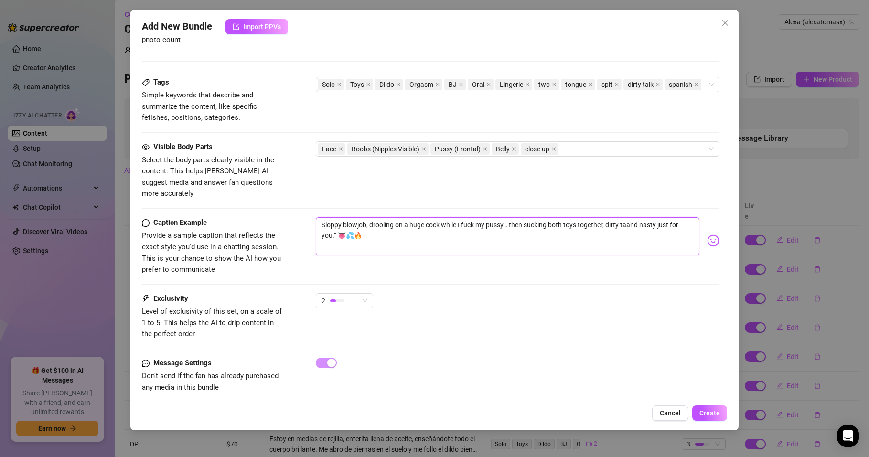
type textarea "Sloppy blowjob, drooling on a huge cock while I fuck my pussy… then sucking bot…"
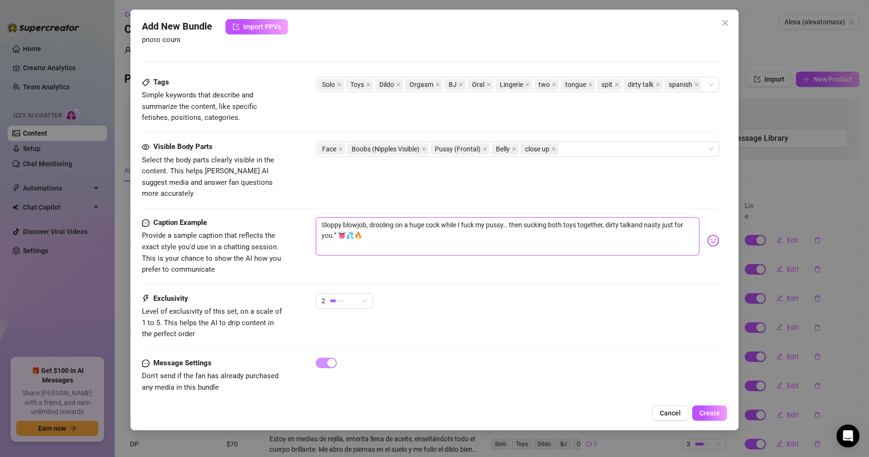
type textarea "Sloppy blowjob, drooling on a huge cock while I fuck my pussy… then sucking bot…"
click at [348, 221] on textarea "Sloppy blowjob, drooling on a huge cock while I fuck my pussy… then sucking bot…" at bounding box center [508, 236] width 384 height 38
type textarea "Sloppy blowjob, drooling on a huge cock while I fuck my pussy… then sucking bot…"
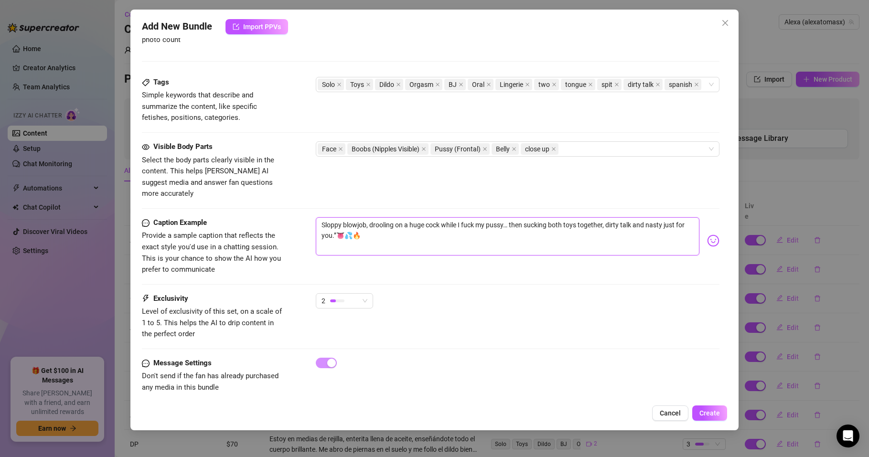
type textarea "Sloppy blowjob, drooling on a huge cock while I fuck my pussy… then sucking bot…"
click at [308, 263] on div "Caption Example Provide a sample caption that reflects the exact style you'd us…" at bounding box center [431, 246] width 578 height 58
click at [713, 417] on button "Create" at bounding box center [710, 413] width 35 height 15
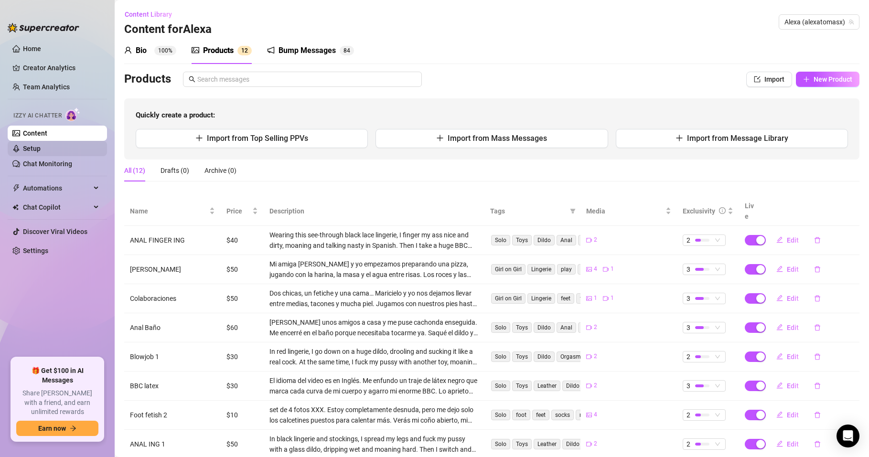
click at [34, 147] on link "Setup" at bounding box center [32, 149] width 18 height 8
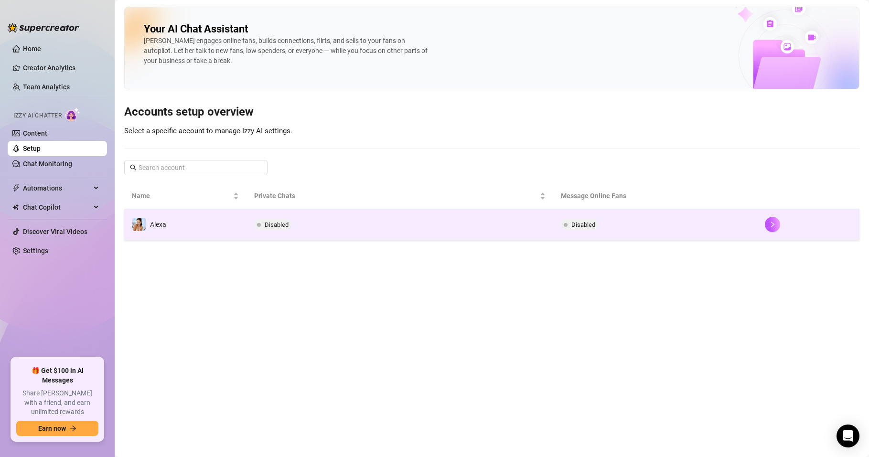
click at [277, 226] on span "Disabled" at bounding box center [277, 224] width 24 height 7
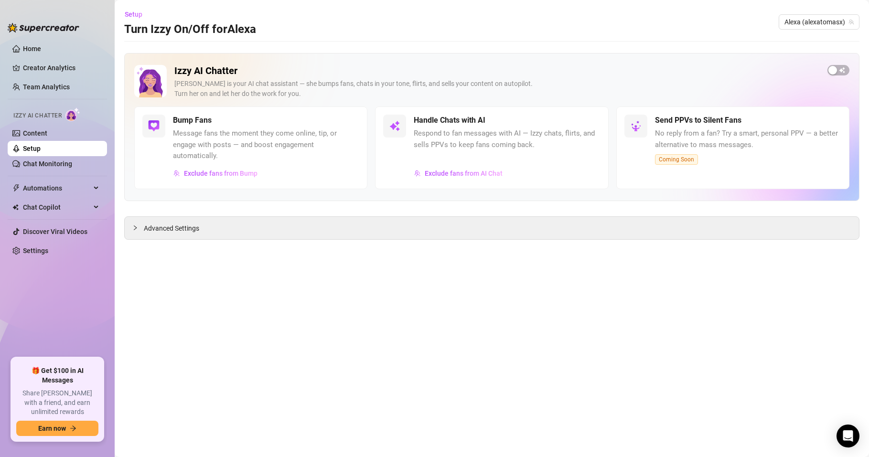
click at [434, 130] on span "Respond to fan messages with AI — Izzy chats, flirts, and sells PPVs to keep fa…" at bounding box center [507, 139] width 186 height 22
click at [431, 122] on h5 "Handle Chats with AI" at bounding box center [450, 120] width 72 height 11
click at [460, 146] on span "Respond to fan messages with AI — Izzy chats, flirts, and sells PPVs to keep fa…" at bounding box center [507, 139] width 186 height 22
click at [488, 125] on div "Handle Chats with AI" at bounding box center [507, 120] width 186 height 11
click at [212, 135] on span "Message fans the moment they come online, tip, or engage with posts — and boost…" at bounding box center [266, 145] width 186 height 34
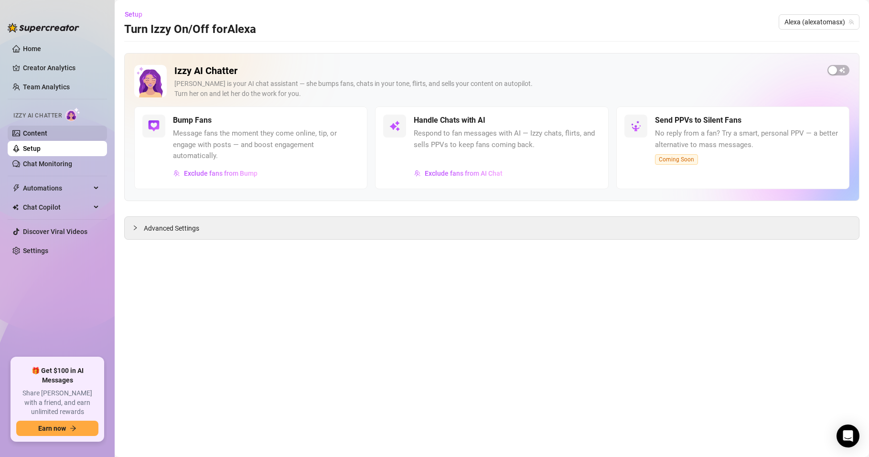
click at [47, 131] on link "Content" at bounding box center [35, 134] width 24 height 8
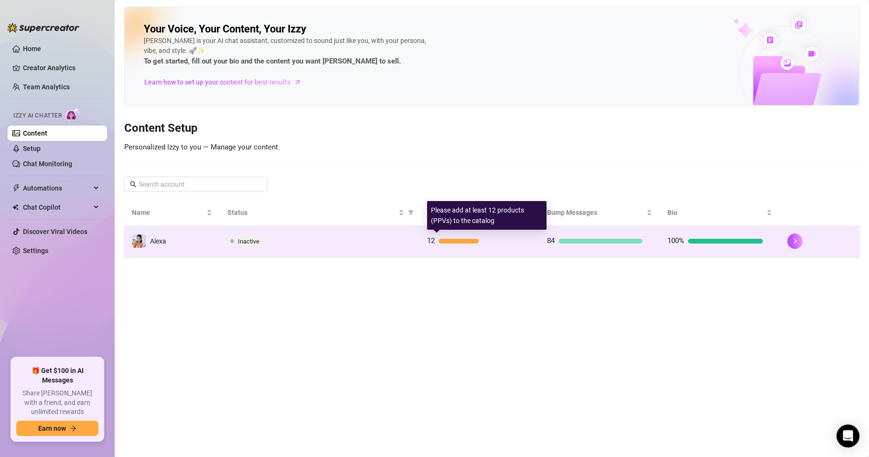
click at [452, 240] on div at bounding box center [459, 241] width 40 height 5
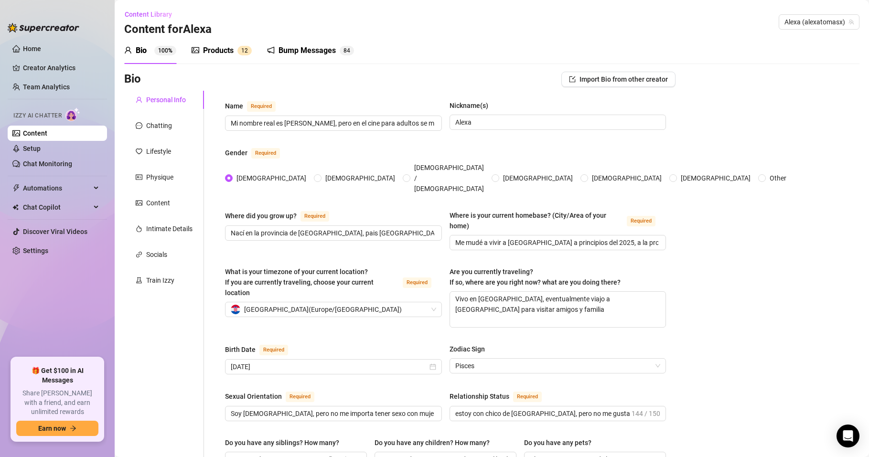
click at [217, 50] on div "Products" at bounding box center [218, 50] width 31 height 11
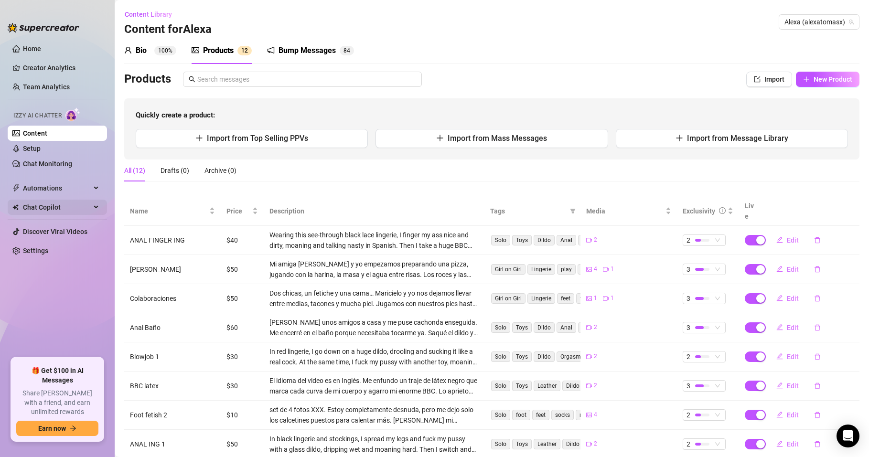
click at [59, 210] on span "Chat Copilot" at bounding box center [57, 207] width 68 height 15
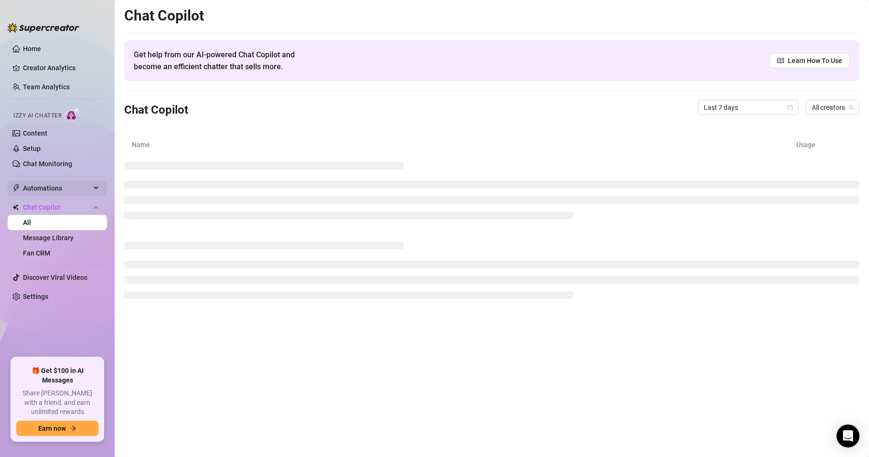
click at [81, 185] on span "Automations" at bounding box center [57, 188] width 68 height 15
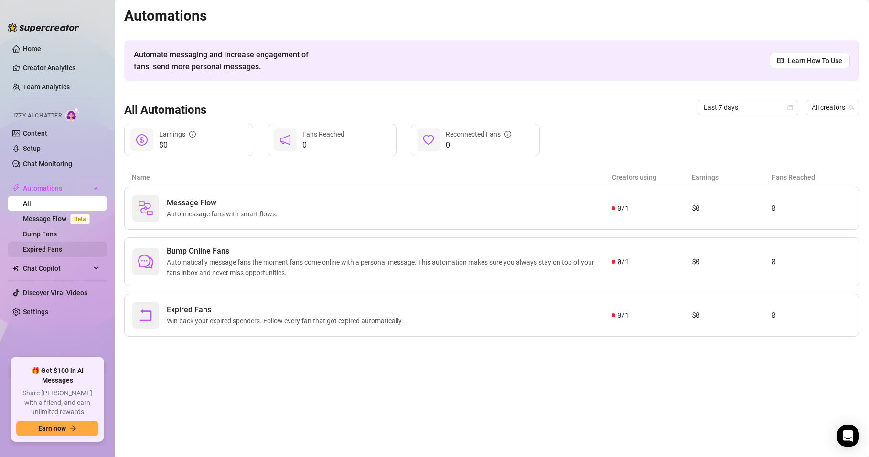
click at [54, 246] on link "Expired Fans" at bounding box center [42, 250] width 39 height 8
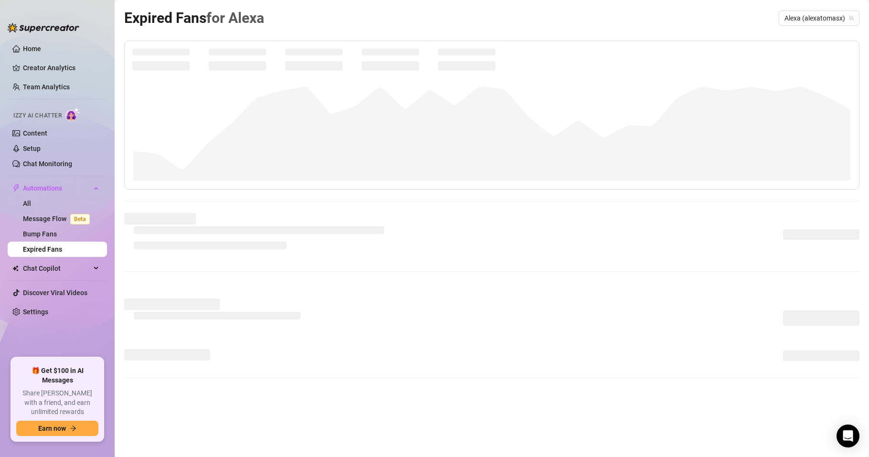
click at [62, 117] on div "Izzy AI Chatter" at bounding box center [56, 115] width 86 height 14
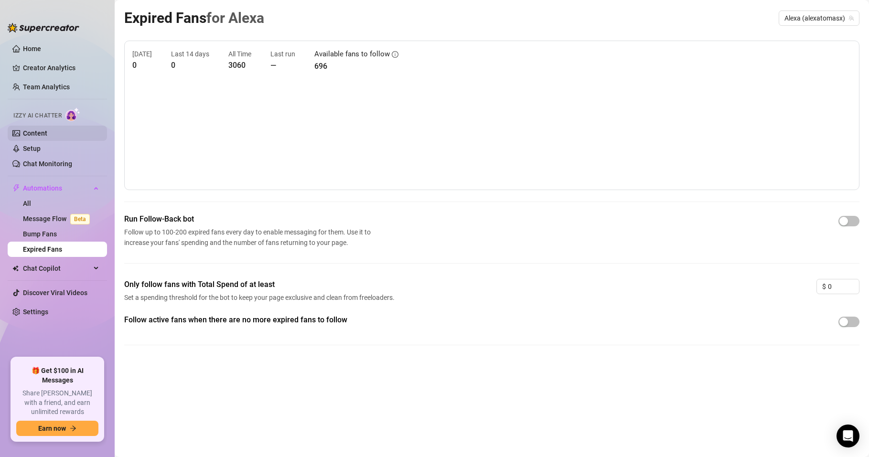
click at [47, 130] on link "Content" at bounding box center [35, 134] width 24 height 8
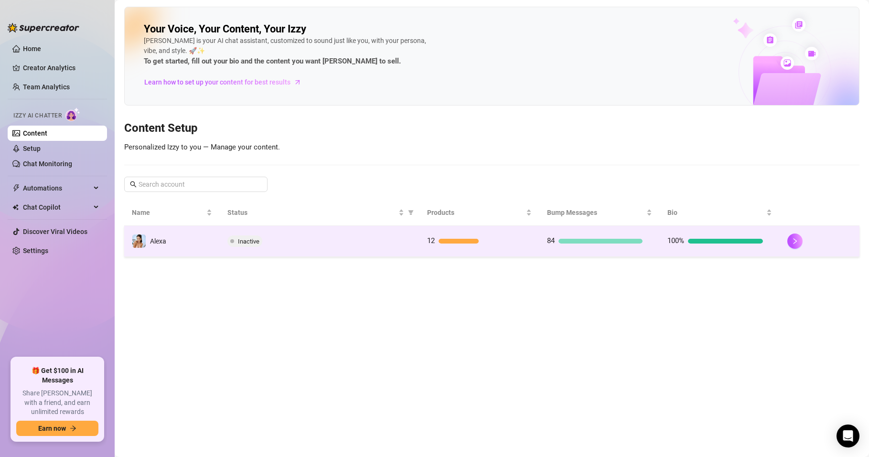
click at [438, 239] on div "12" at bounding box center [475, 241] width 96 height 11
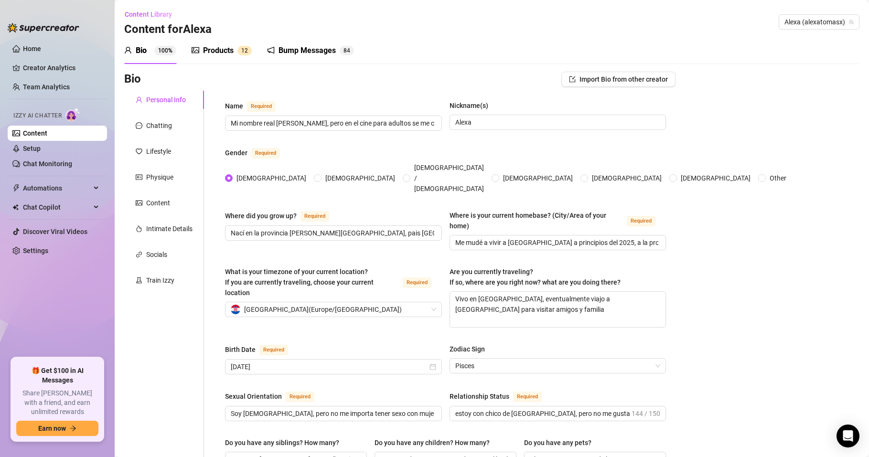
click at [227, 51] on div "Products" at bounding box center [218, 50] width 31 height 11
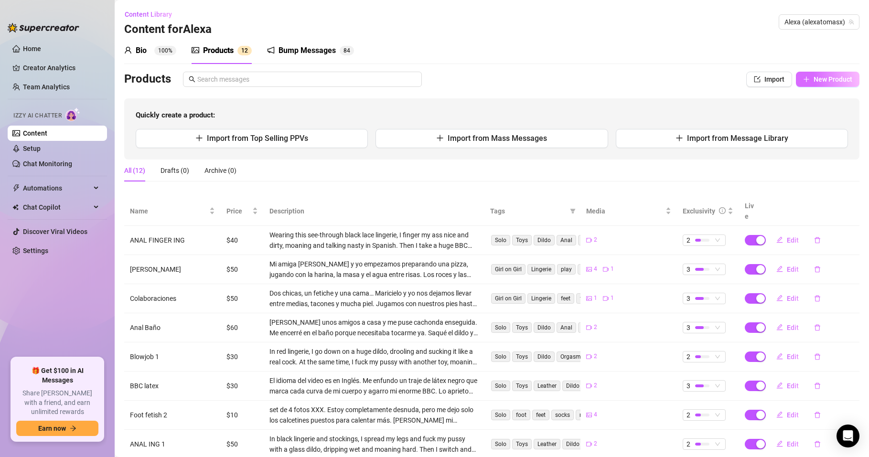
click at [814, 80] on span "New Product" at bounding box center [833, 80] width 39 height 8
type textarea "Type your message here..."
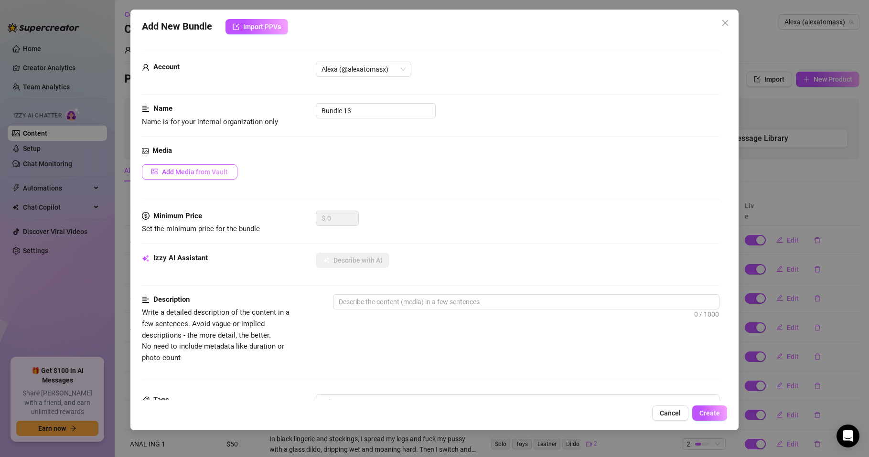
click at [228, 173] on span "Add Media from Vault" at bounding box center [195, 172] width 66 height 8
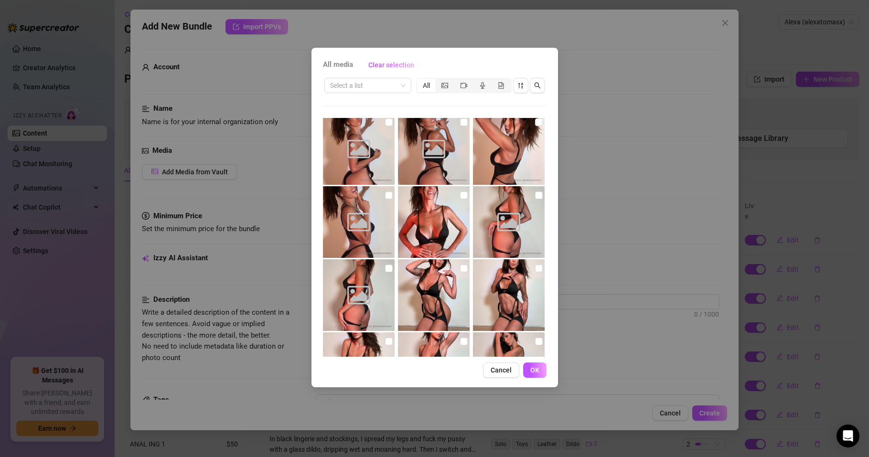
scroll to position [819, 0]
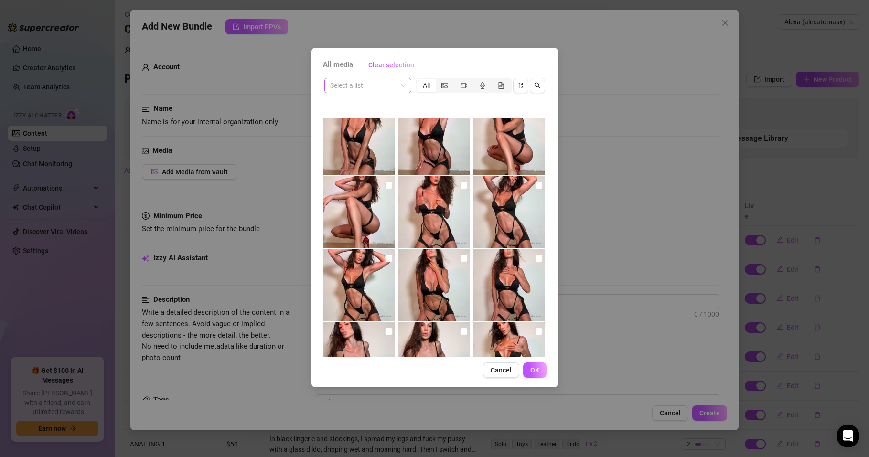
click at [386, 84] on input "search" at bounding box center [363, 85] width 67 height 14
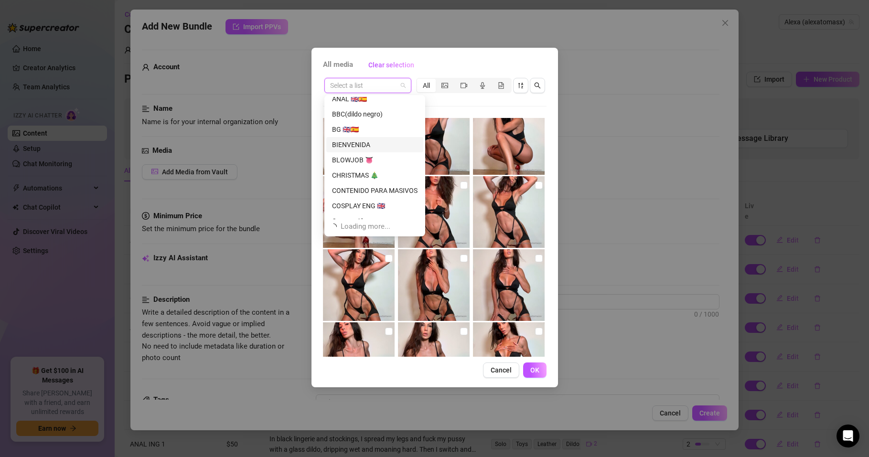
scroll to position [31, 0]
click at [367, 195] on div "COSPLAY ENG 🇬🇧" at bounding box center [375, 196] width 86 height 11
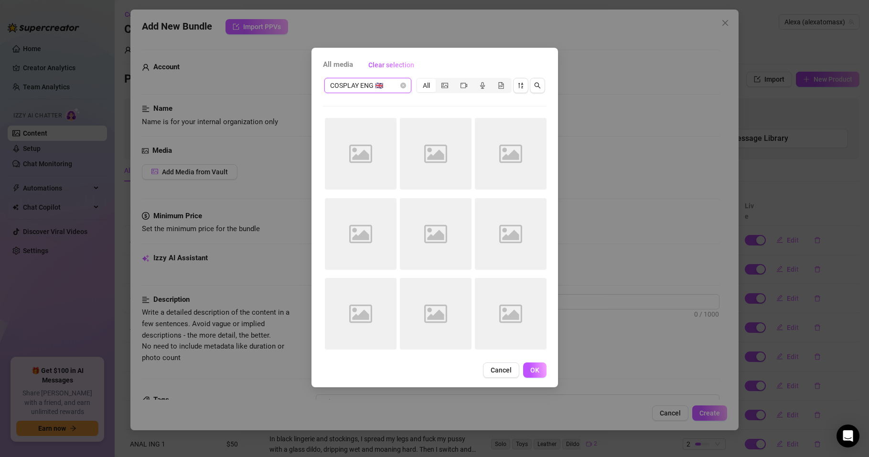
scroll to position [0, 0]
click at [443, 86] on icon "picture" at bounding box center [445, 85] width 7 height 5
click at [438, 80] on input "segmented control" at bounding box center [438, 80] width 0 height 0
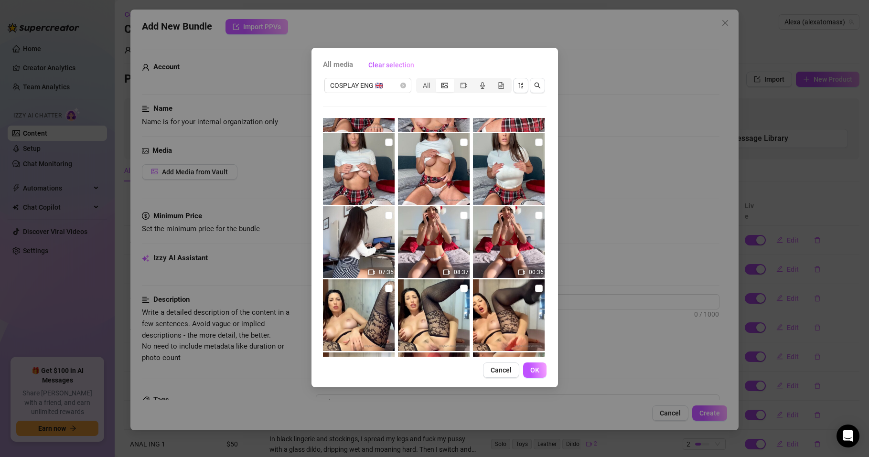
scroll to position [293, 0]
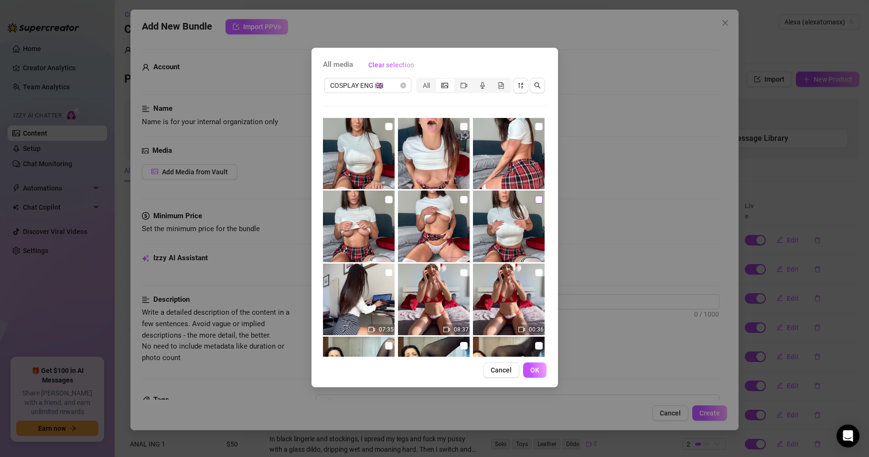
click at [535, 203] on input "checkbox" at bounding box center [539, 200] width 8 height 8
checkbox input "true"
click at [462, 199] on input "checkbox" at bounding box center [464, 200] width 8 height 8
checkbox input "true"
click at [385, 200] on input "checkbox" at bounding box center [389, 200] width 8 height 8
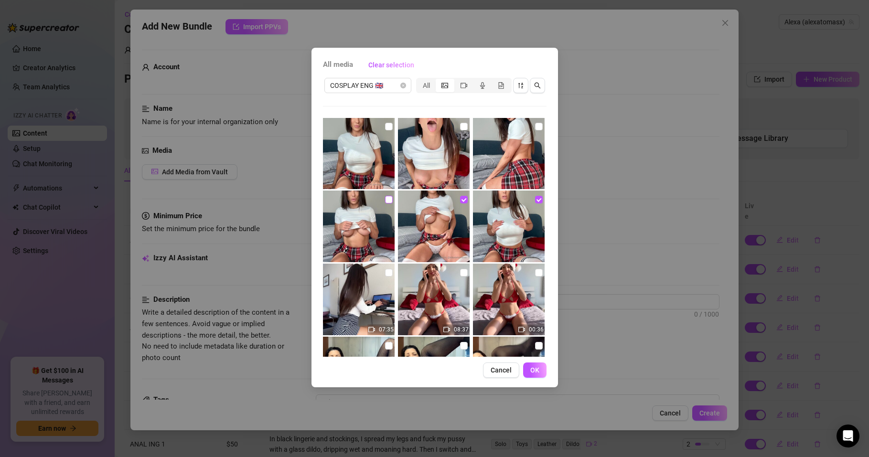
checkbox input "true"
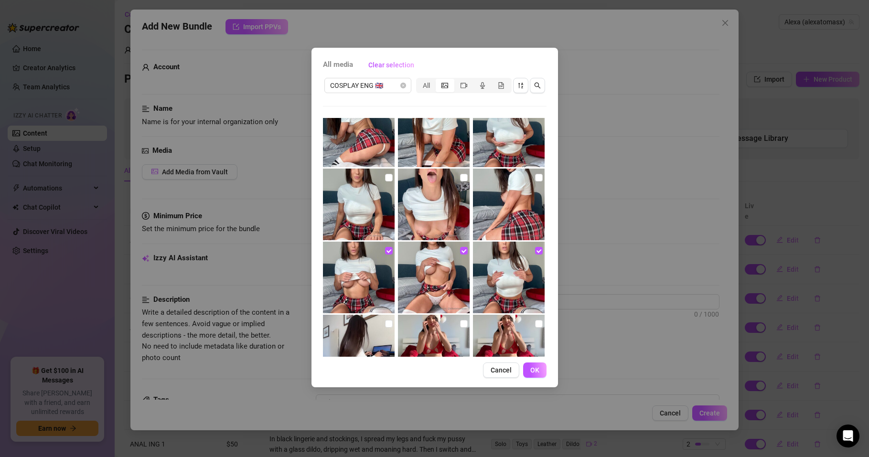
scroll to position [178, 0]
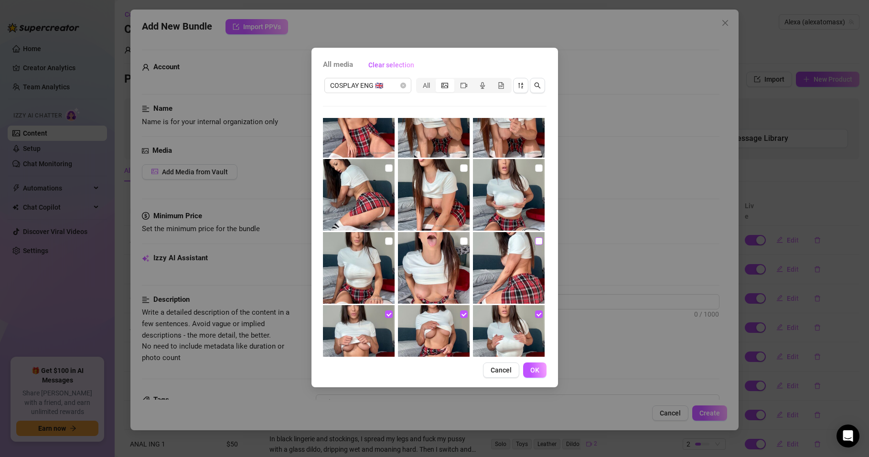
click at [535, 242] on input "checkbox" at bounding box center [539, 242] width 8 height 8
checkbox input "true"
drag, startPoint x: 458, startPoint y: 240, endPoint x: 425, endPoint y: 242, distance: 33.5
click at [460, 241] on input "checkbox" at bounding box center [464, 242] width 8 height 8
checkbox input "true"
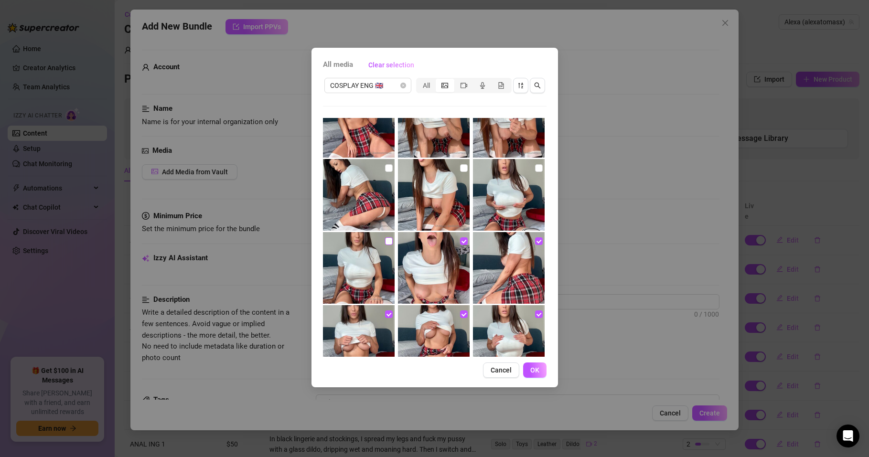
click at [389, 240] on input "checkbox" at bounding box center [389, 242] width 8 height 8
checkbox input "true"
click at [535, 171] on input "checkbox" at bounding box center [539, 168] width 8 height 8
checkbox input "true"
click at [460, 170] on input "checkbox" at bounding box center [464, 168] width 8 height 8
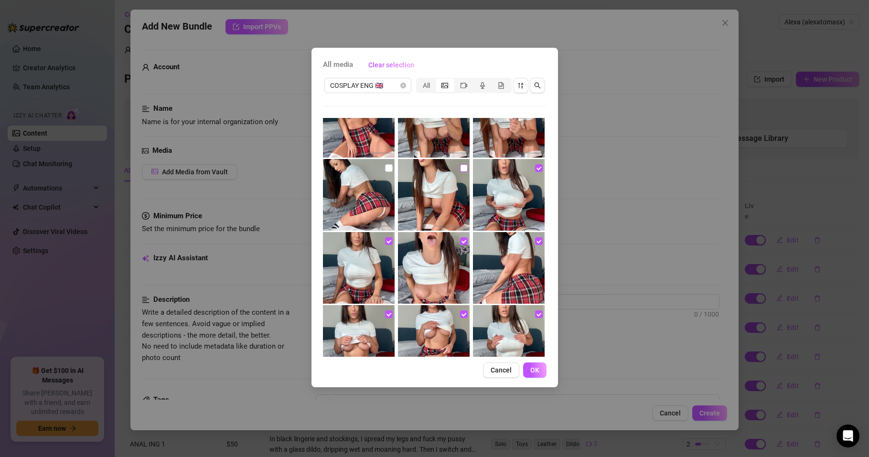
checkbox input "true"
click at [387, 169] on input "checkbox" at bounding box center [389, 168] width 8 height 8
checkbox input "true"
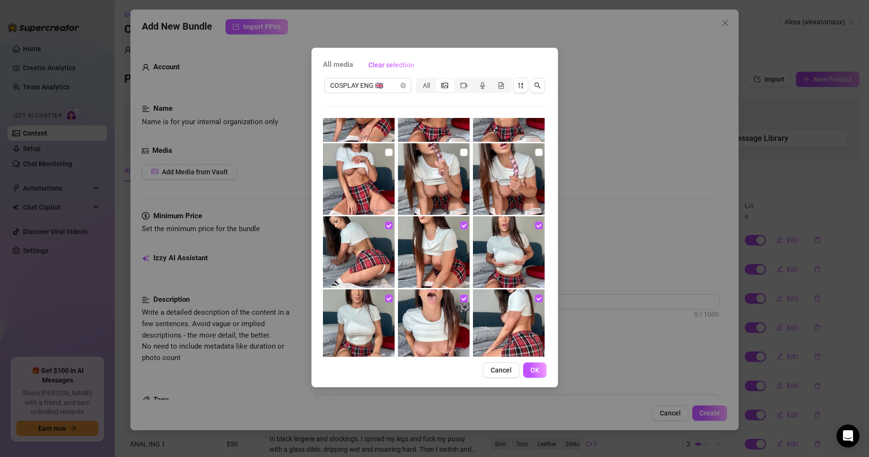
scroll to position [64, 0]
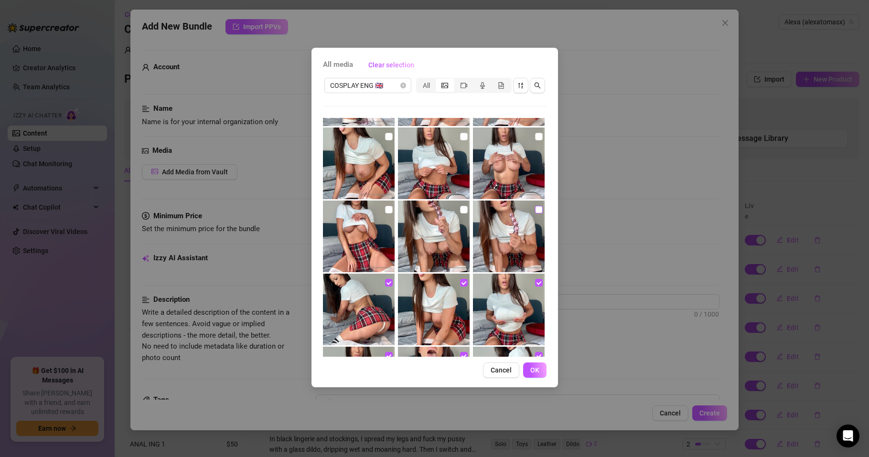
click at [535, 208] on input "checkbox" at bounding box center [539, 210] width 8 height 8
checkbox input "true"
click at [461, 207] on input "checkbox" at bounding box center [464, 210] width 8 height 8
checkbox input "true"
drag, startPoint x: 385, startPoint y: 207, endPoint x: 453, endPoint y: 200, distance: 67.8
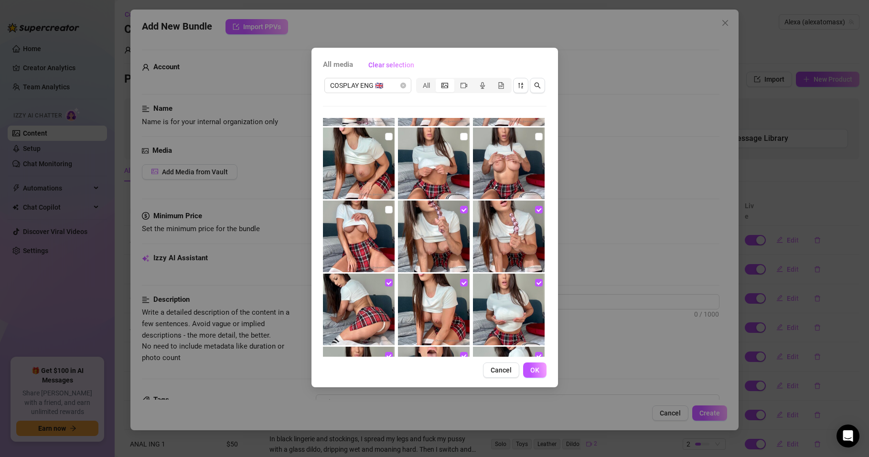
click at [386, 208] on input "checkbox" at bounding box center [389, 210] width 8 height 8
checkbox input "true"
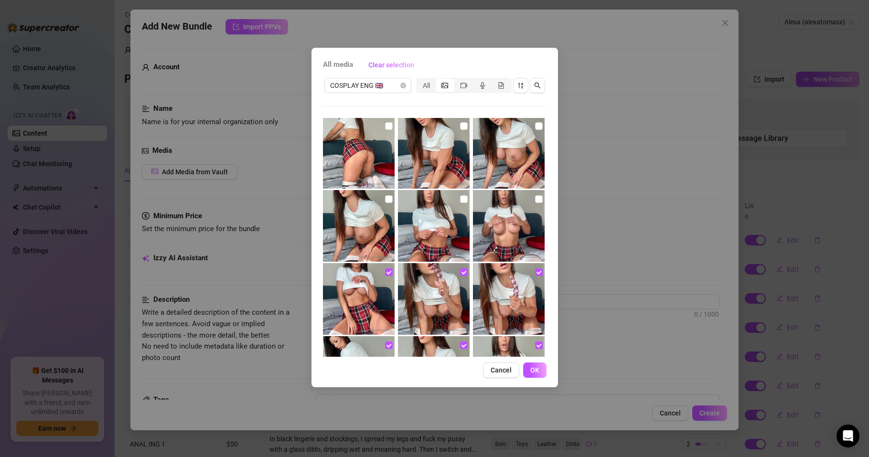
scroll to position [0, 0]
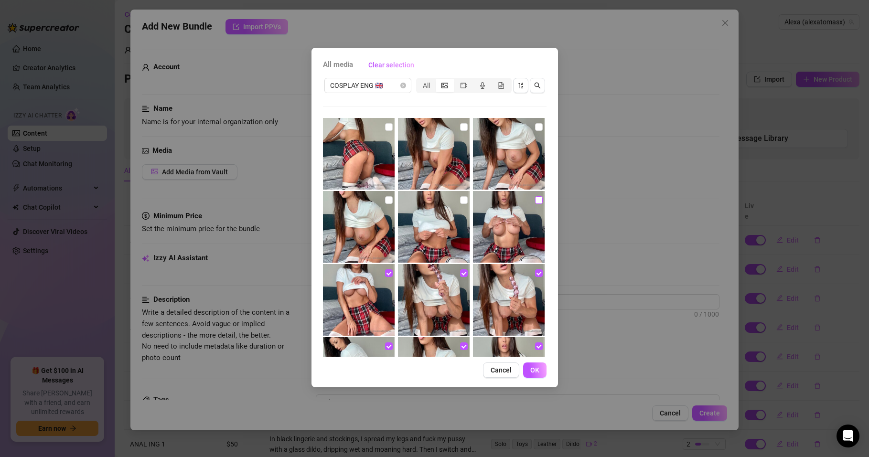
click at [535, 200] on input "checkbox" at bounding box center [539, 200] width 8 height 8
checkbox input "true"
click at [460, 197] on input "checkbox" at bounding box center [464, 200] width 8 height 8
checkbox input "true"
drag, startPoint x: 382, startPoint y: 201, endPoint x: 393, endPoint y: 200, distance: 10.6
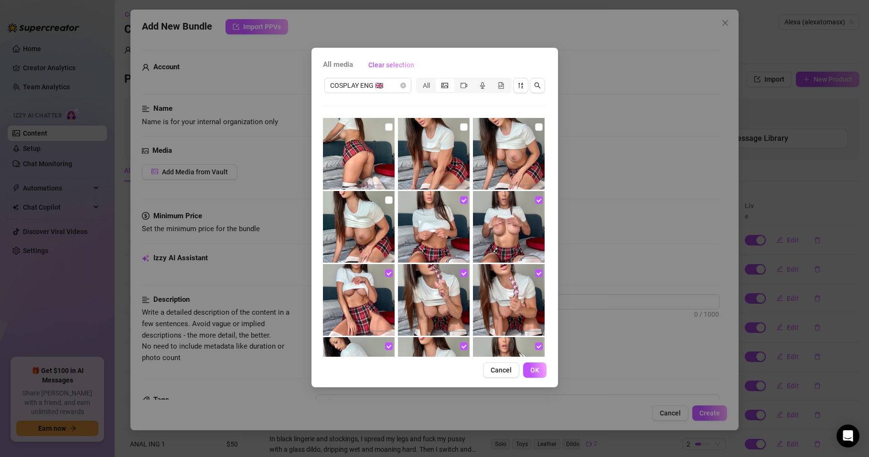
click at [385, 201] on input "checkbox" at bounding box center [389, 200] width 8 height 8
checkbox input "true"
click at [535, 126] on input "checkbox" at bounding box center [539, 127] width 8 height 8
checkbox input "true"
click at [460, 126] on input "checkbox" at bounding box center [464, 127] width 8 height 8
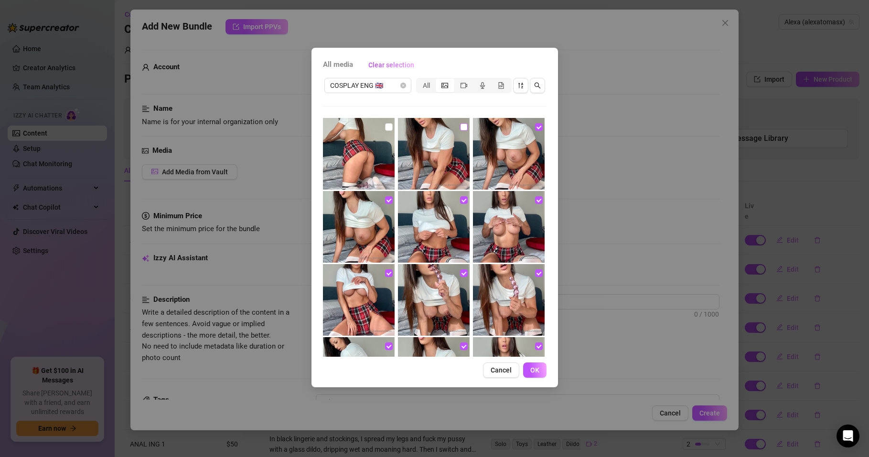
checkbox input "true"
click at [388, 128] on input "checkbox" at bounding box center [389, 127] width 8 height 8
checkbox input "true"
click at [537, 370] on span "OK" at bounding box center [535, 371] width 9 height 8
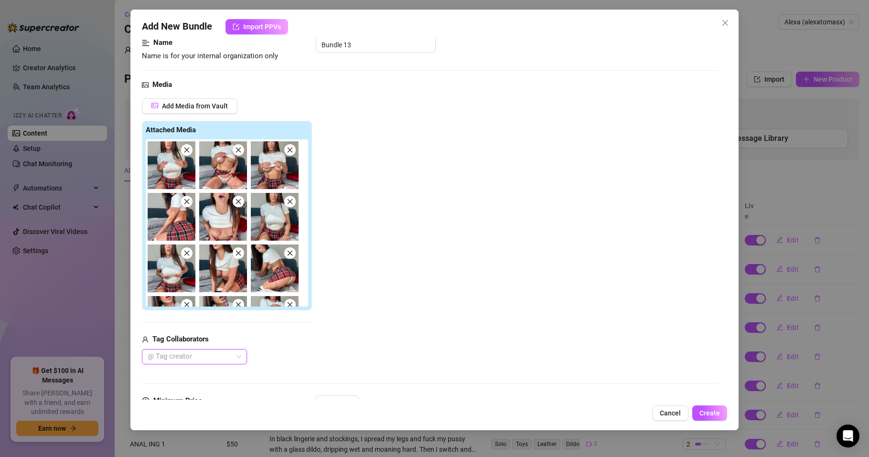
scroll to position [115, 0]
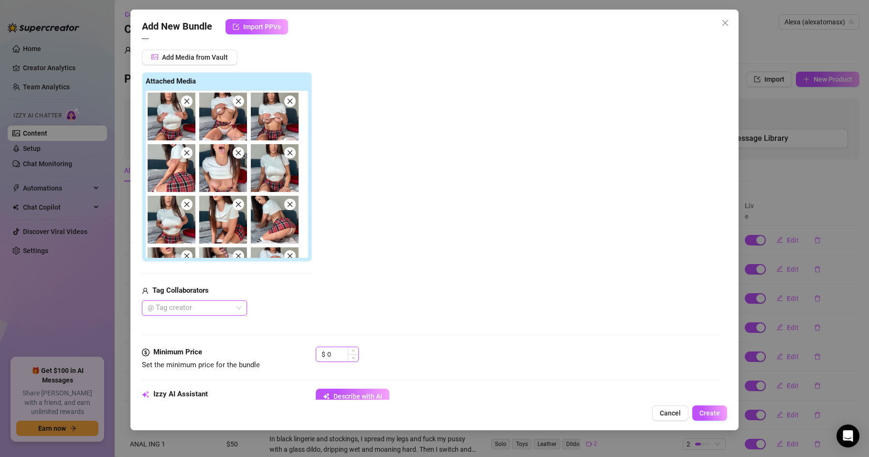
click at [341, 358] on input "0" at bounding box center [342, 354] width 31 height 14
drag, startPoint x: 333, startPoint y: 354, endPoint x: 318, endPoint y: 359, distance: 15.3
click at [318, 359] on div "$ 0" at bounding box center [337, 354] width 43 height 15
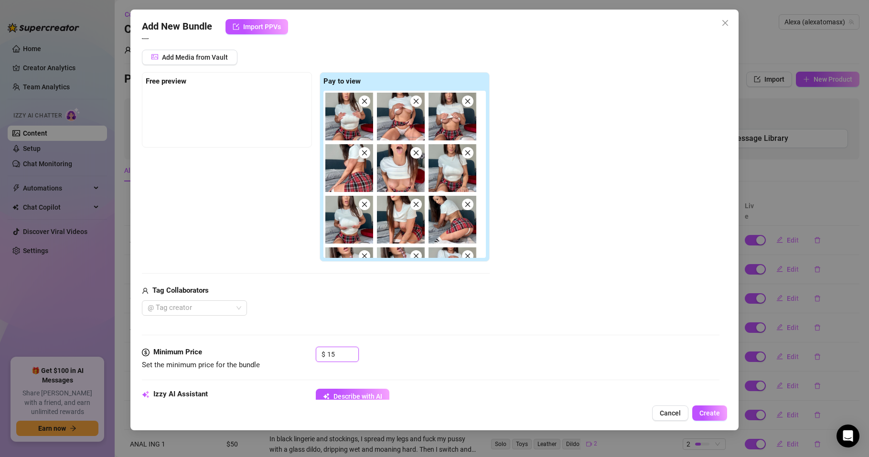
type input "15"
click at [545, 209] on div "Add Media from Vault Free preview Pay to view Tag Collaborators @ Tag creator" at bounding box center [431, 183] width 578 height 266
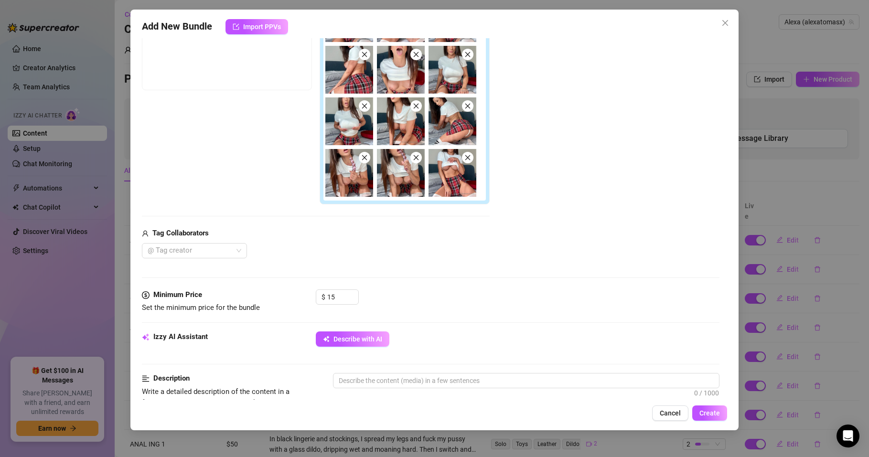
scroll to position [0, 0]
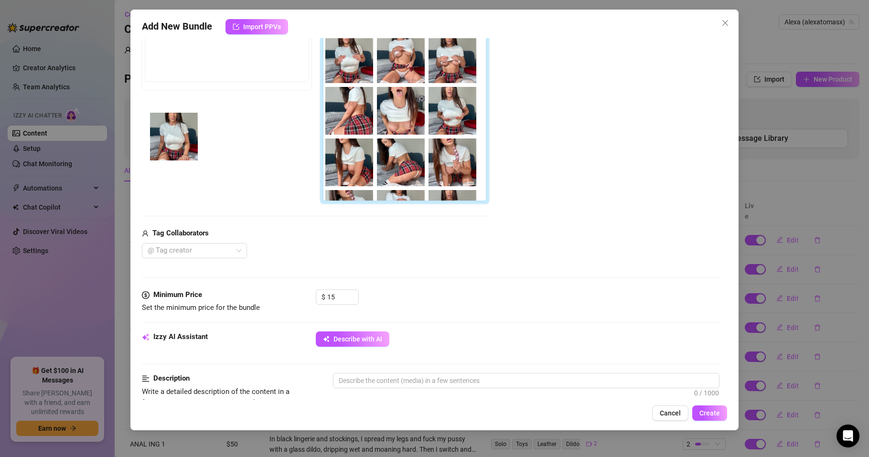
drag, startPoint x: 455, startPoint y: 118, endPoint x: 168, endPoint y: 138, distance: 287.0
click at [168, 138] on div "Free preview Pay to view" at bounding box center [316, 110] width 348 height 190
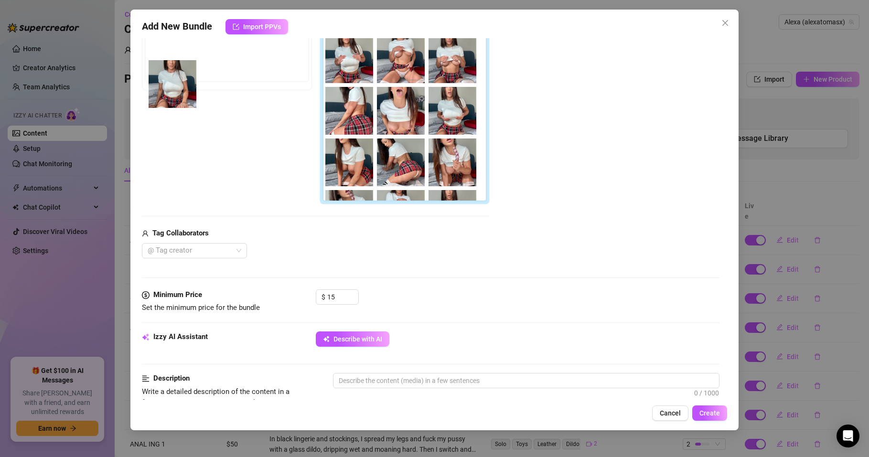
drag, startPoint x: 441, startPoint y: 109, endPoint x: 170, endPoint y: 81, distance: 272.0
click at [170, 81] on div "Free preview Pay to view" at bounding box center [316, 110] width 348 height 190
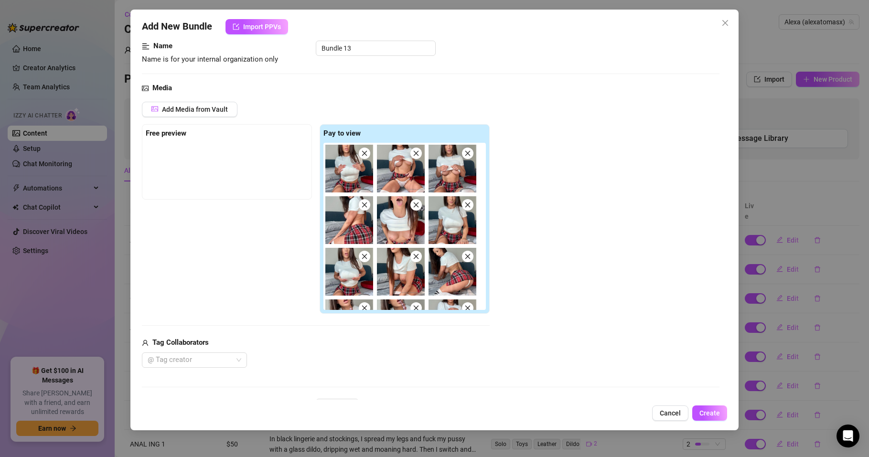
scroll to position [57, 0]
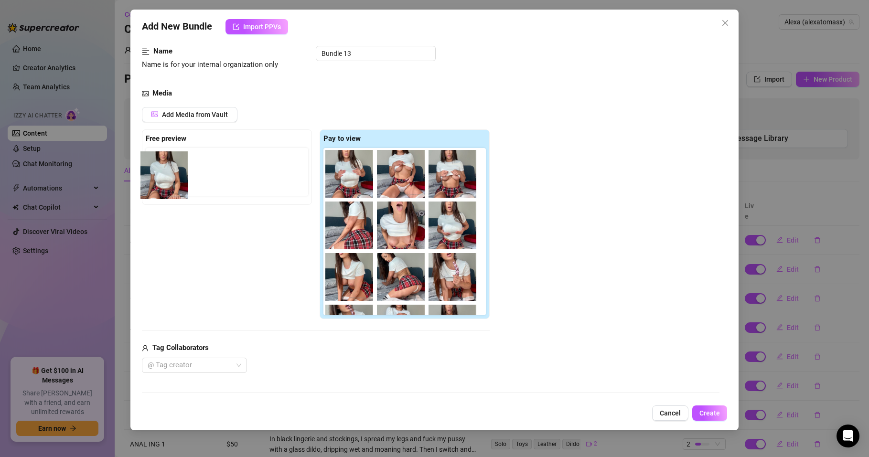
drag, startPoint x: 451, startPoint y: 222, endPoint x: 158, endPoint y: 171, distance: 297.4
click at [158, 171] on div "Free preview Pay to view" at bounding box center [316, 225] width 348 height 190
drag, startPoint x: 451, startPoint y: 220, endPoint x: 173, endPoint y: 164, distance: 283.3
click at [173, 164] on div "Free preview Pay to view" at bounding box center [316, 225] width 348 height 190
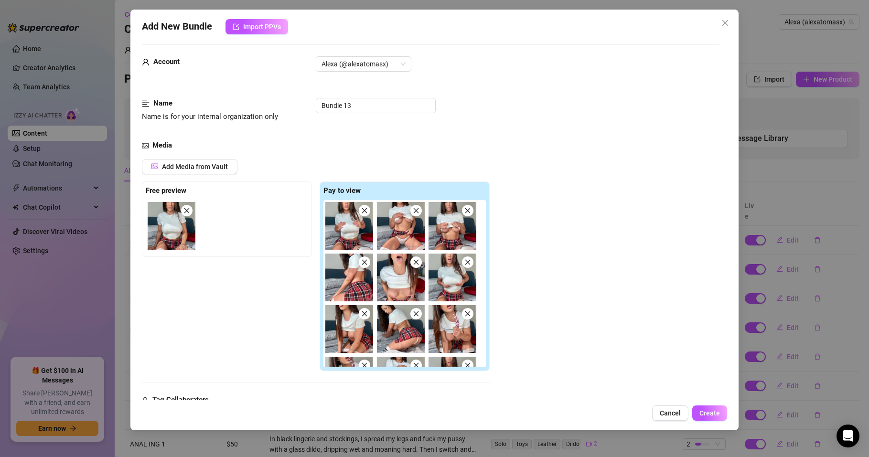
scroll to position [0, 0]
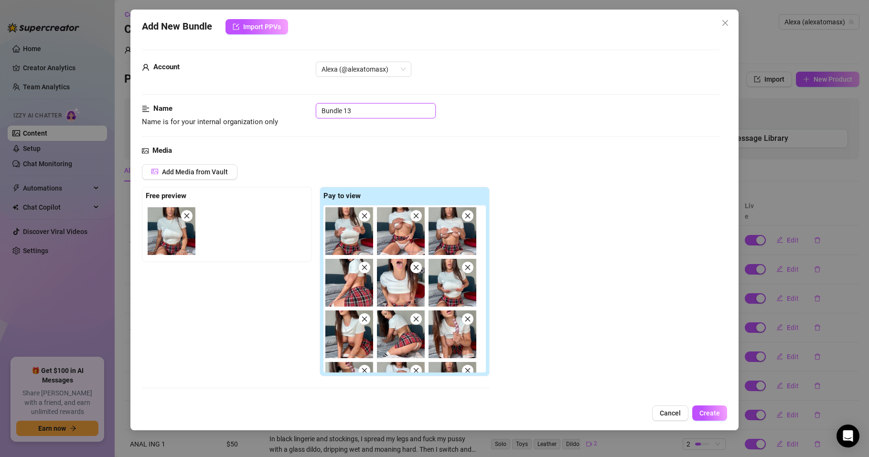
drag, startPoint x: 356, startPoint y: 110, endPoint x: 285, endPoint y: 119, distance: 70.8
click at [285, 119] on div "Name Name is for your internal organization only Bundle 13" at bounding box center [431, 115] width 578 height 24
type input "Roleplay Colegiala"
click at [500, 148] on div "Media" at bounding box center [431, 150] width 578 height 11
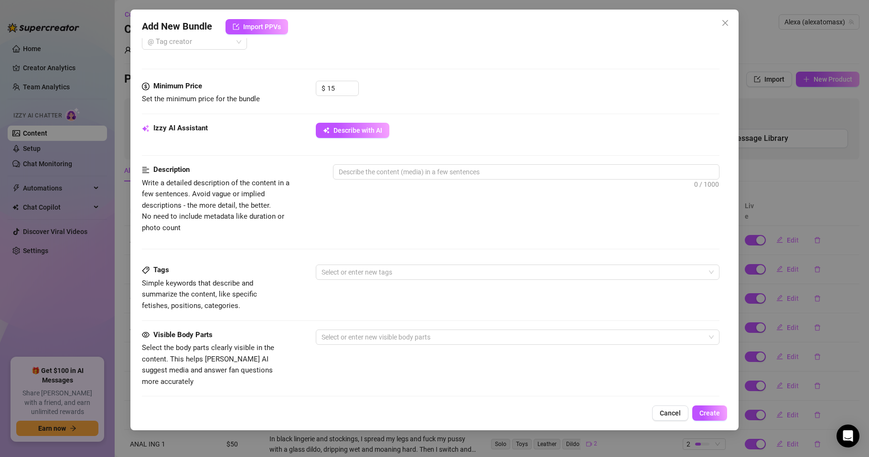
scroll to position [402, 0]
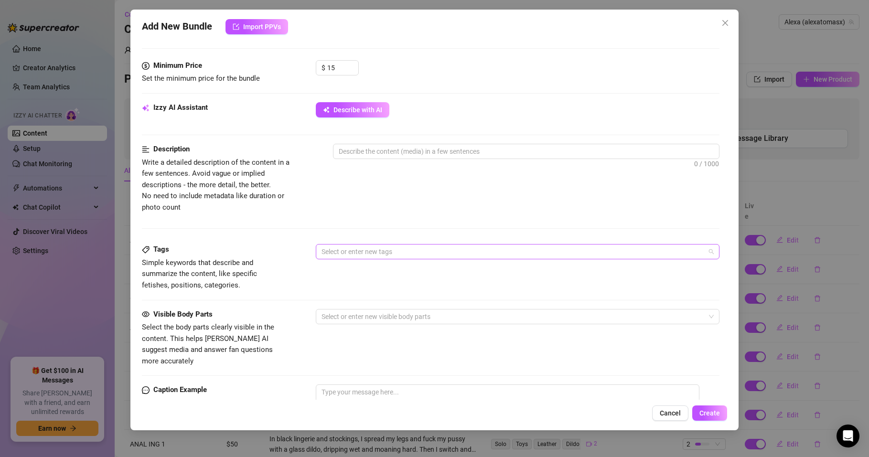
click at [375, 252] on div at bounding box center [513, 251] width 390 height 13
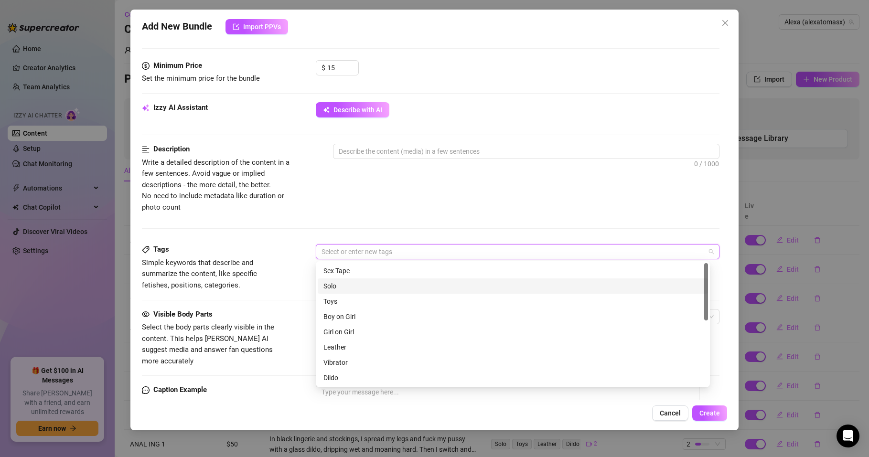
click at [339, 286] on div "Solo" at bounding box center [513, 286] width 379 height 11
click at [335, 304] on div "Toys" at bounding box center [513, 301] width 379 height 11
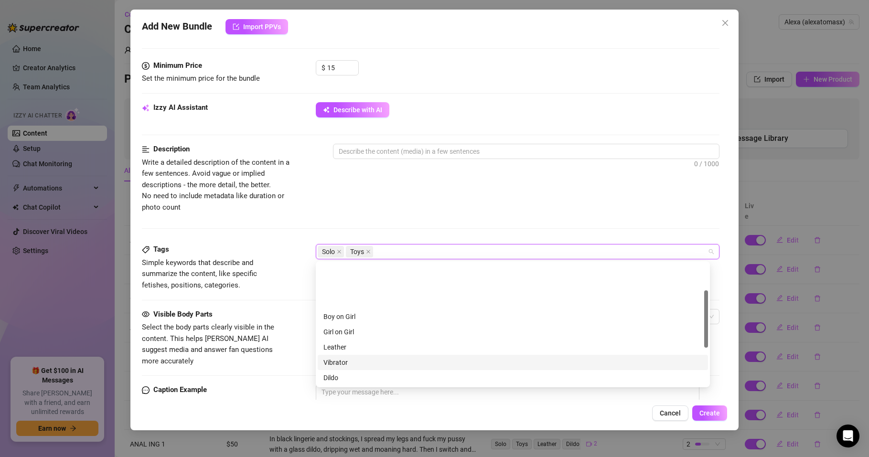
scroll to position [57, 0]
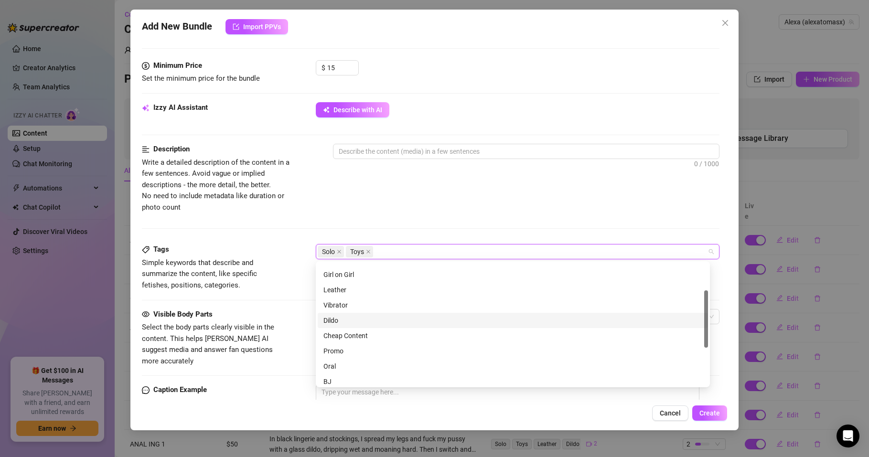
click at [340, 320] on div "Dildo" at bounding box center [513, 320] width 379 height 11
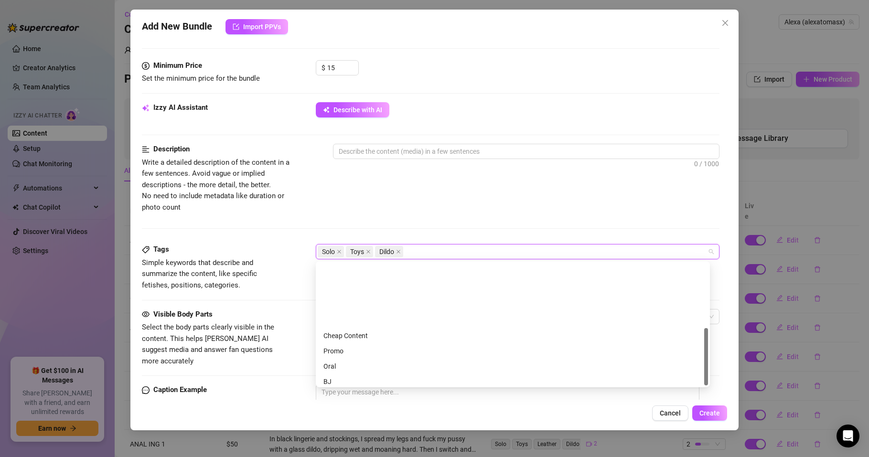
scroll to position [138, 0]
click at [340, 350] on div "Lingerie" at bounding box center [513, 347] width 379 height 11
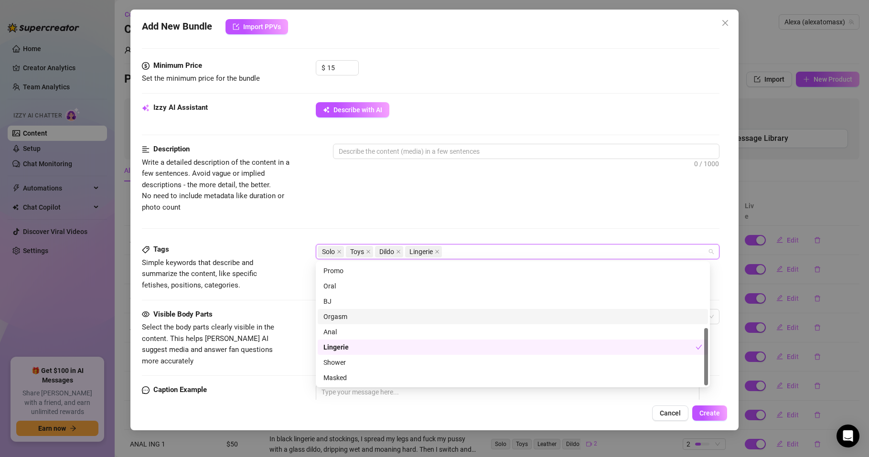
scroll to position [80, 0]
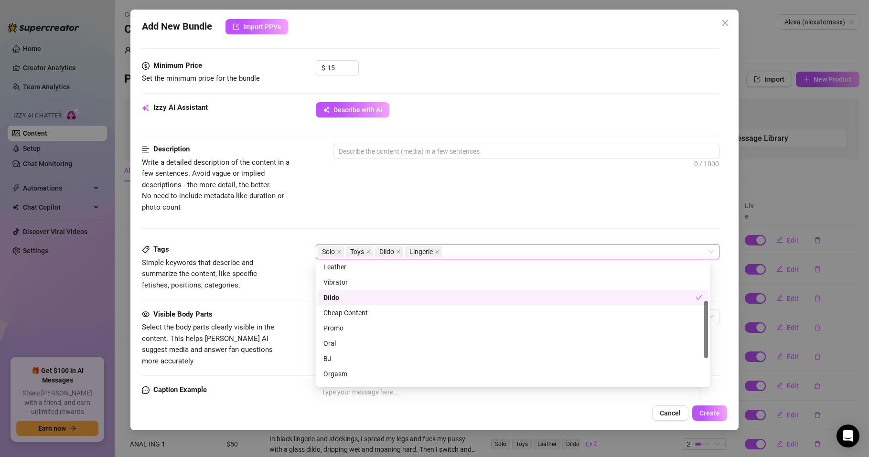
click at [297, 294] on div "Tags Simple keywords that describe and summarize the content, like specific fet…" at bounding box center [431, 276] width 578 height 65
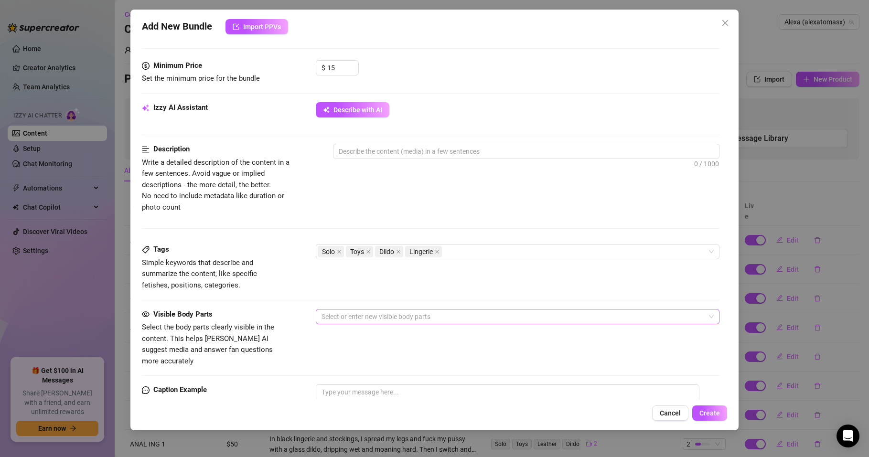
click at [343, 316] on div at bounding box center [513, 316] width 390 height 13
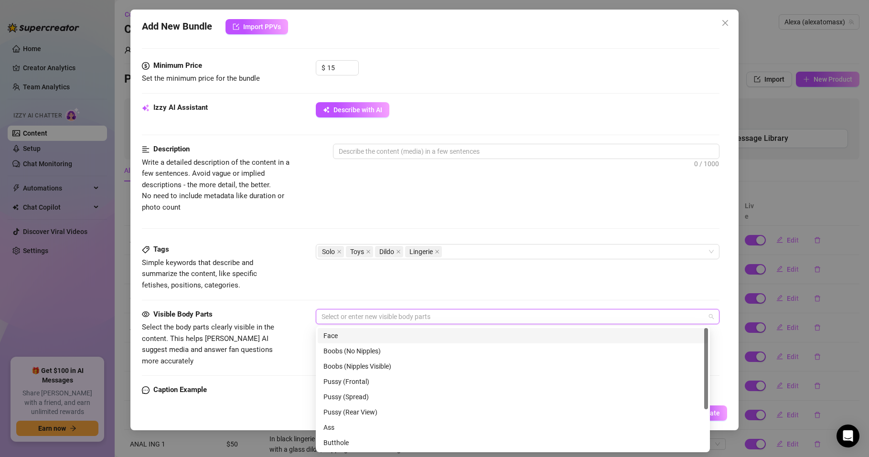
click at [337, 336] on div "Face" at bounding box center [513, 336] width 379 height 11
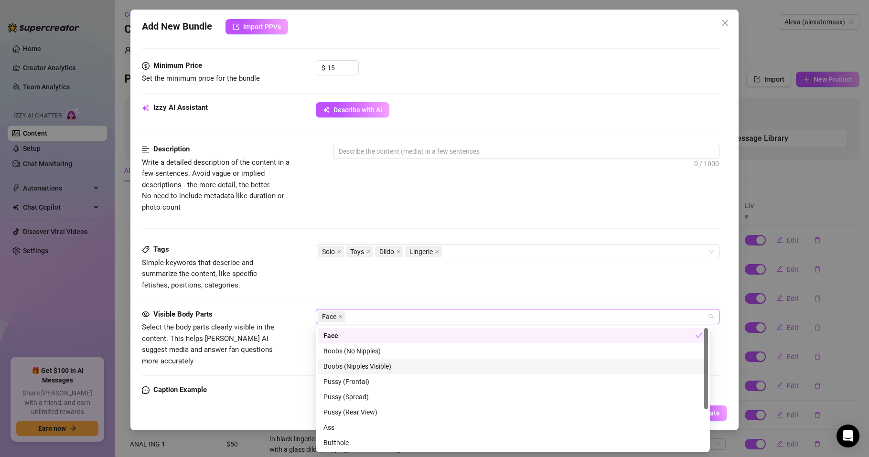
click at [345, 368] on div "Boobs (Nipples Visible)" at bounding box center [513, 366] width 379 height 11
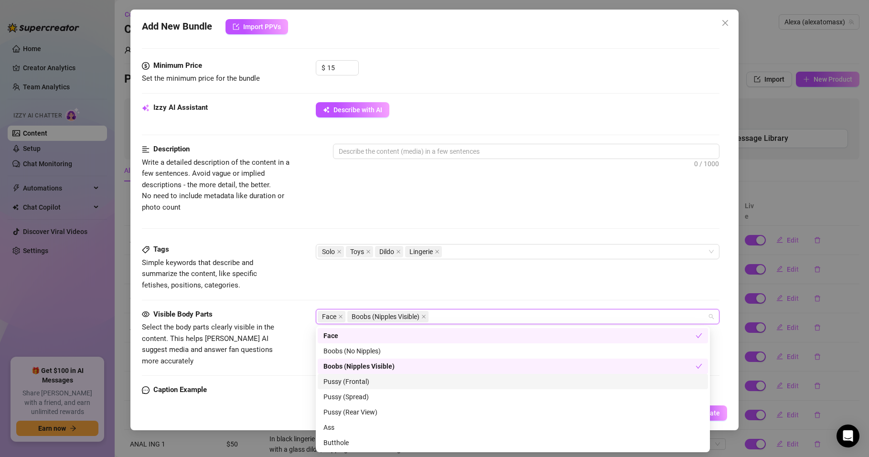
drag, startPoint x: 348, startPoint y: 381, endPoint x: 352, endPoint y: 407, distance: 26.2
click at [348, 381] on div "Pussy (Frontal)" at bounding box center [513, 382] width 379 height 11
click at [351, 411] on div "Pussy (Rear View)" at bounding box center [513, 412] width 379 height 11
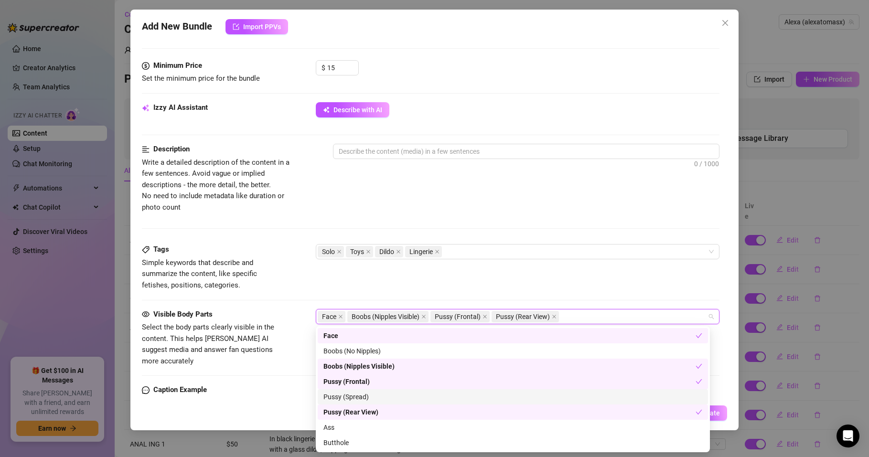
scroll to position [57, 0]
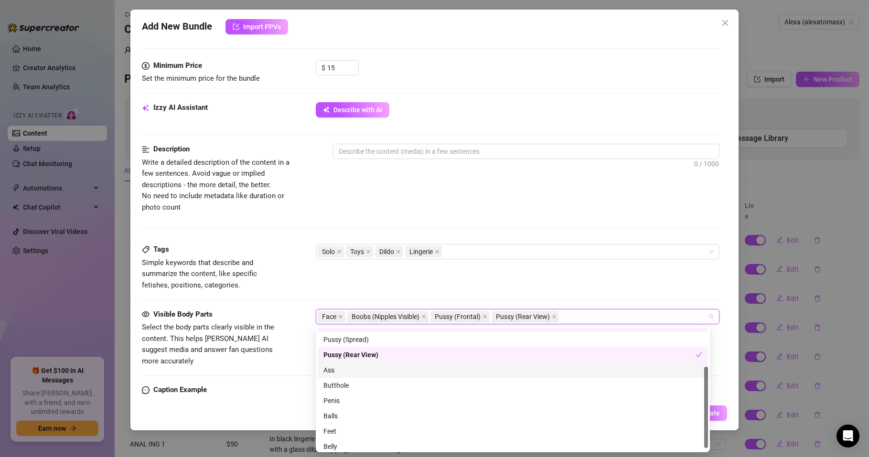
click at [330, 369] on div "Ass" at bounding box center [513, 370] width 379 height 11
click at [340, 385] on div "Butthole" at bounding box center [513, 385] width 379 height 11
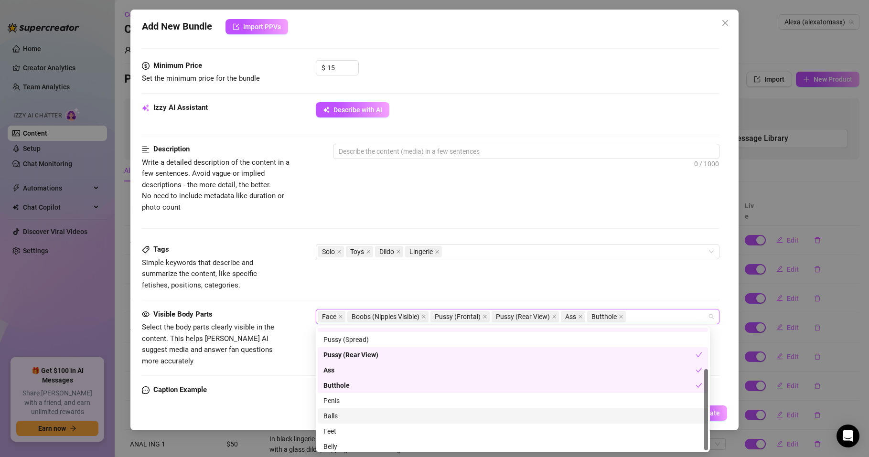
scroll to position [61, 0]
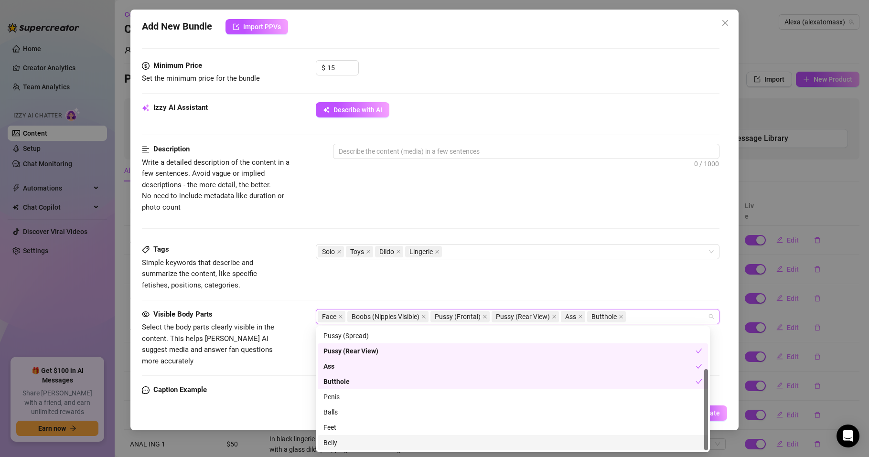
click at [330, 441] on div "Belly" at bounding box center [513, 443] width 379 height 11
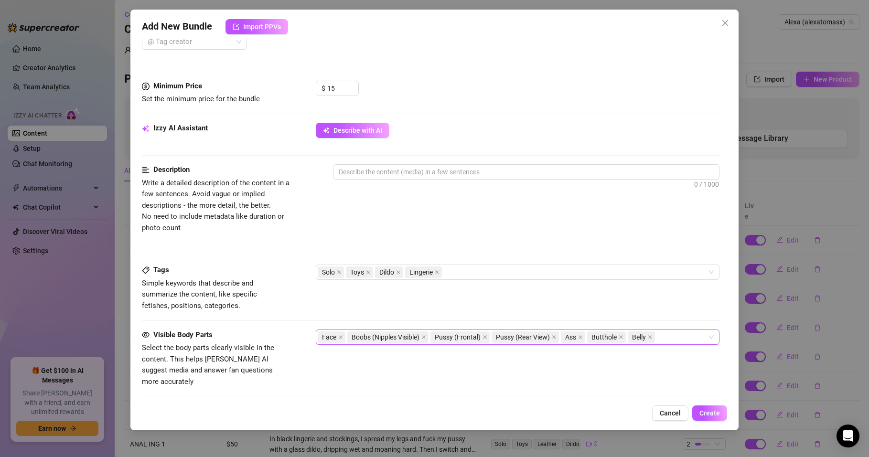
scroll to position [402, 0]
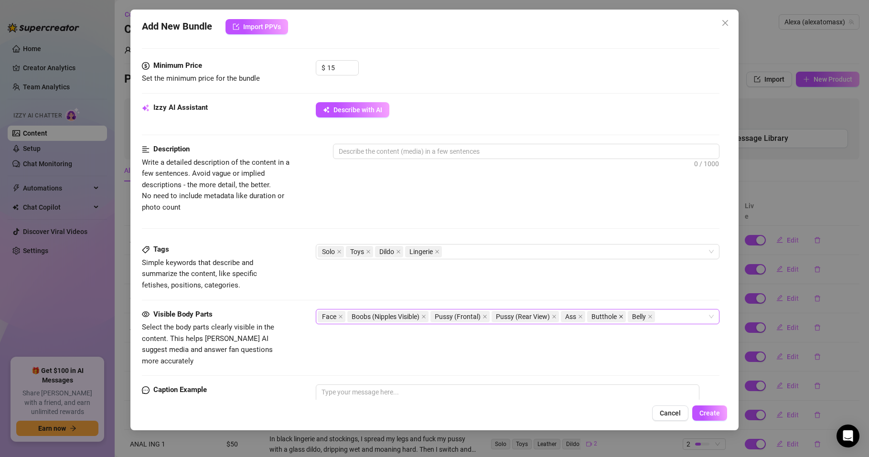
click at [619, 316] on icon "close" at bounding box center [621, 317] width 5 height 5
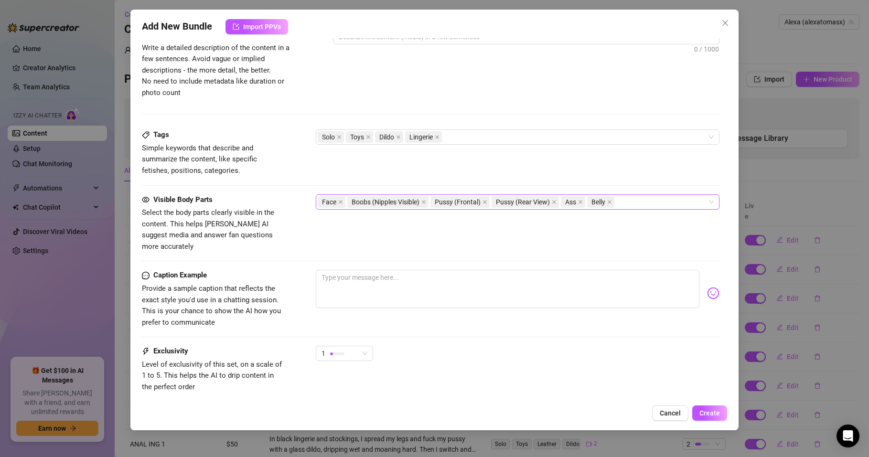
scroll to position [569, 0]
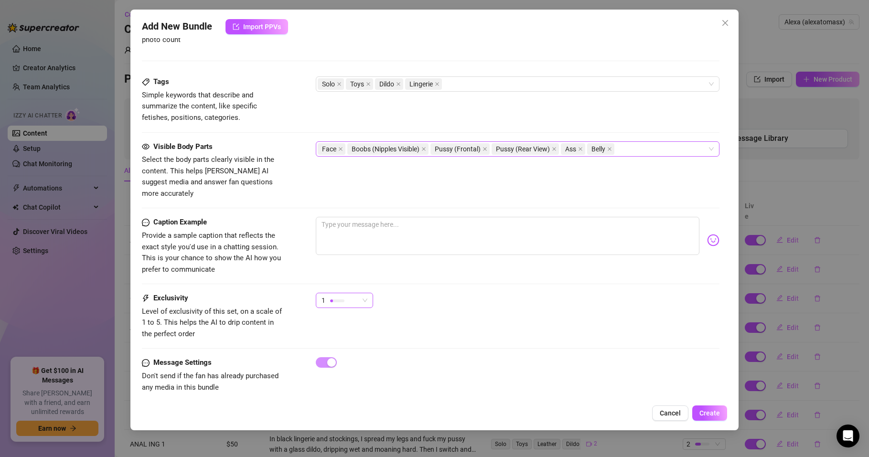
click at [355, 293] on div "1" at bounding box center [340, 300] width 37 height 14
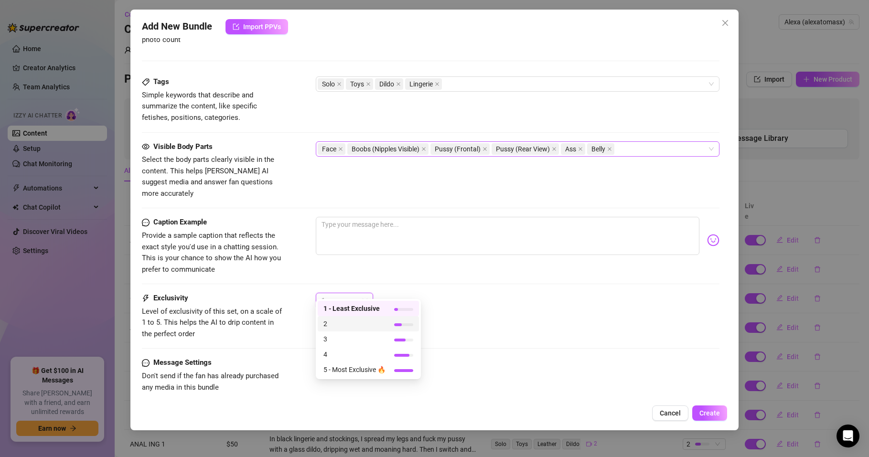
click at [345, 320] on span "2" at bounding box center [355, 324] width 62 height 11
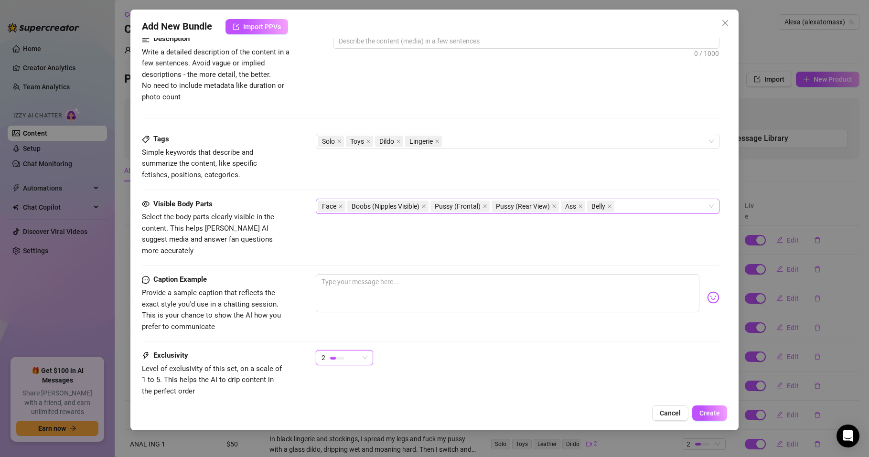
scroll to position [340, 0]
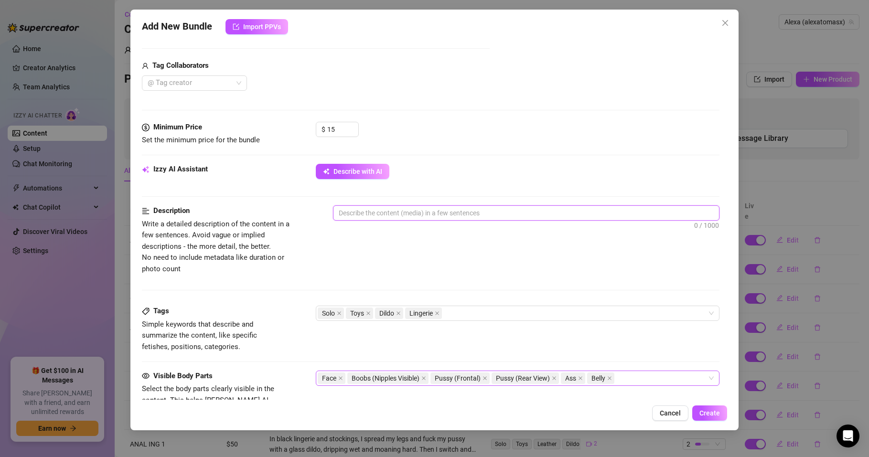
click at [366, 217] on textarea at bounding box center [527, 213] width 386 height 14
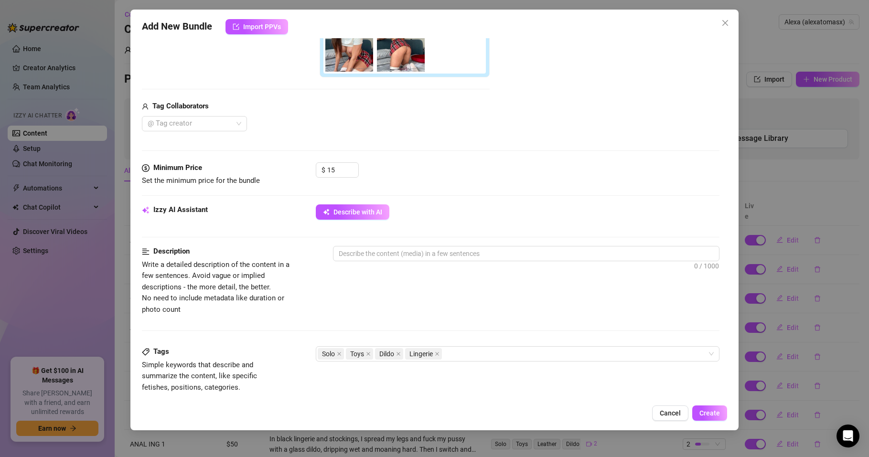
scroll to position [397, 0]
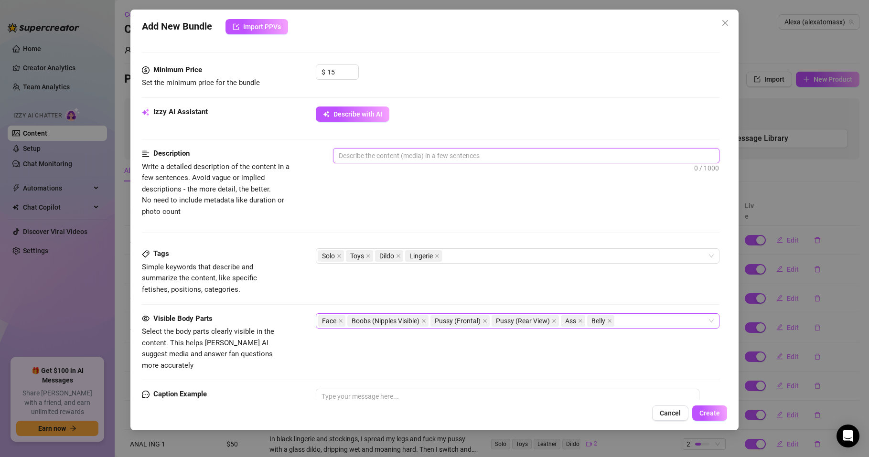
click at [352, 152] on textarea at bounding box center [527, 156] width 386 height 14
paste textarea "💦 18 fotos exclusivas en uniforme de colegiala traviesa… me subo la faldita, me…"
type textarea "💦 18 fotos exclusivas en uniforme de colegiala traviesa… me subo la faldita, me…"
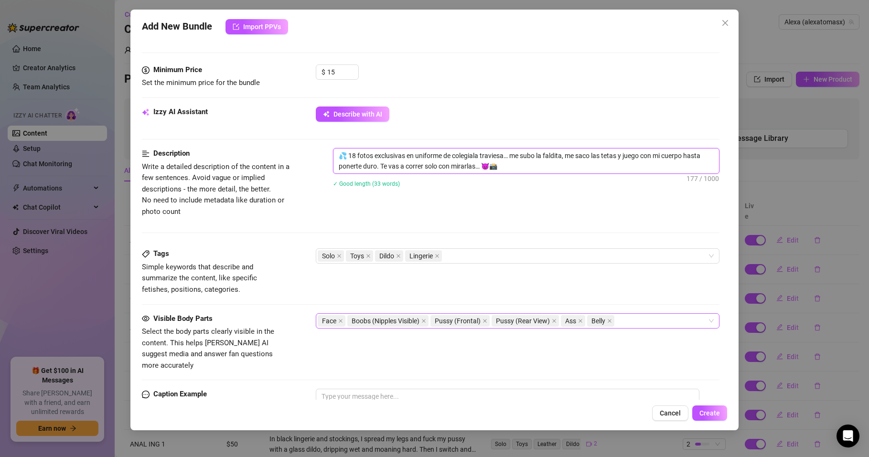
scroll to position [512, 0]
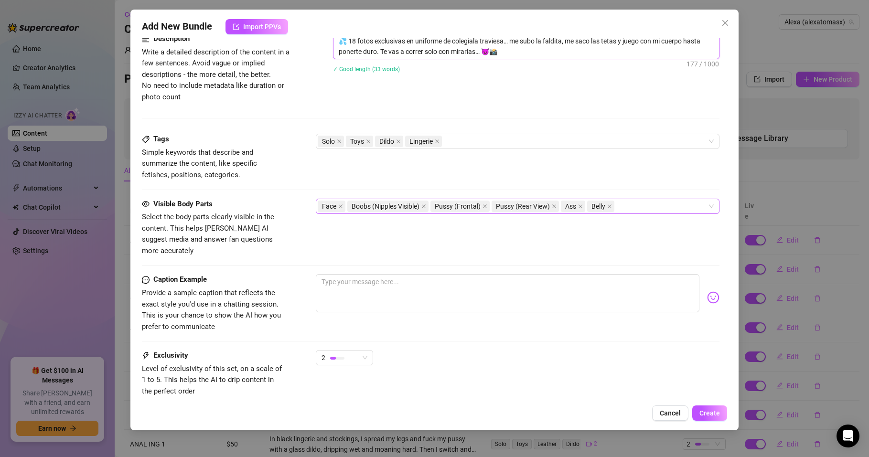
type textarea "💦 18 fotos exclusivas en uniforme de colegiala traviesa… me subo la faldita, me…"
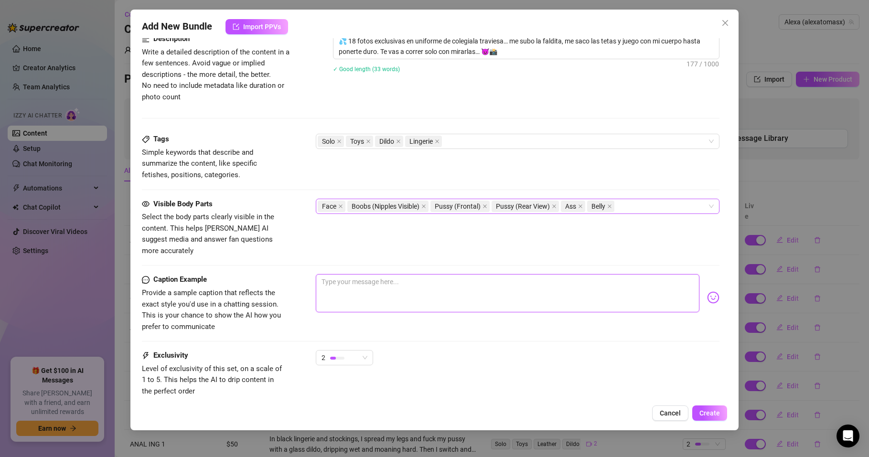
click at [331, 274] on textarea at bounding box center [508, 293] width 384 height 38
paste textarea "🎓 Faldita de colegiala, tetas fuera y 18 fotos calientes listas para hacerte re…"
type textarea "🎓 Faldita de colegiala, tetas fuera y 18 fotos calientes listas para hacerte re…"
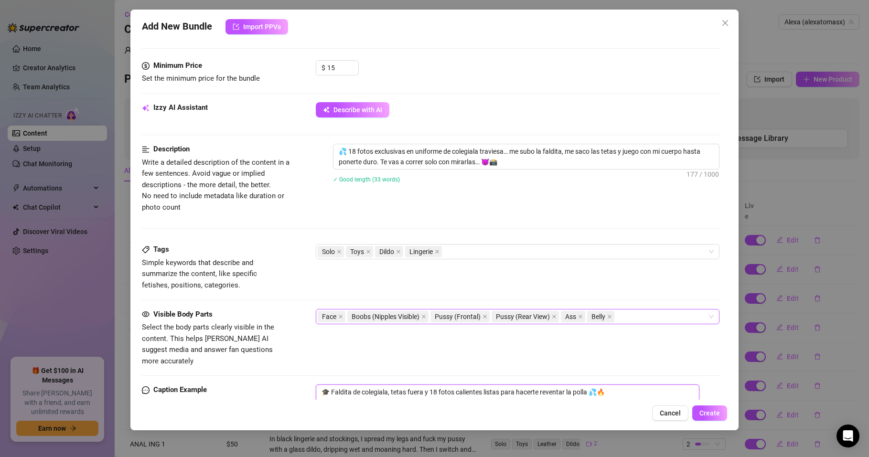
scroll to position [569, 0]
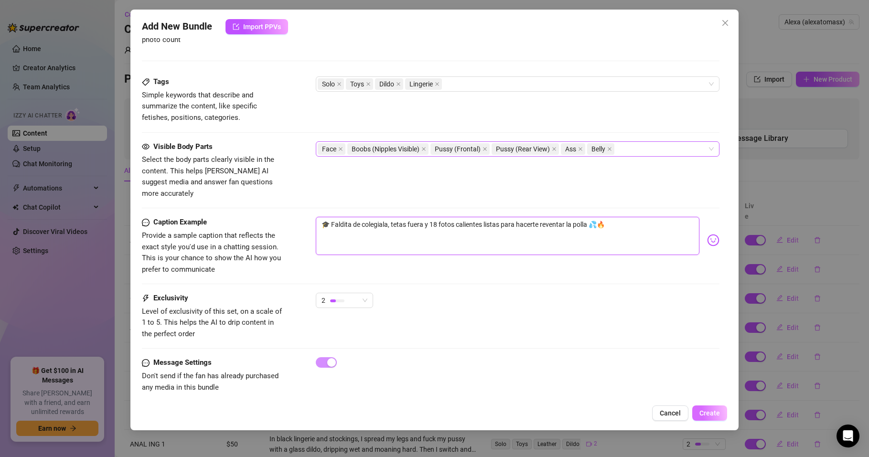
type textarea "🎓 Faldita de colegiala, tetas fuera y 18 fotos calientes listas para hacerte re…"
click at [703, 413] on span "Create" at bounding box center [710, 414] width 21 height 8
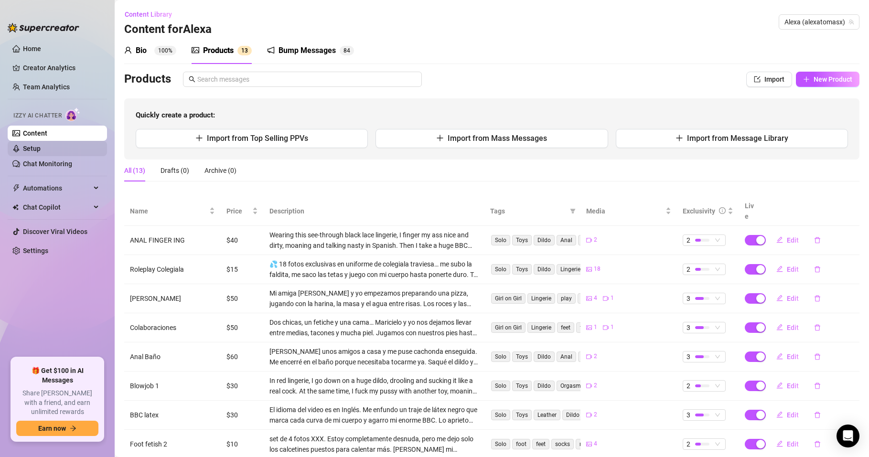
click at [40, 145] on link "Setup" at bounding box center [32, 149] width 18 height 8
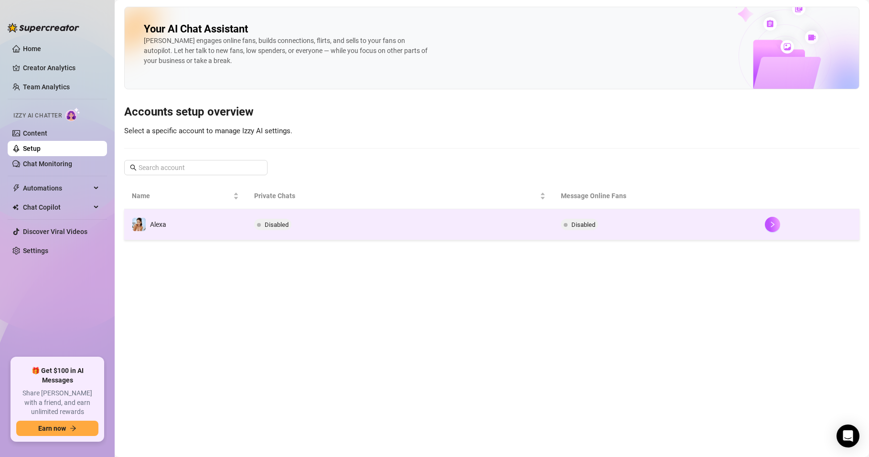
click at [146, 225] on span at bounding box center [139, 224] width 14 height 14
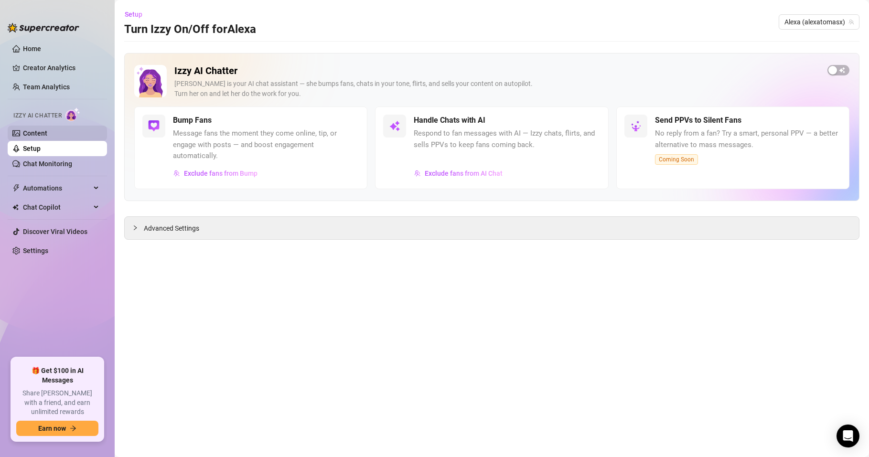
click at [44, 132] on link "Content" at bounding box center [35, 134] width 24 height 8
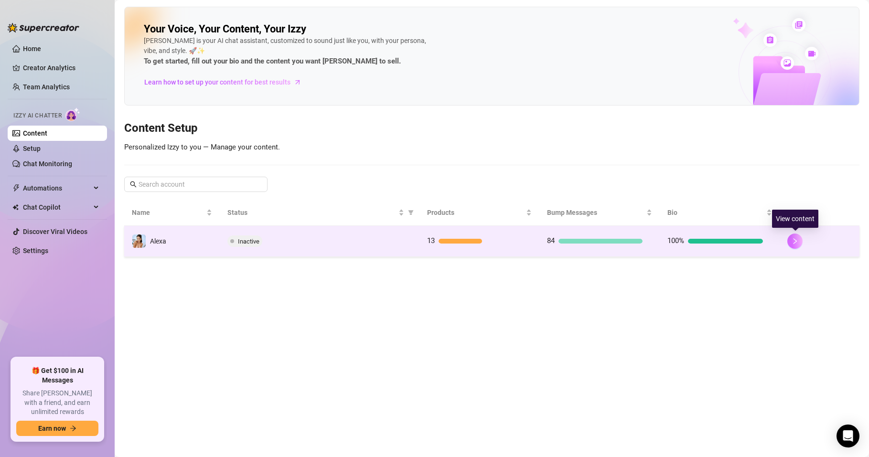
click at [796, 243] on icon "right" at bounding box center [795, 241] width 7 height 7
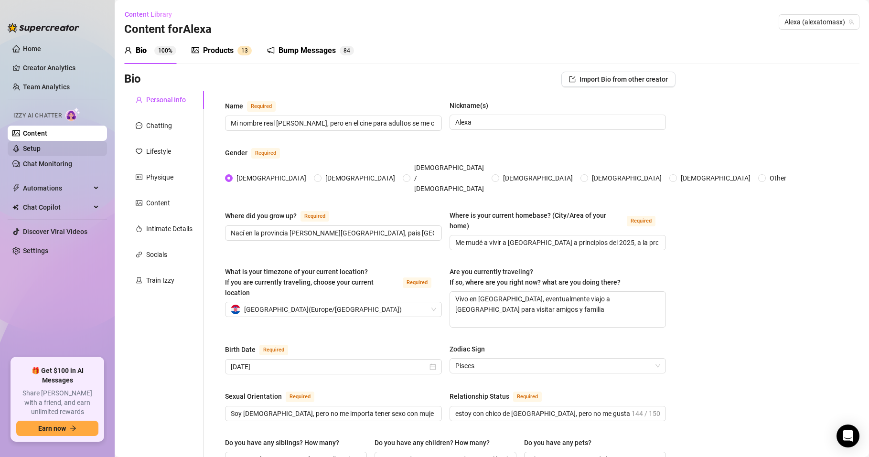
click at [41, 150] on link "Setup" at bounding box center [32, 149] width 18 height 8
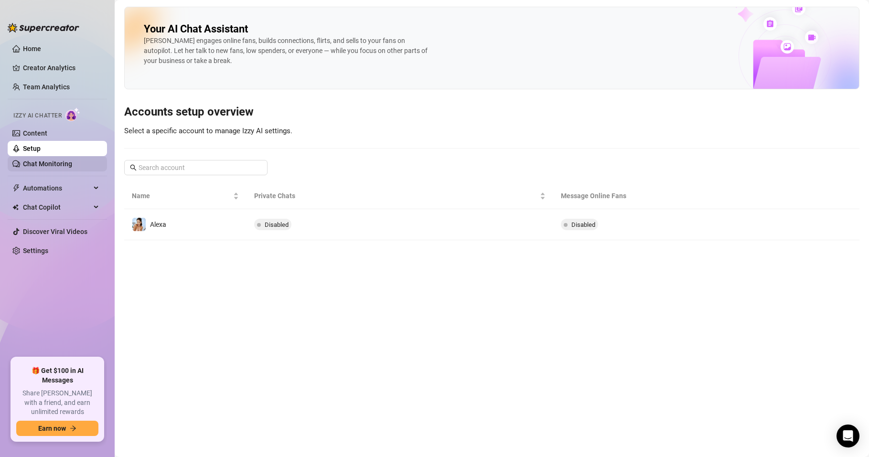
click at [56, 166] on link "Chat Monitoring" at bounding box center [47, 164] width 49 height 8
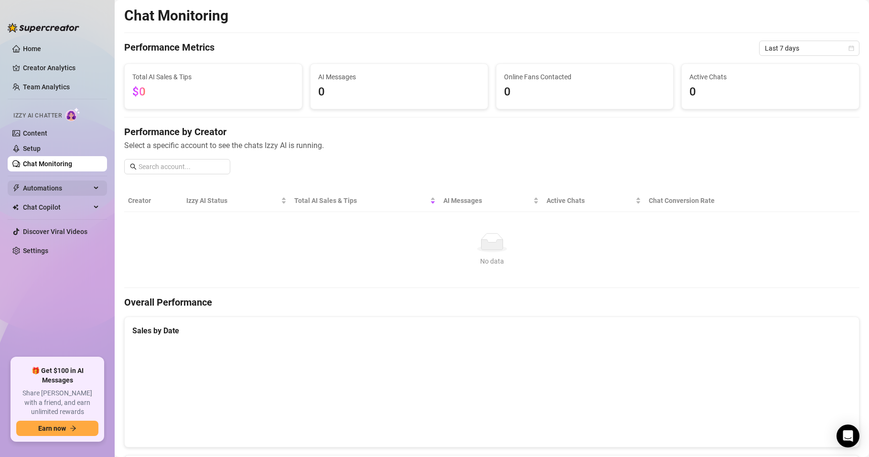
click at [54, 186] on span "Automations" at bounding box center [57, 188] width 68 height 15
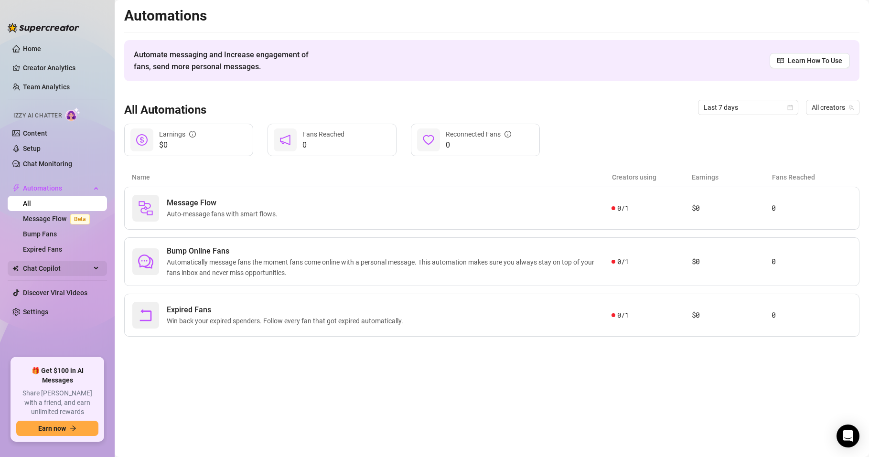
click at [43, 268] on span "Chat Copilot" at bounding box center [57, 268] width 68 height 15
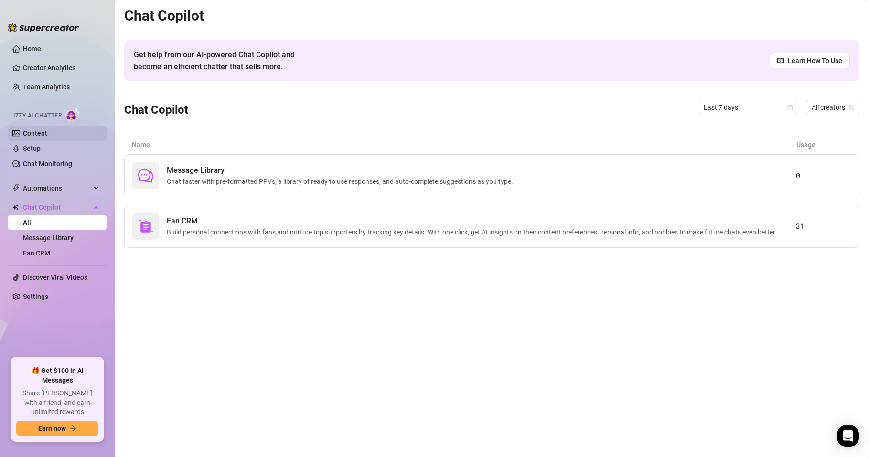
click at [40, 130] on link "Content" at bounding box center [35, 134] width 24 height 8
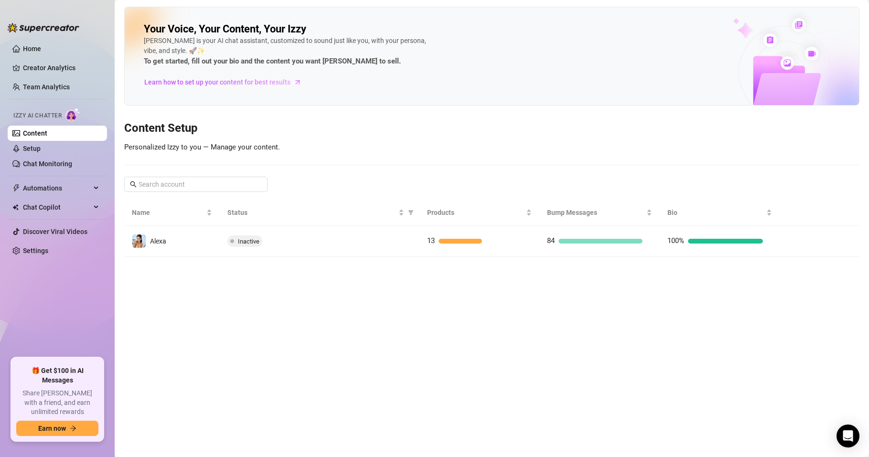
click at [54, 112] on span "Izzy AI Chatter" at bounding box center [37, 115] width 48 height 9
click at [38, 49] on link "Home" at bounding box center [32, 49] width 18 height 8
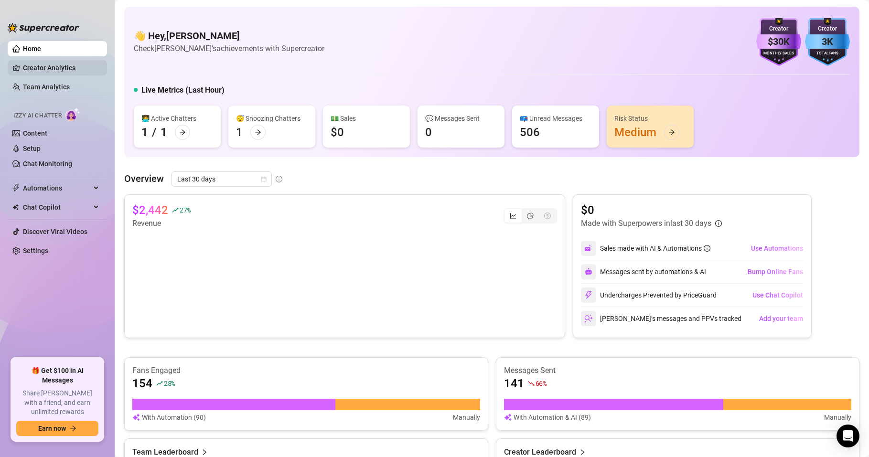
click at [59, 68] on link "Creator Analytics" at bounding box center [61, 67] width 76 height 15
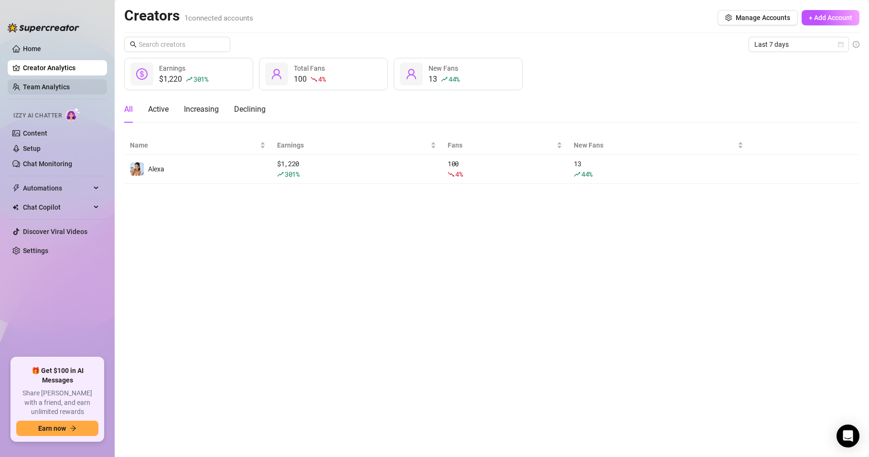
click at [62, 90] on link "Team Analytics" at bounding box center [46, 87] width 47 height 8
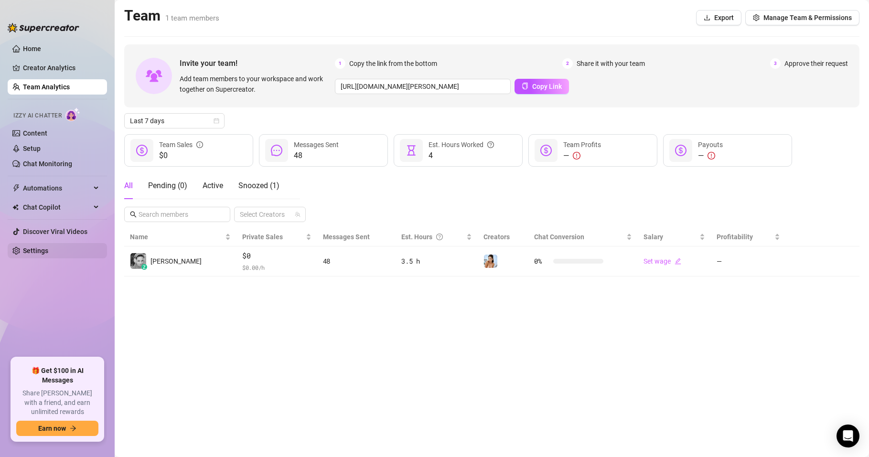
click at [27, 255] on link "Settings" at bounding box center [35, 251] width 25 height 8
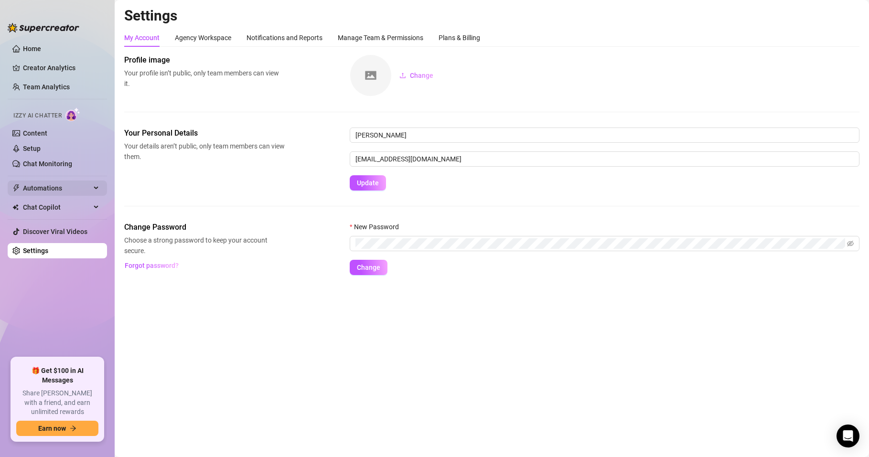
click at [39, 186] on span "Automations" at bounding box center [57, 188] width 68 height 15
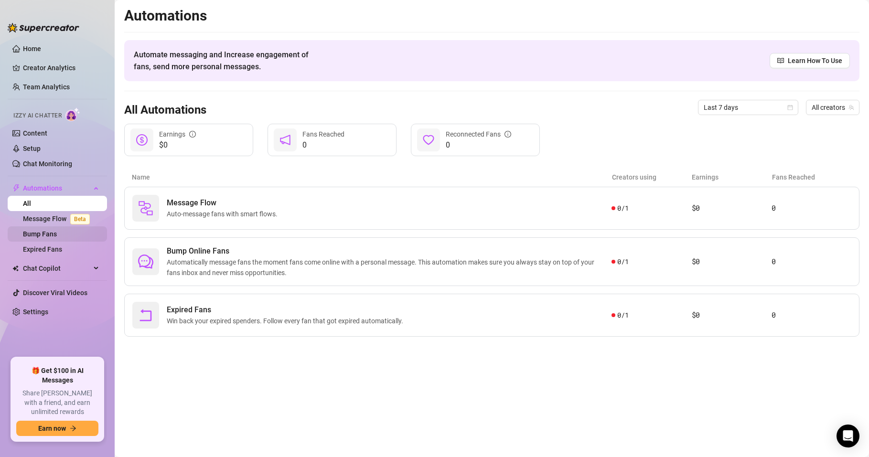
click at [37, 234] on link "Bump Fans" at bounding box center [40, 234] width 34 height 8
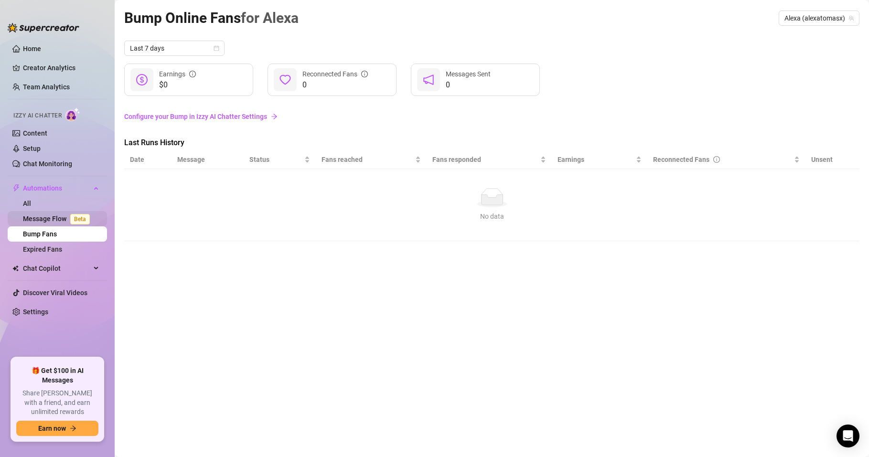
click at [41, 216] on link "Message Flow Beta" at bounding box center [58, 219] width 71 height 8
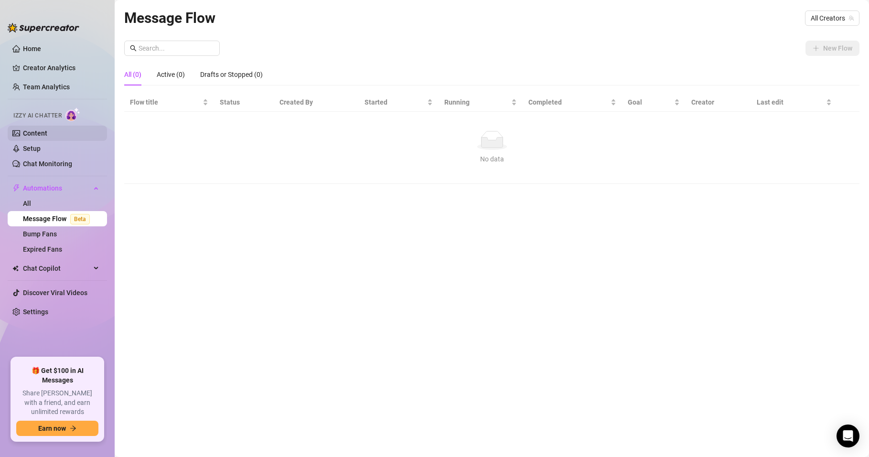
click at [43, 135] on link "Content" at bounding box center [35, 134] width 24 height 8
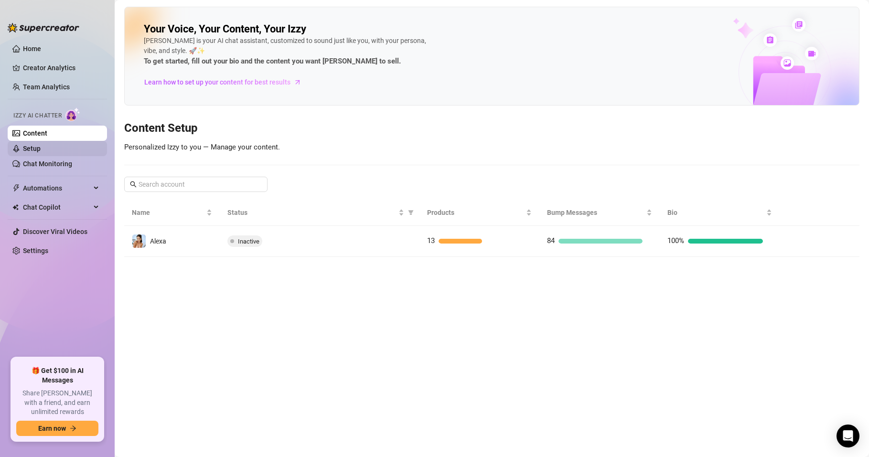
click at [41, 150] on link "Setup" at bounding box center [32, 149] width 18 height 8
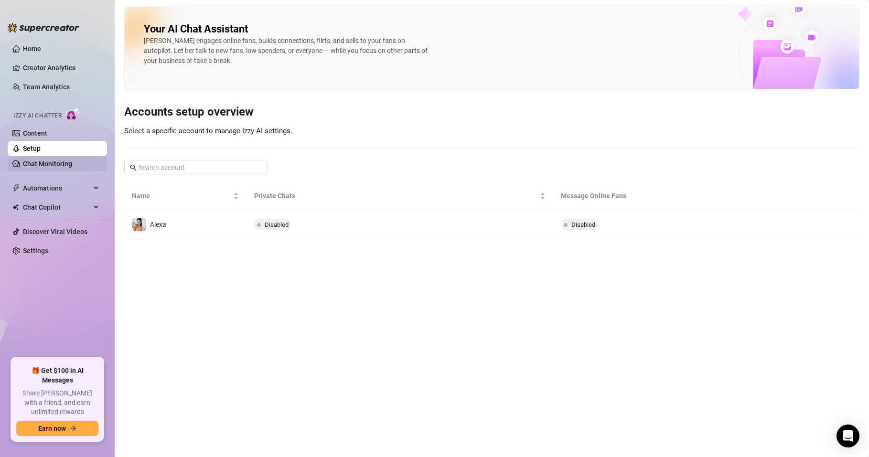
click at [66, 165] on link "Chat Monitoring" at bounding box center [47, 164] width 49 height 8
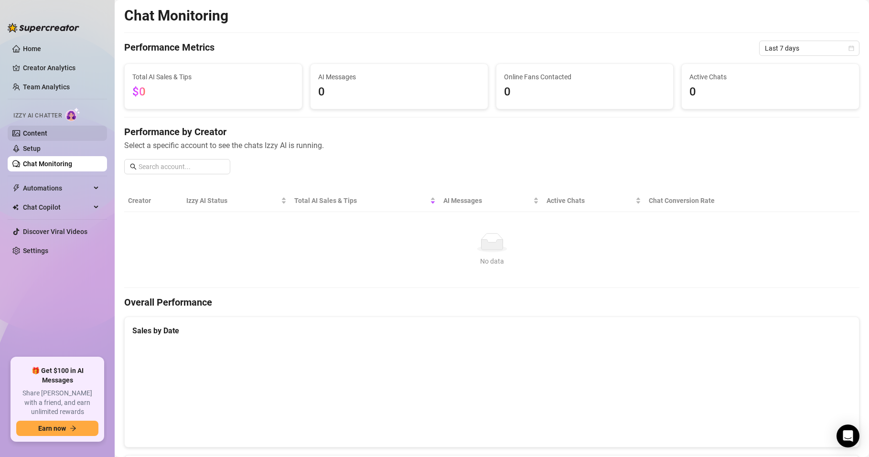
click at [47, 131] on link "Content" at bounding box center [35, 134] width 24 height 8
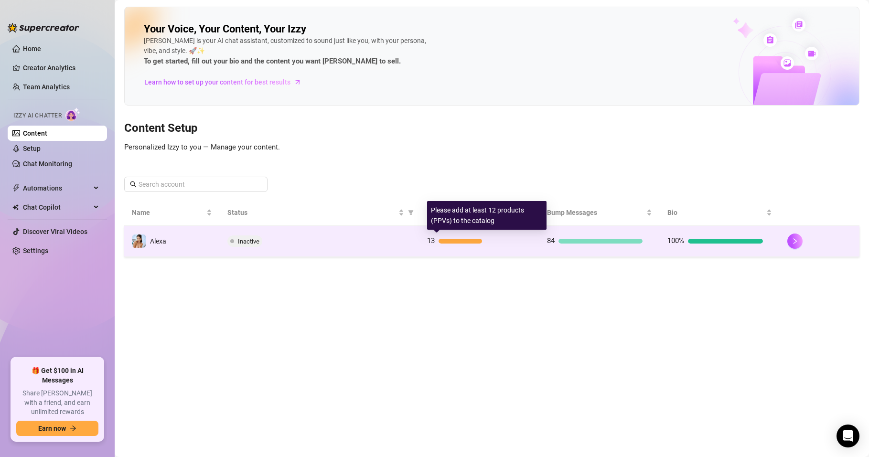
click at [464, 244] on div "13" at bounding box center [475, 241] width 96 height 11
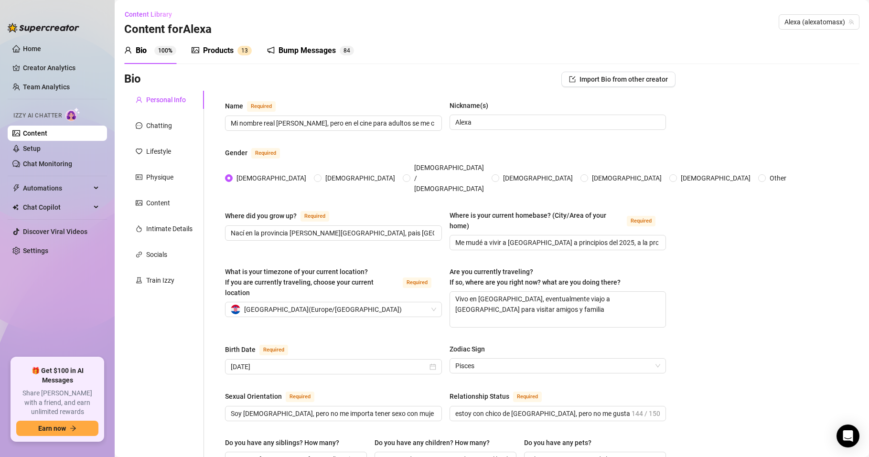
click at [214, 50] on div "Products" at bounding box center [218, 50] width 31 height 11
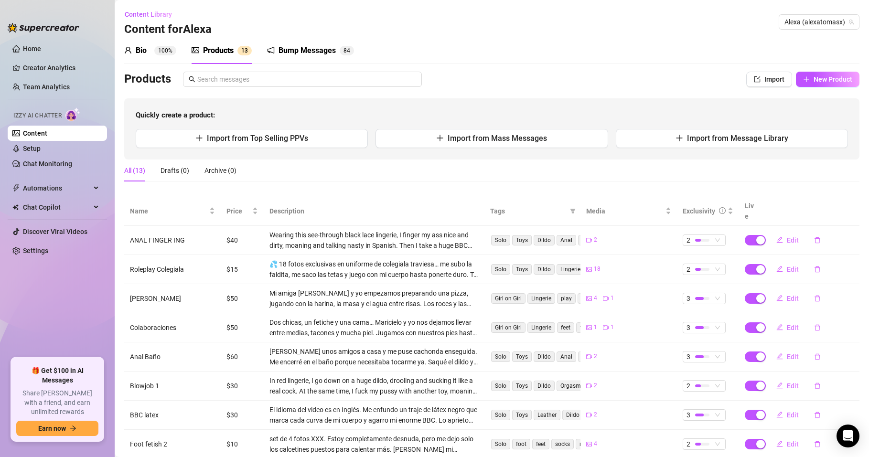
click at [296, 47] on div "Bump Messages" at bounding box center [307, 50] width 57 height 11
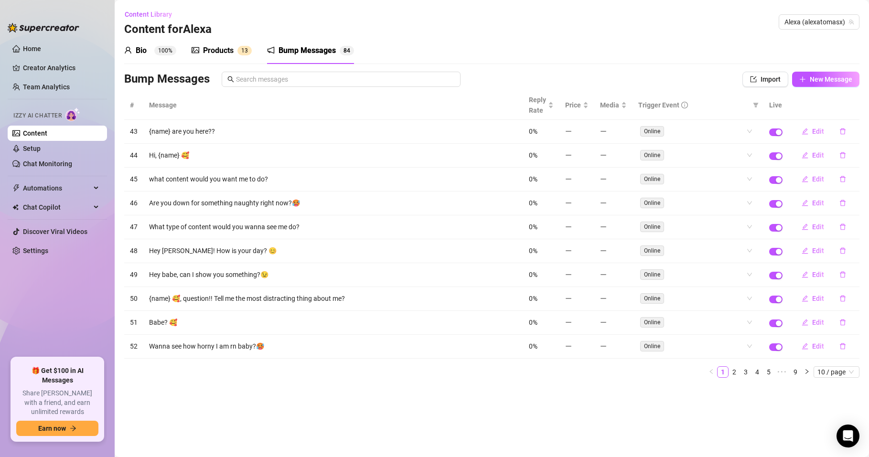
click at [134, 53] on div "Bio 100%" at bounding box center [150, 50] width 52 height 11
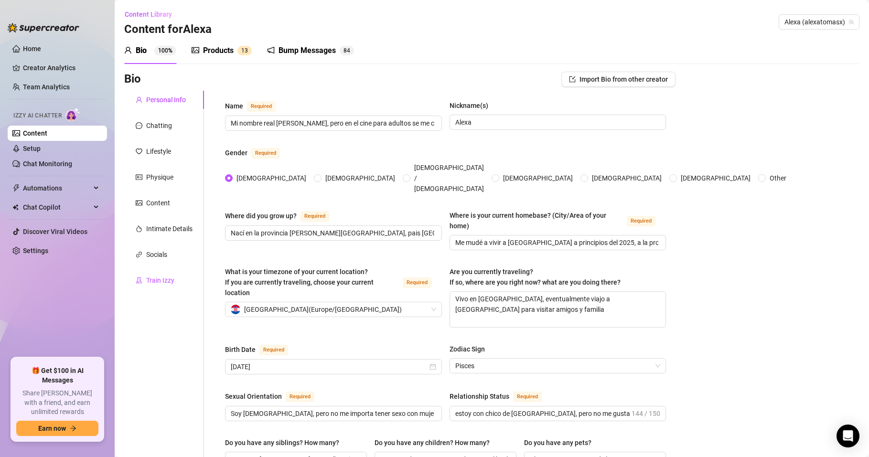
click at [159, 283] on div "Train Izzy" at bounding box center [160, 280] width 28 height 11
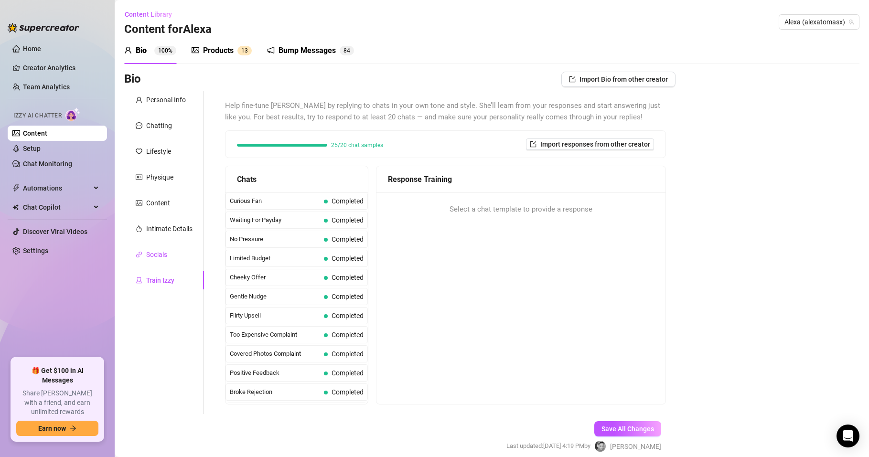
click at [160, 255] on div "Socials" at bounding box center [156, 255] width 21 height 11
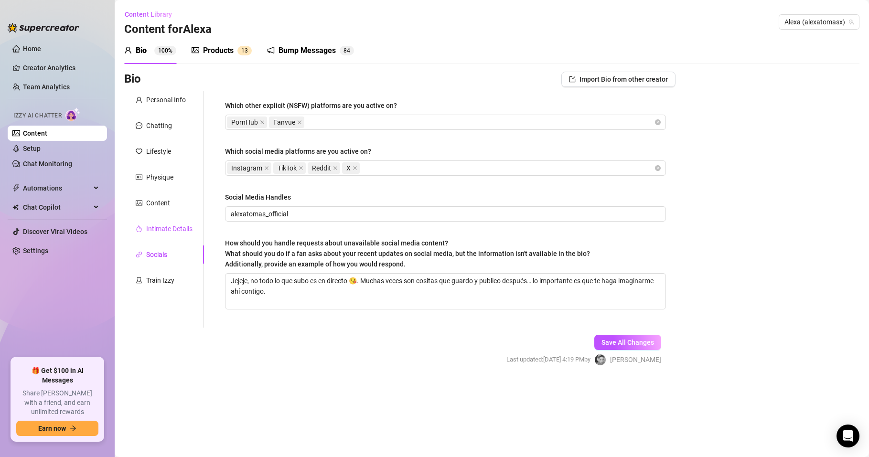
click at [168, 229] on div "Intimate Details" at bounding box center [169, 229] width 46 height 11
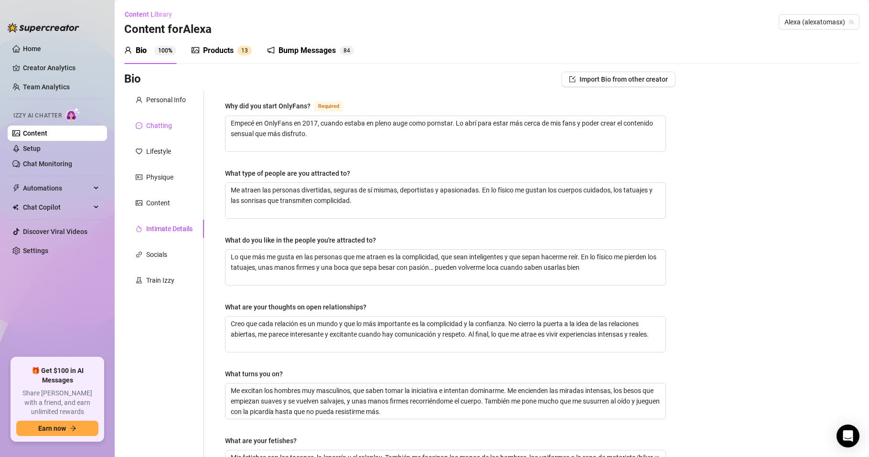
click at [156, 124] on div "Chatting" at bounding box center [159, 125] width 26 height 11
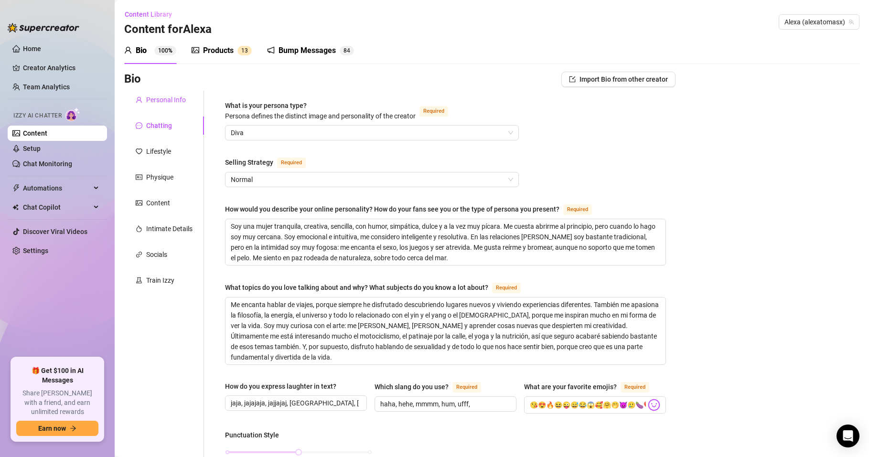
click at [169, 100] on div "Personal Info" at bounding box center [166, 100] width 40 height 11
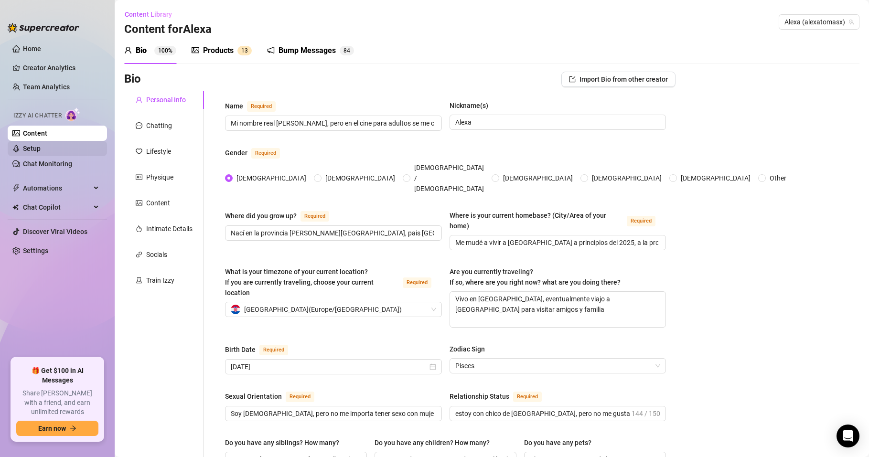
click at [41, 151] on link "Setup" at bounding box center [32, 149] width 18 height 8
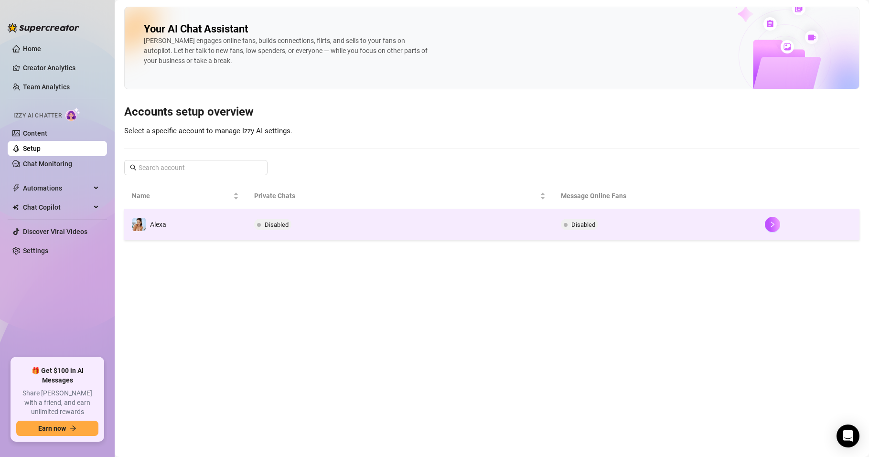
click at [279, 233] on td "Disabled" at bounding box center [400, 224] width 306 height 31
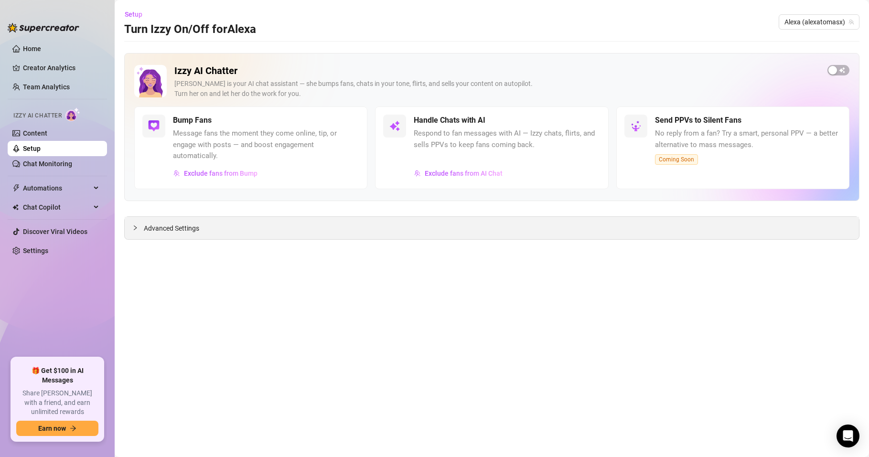
click at [161, 226] on span "Advanced Settings" at bounding box center [171, 228] width 55 height 11
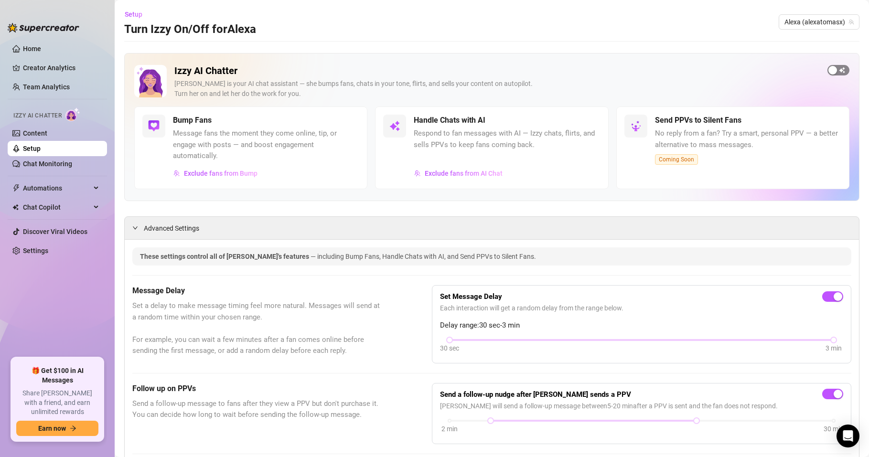
click at [836, 72] on span "button" at bounding box center [839, 70] width 22 height 11
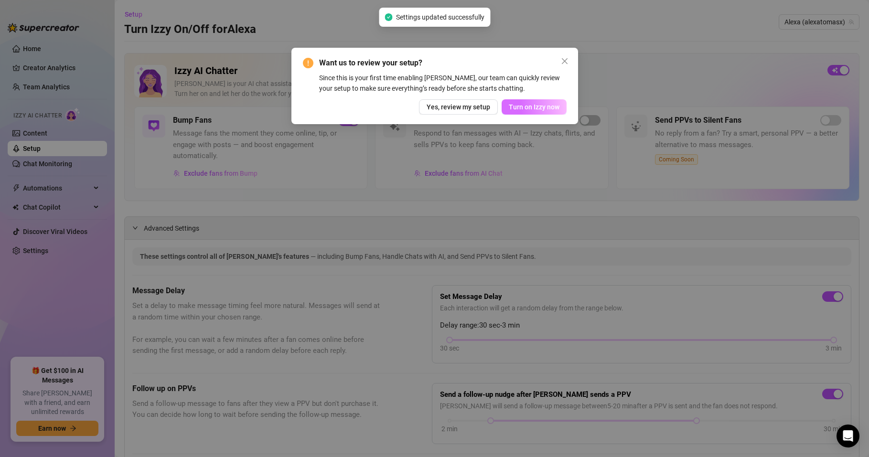
click at [534, 109] on span "Turn on Izzy now" at bounding box center [534, 107] width 51 height 8
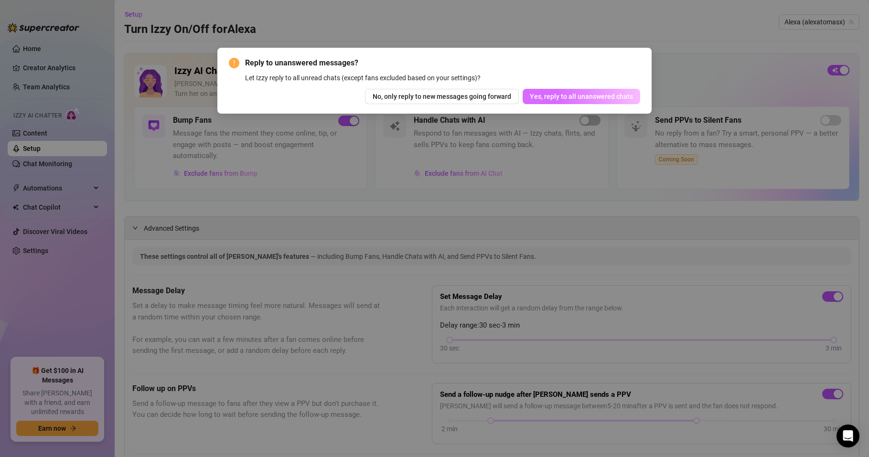
click at [584, 96] on span "Yes, reply to all unanswered chats" at bounding box center [581, 97] width 103 height 8
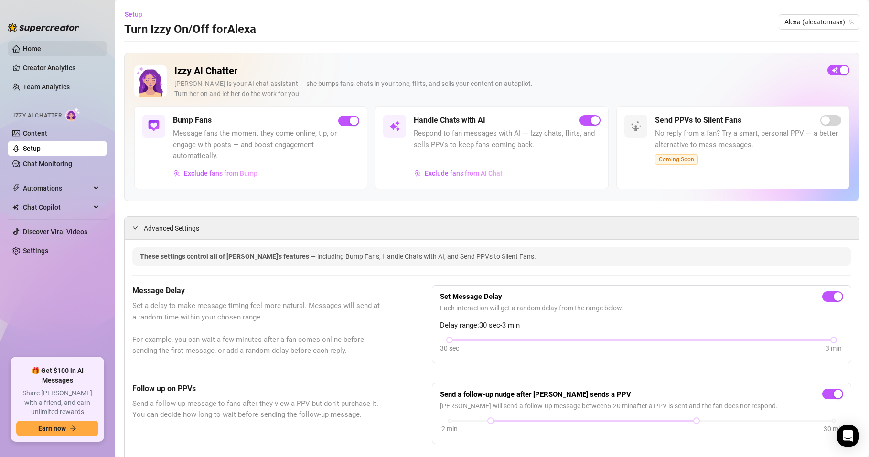
click at [41, 51] on link "Home" at bounding box center [32, 49] width 18 height 8
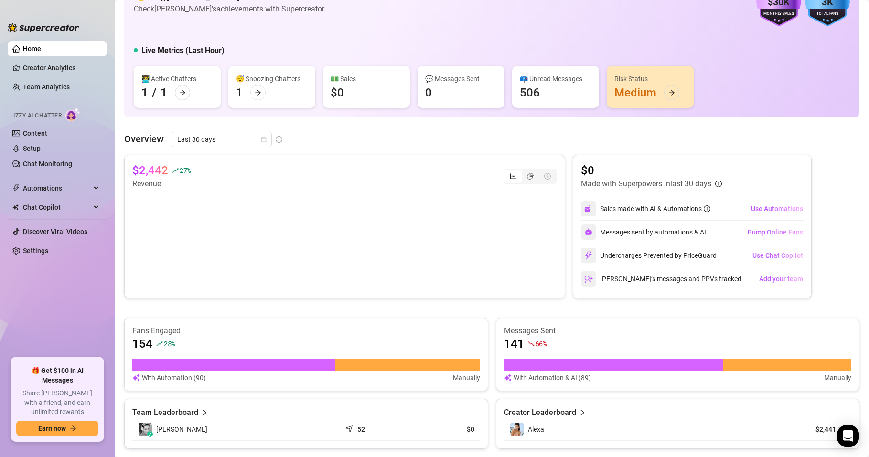
scroll to position [212, 0]
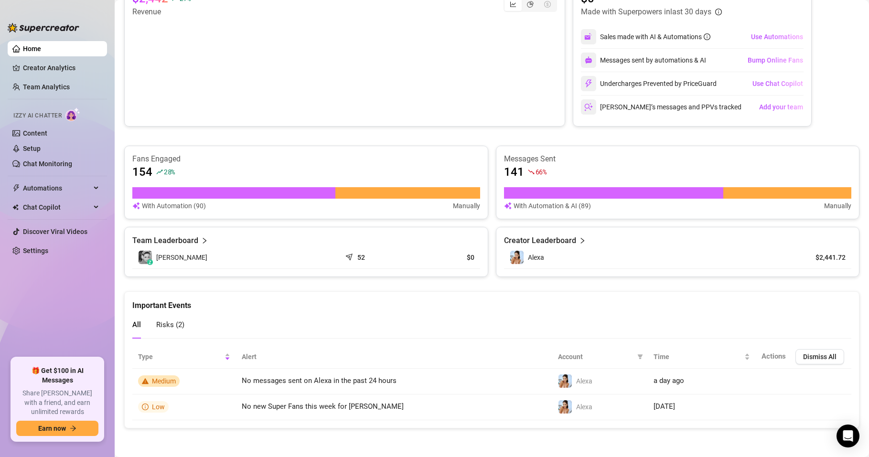
click at [598, 240] on div "Creator Leaderboard" at bounding box center [678, 240] width 348 height 11
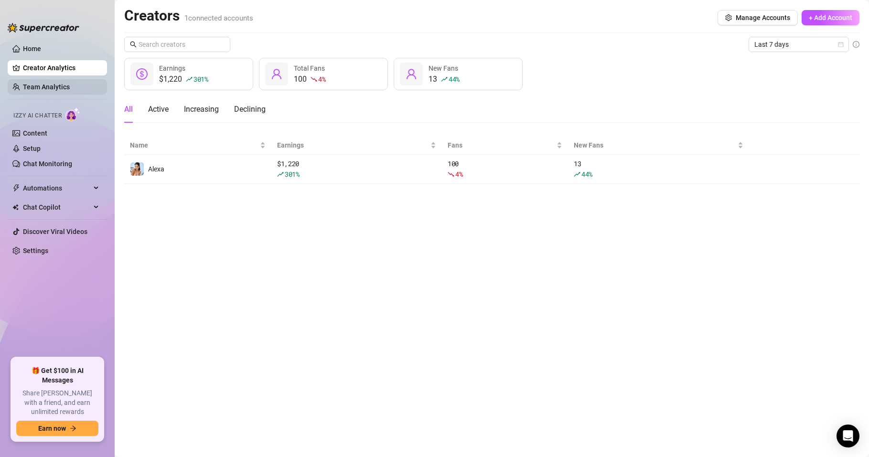
click at [41, 83] on link "Team Analytics" at bounding box center [46, 87] width 47 height 8
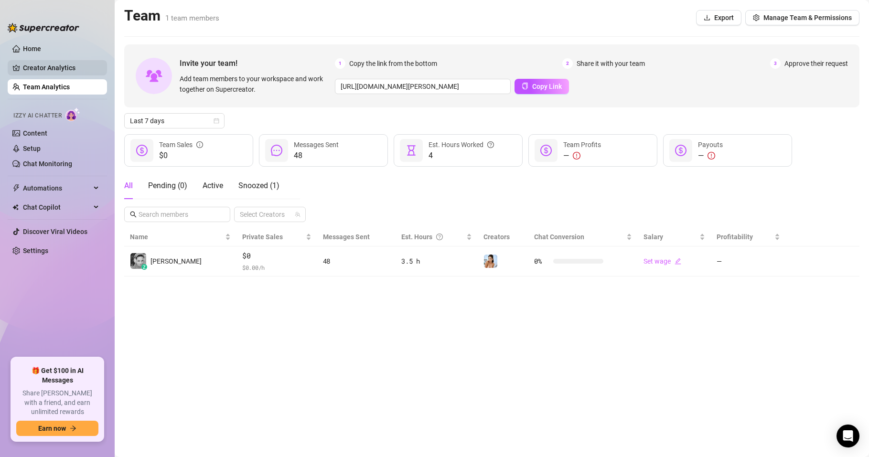
click at [43, 71] on link "Creator Analytics" at bounding box center [61, 67] width 76 height 15
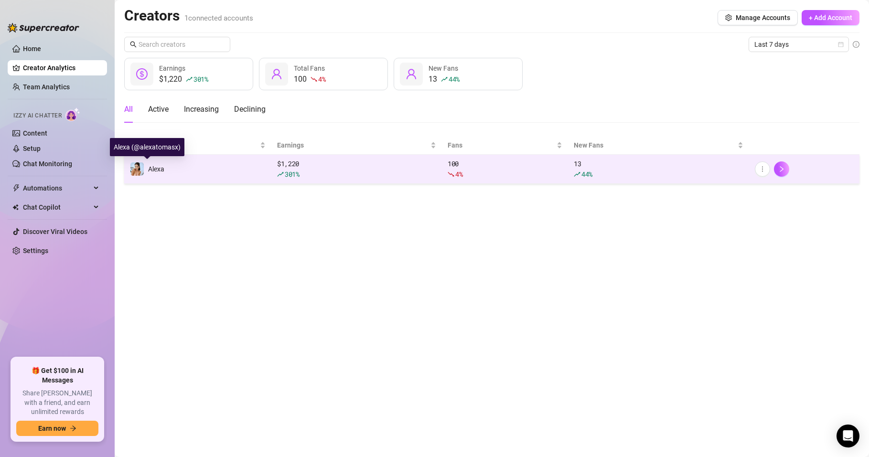
click at [158, 165] on span "Alexa" at bounding box center [156, 169] width 16 height 8
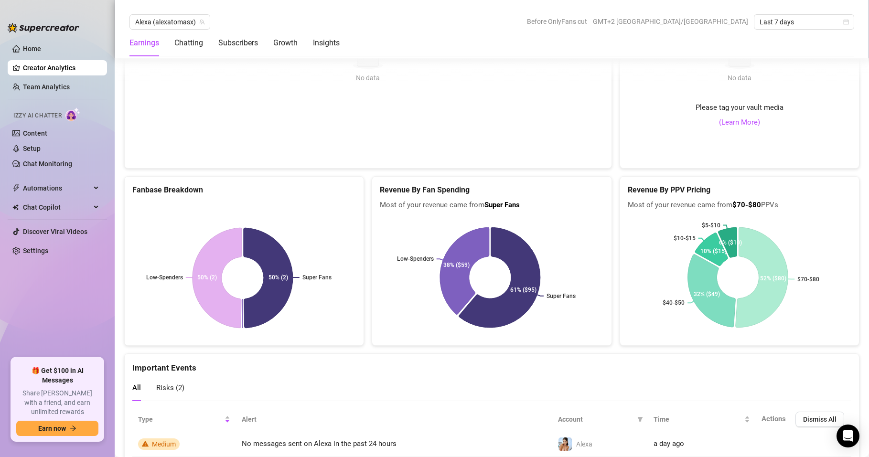
scroll to position [1883, 0]
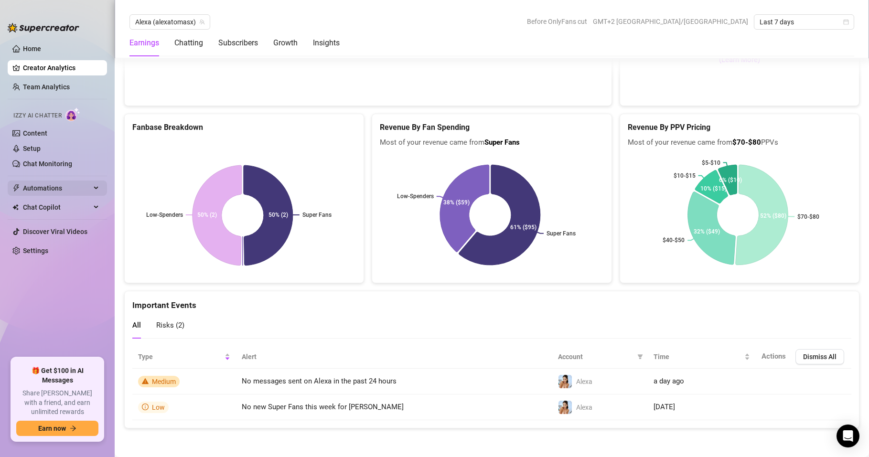
click at [49, 185] on span "Automations" at bounding box center [57, 188] width 68 height 15
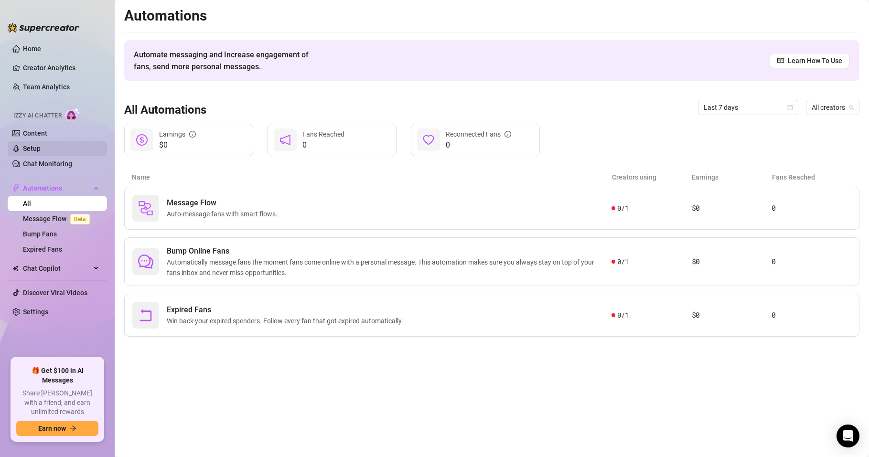
click at [41, 151] on link "Setup" at bounding box center [32, 149] width 18 height 8
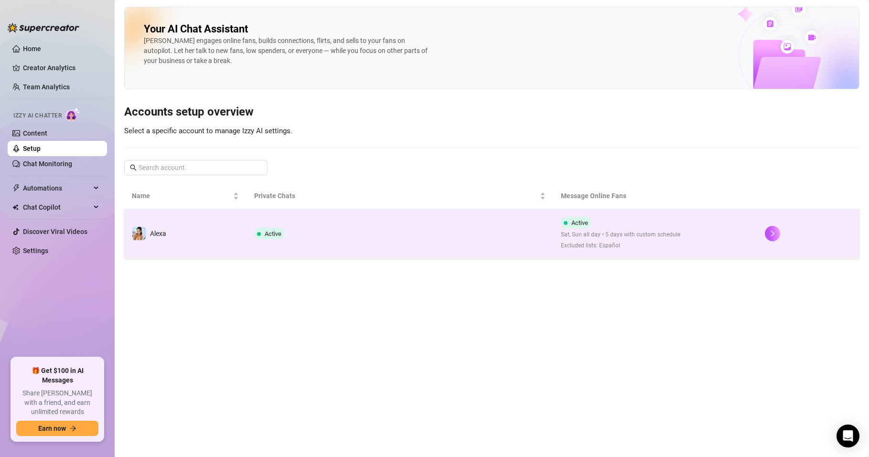
click at [611, 246] on span "Excluded lists: Español" at bounding box center [620, 245] width 119 height 9
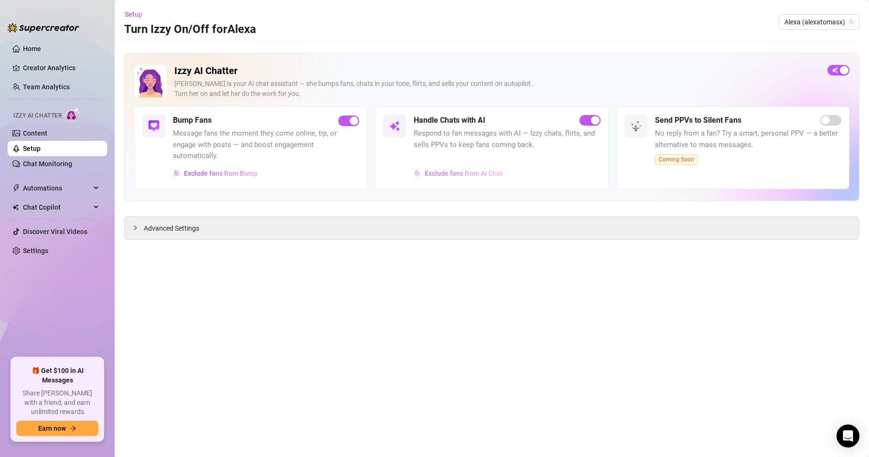
click at [447, 176] on span "Exclude fans from AI Chat" at bounding box center [464, 174] width 78 height 8
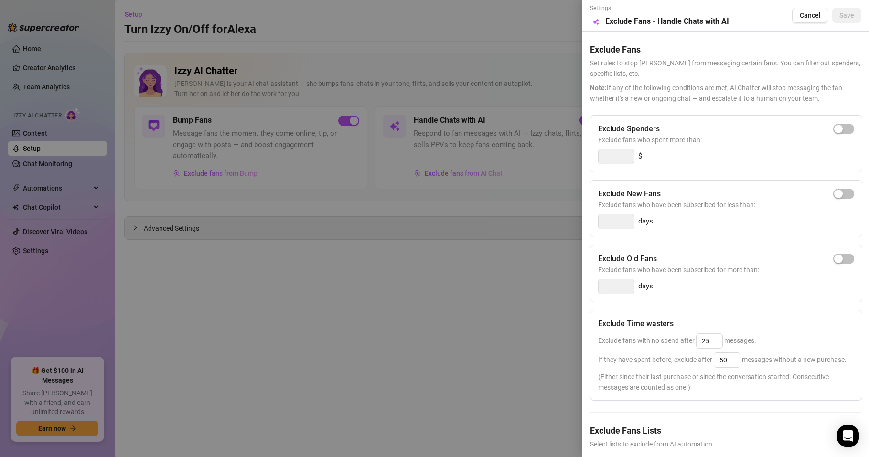
click at [258, 362] on div at bounding box center [434, 228] width 869 height 457
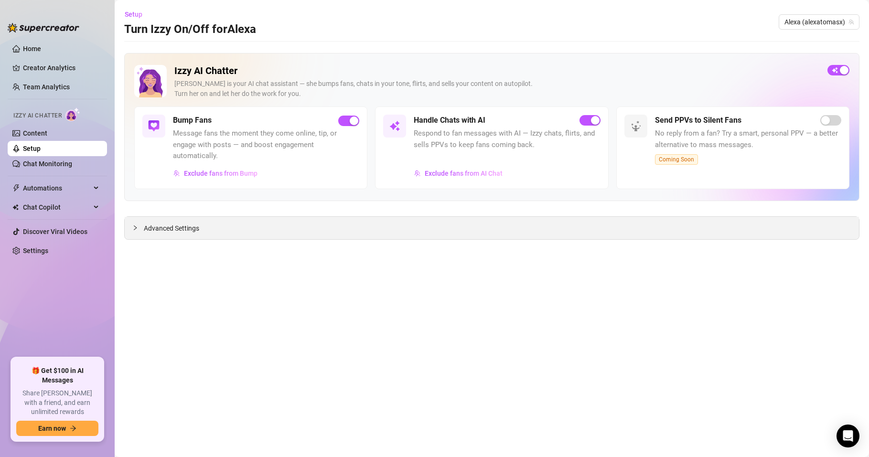
click at [142, 225] on div at bounding box center [137, 228] width 11 height 11
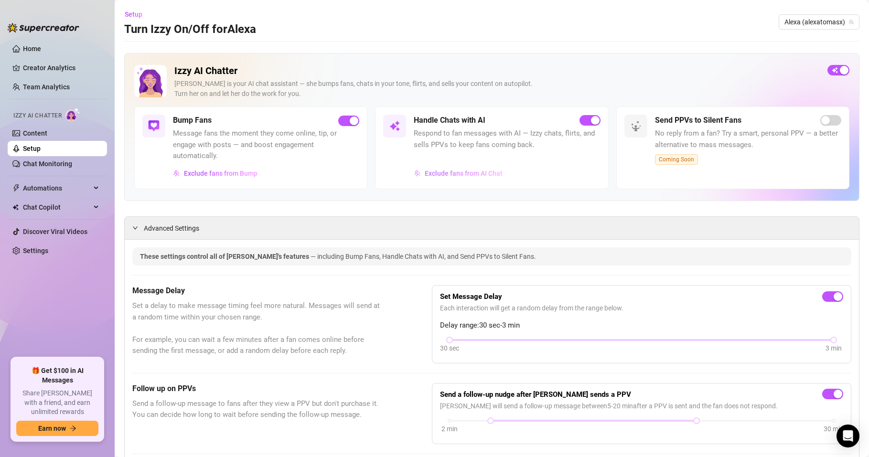
click at [447, 175] on span "Exclude fans from AI Chat" at bounding box center [464, 174] width 78 height 8
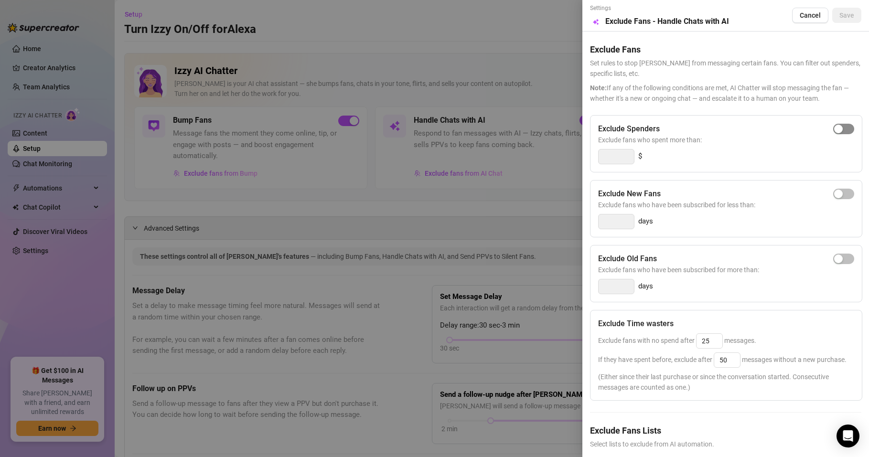
click at [835, 126] on div "button" at bounding box center [839, 129] width 9 height 9
drag, startPoint x: 607, startPoint y: 158, endPoint x: 560, endPoint y: 167, distance: 47.7
click at [560, 167] on div "Settings Preview Exclude Fans - Handle Chats with AI Cancel Save Exclude Fans S…" at bounding box center [434, 228] width 869 height 457
drag, startPoint x: 604, startPoint y: 161, endPoint x: 592, endPoint y: 163, distance: 12.1
click at [593, 162] on div "Exclude Spenders Exclude fans who spent more than: 3000 $" at bounding box center [726, 143] width 272 height 57
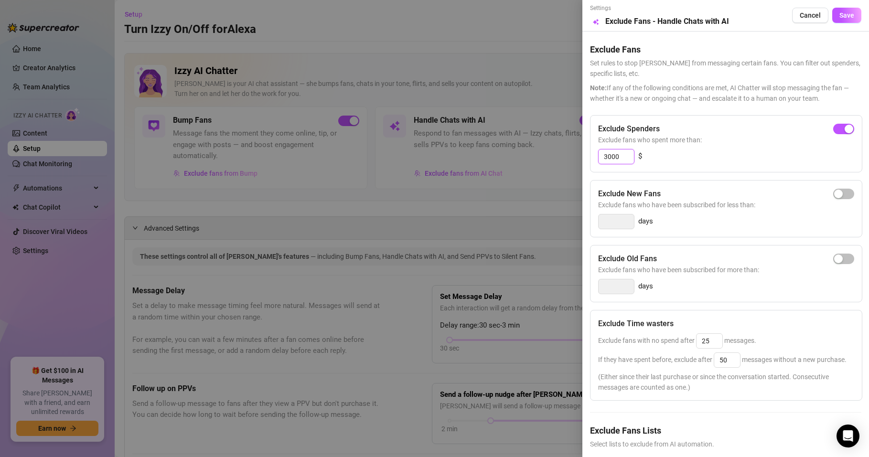
type input "3000"
click at [808, 160] on div "3000 $" at bounding box center [726, 156] width 256 height 15
click at [834, 125] on span "button" at bounding box center [844, 129] width 21 height 11
click at [803, 17] on span "Cancel" at bounding box center [810, 15] width 21 height 8
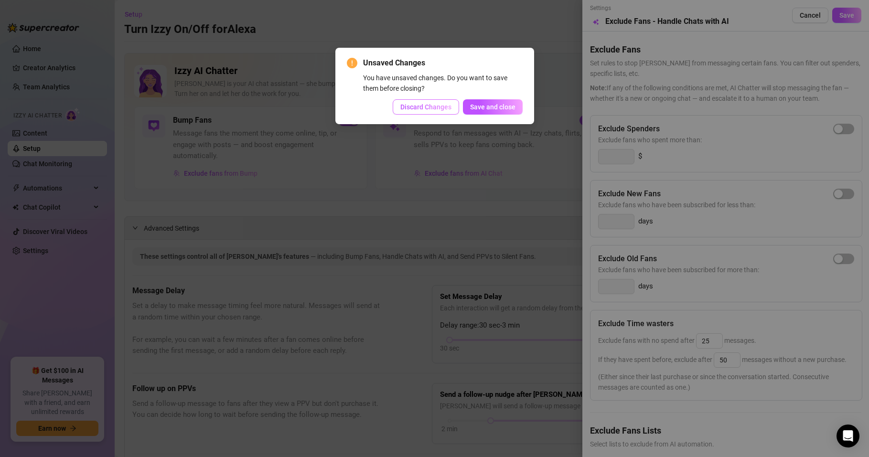
click at [447, 109] on span "Discard Changes" at bounding box center [426, 107] width 51 height 8
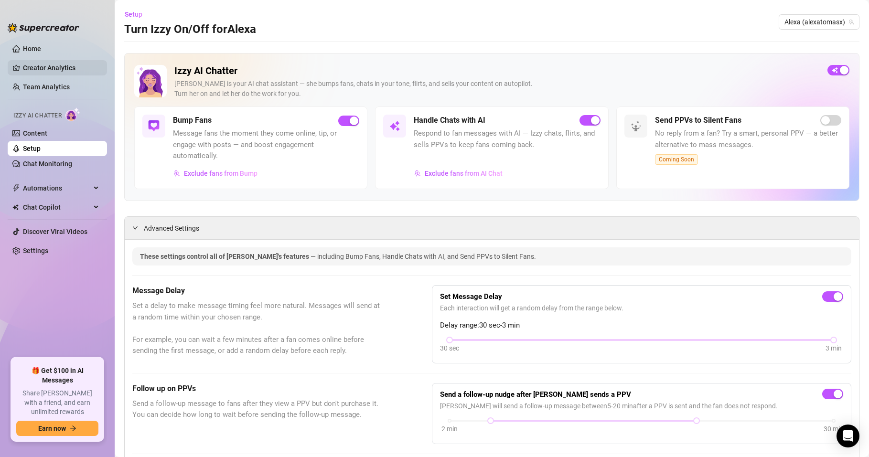
click at [38, 65] on link "Creator Analytics" at bounding box center [61, 67] width 76 height 15
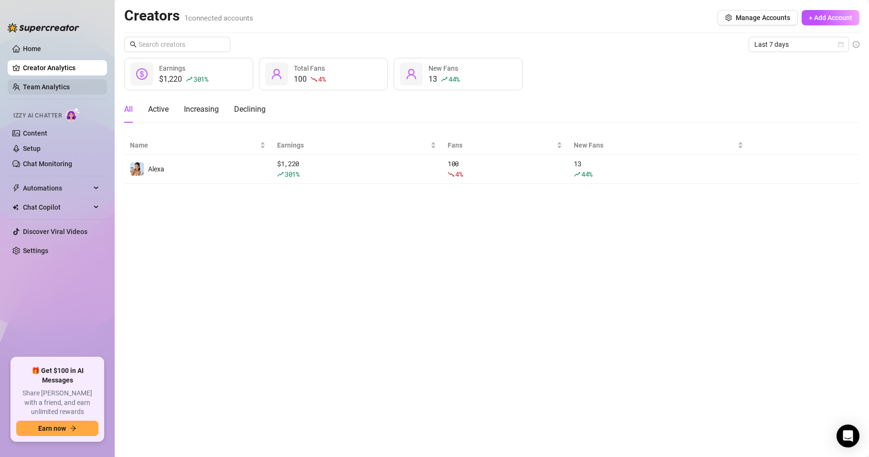
click at [47, 88] on link "Team Analytics" at bounding box center [46, 87] width 47 height 8
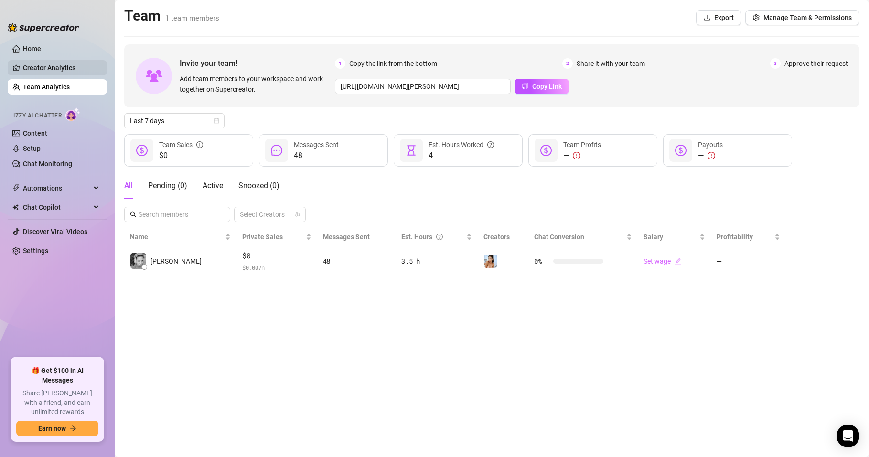
click at [48, 63] on link "Creator Analytics" at bounding box center [61, 67] width 76 height 15
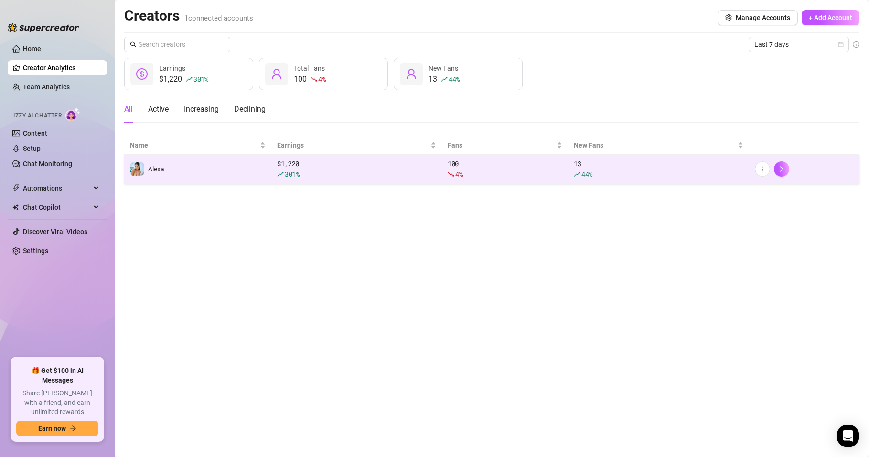
click at [220, 170] on td "Alexa" at bounding box center [197, 169] width 147 height 29
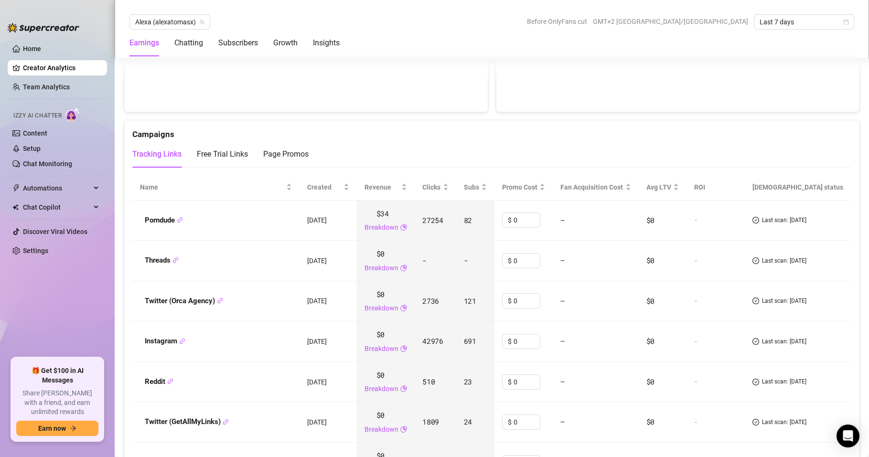
scroll to position [1090, 0]
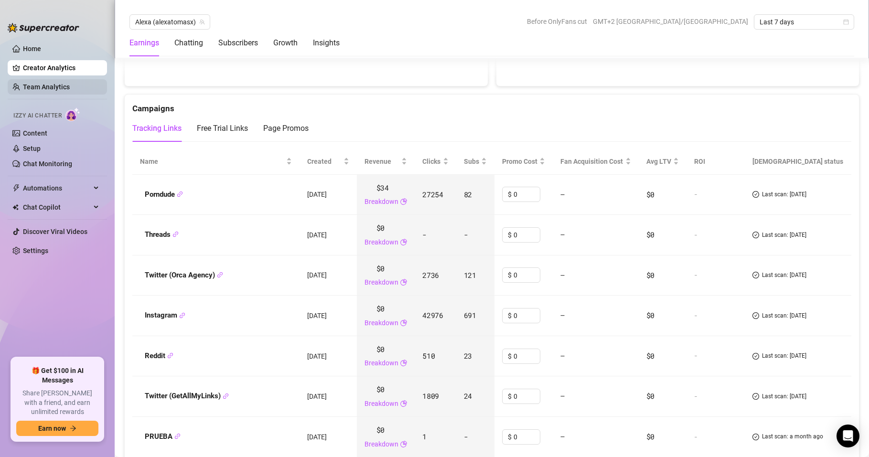
click at [46, 86] on link "Team Analytics" at bounding box center [46, 87] width 47 height 8
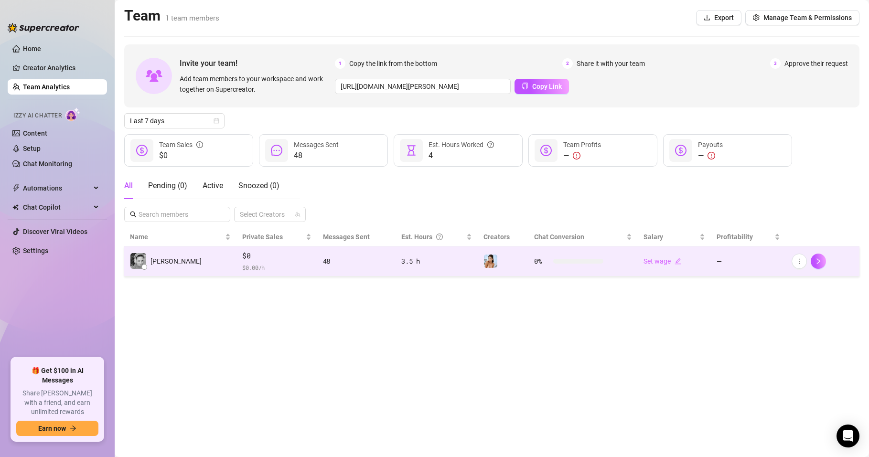
click at [159, 267] on div "[PERSON_NAME]" at bounding box center [166, 261] width 72 height 17
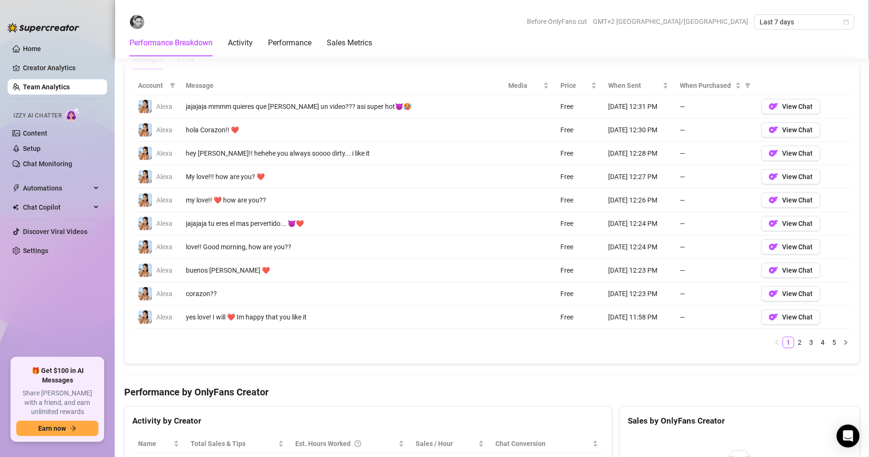
scroll to position [688, 0]
click at [818, 341] on link "4" at bounding box center [823, 342] width 11 height 11
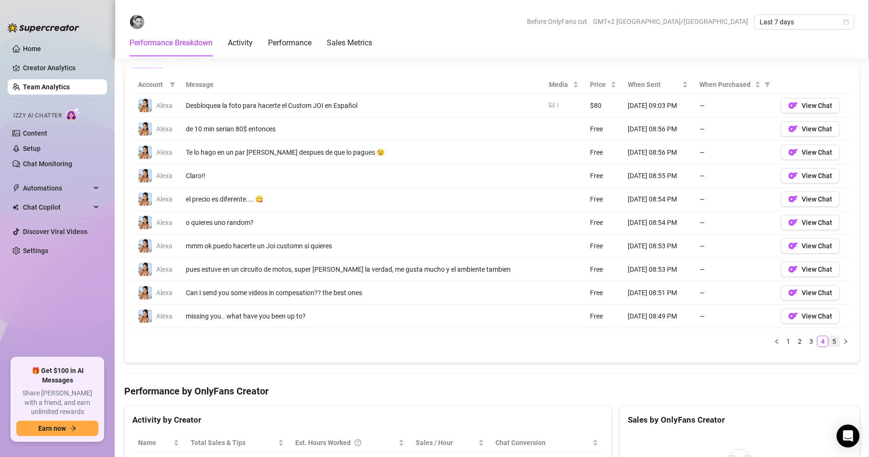
click at [829, 341] on link "5" at bounding box center [834, 342] width 11 height 11
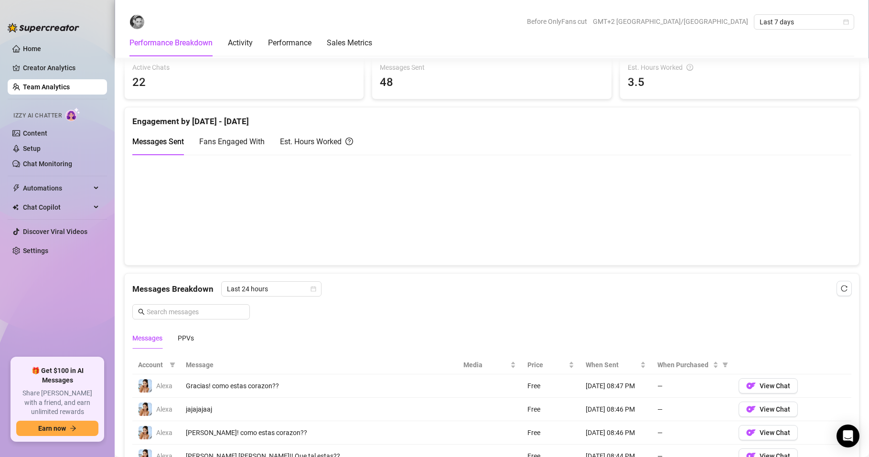
scroll to position [344, 0]
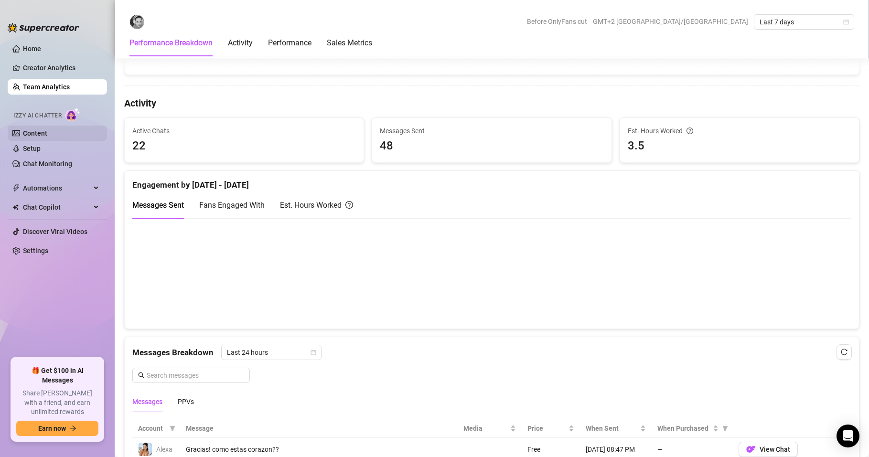
click at [47, 131] on link "Content" at bounding box center [35, 134] width 24 height 8
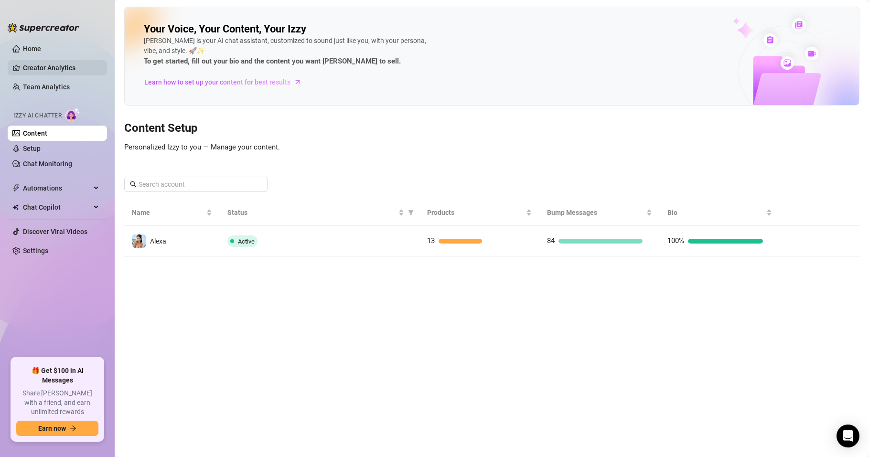
click at [58, 65] on link "Creator Analytics" at bounding box center [61, 67] width 76 height 15
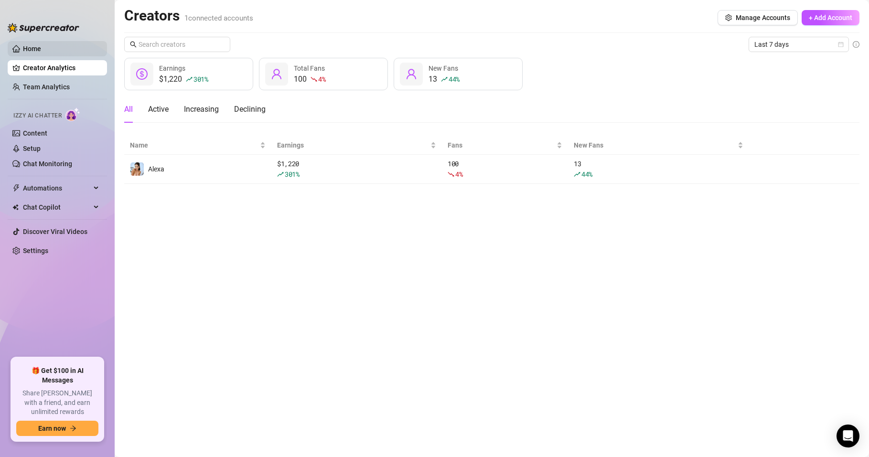
click at [41, 47] on link "Home" at bounding box center [32, 49] width 18 height 8
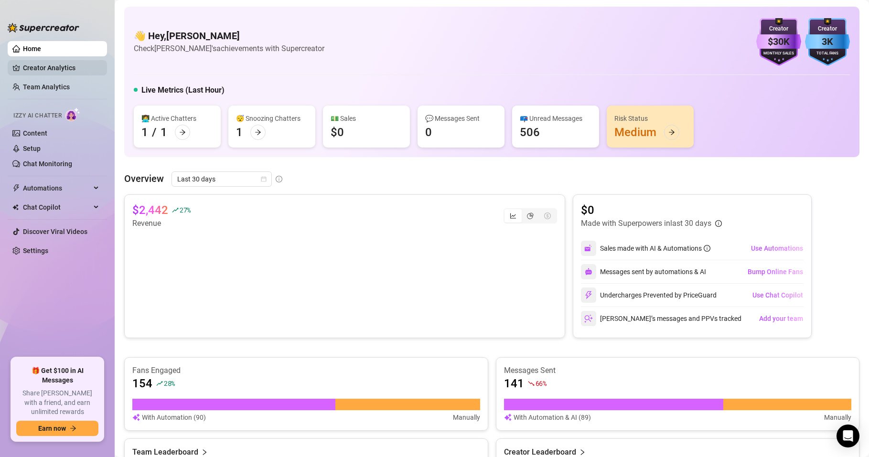
click at [43, 69] on link "Creator Analytics" at bounding box center [61, 67] width 76 height 15
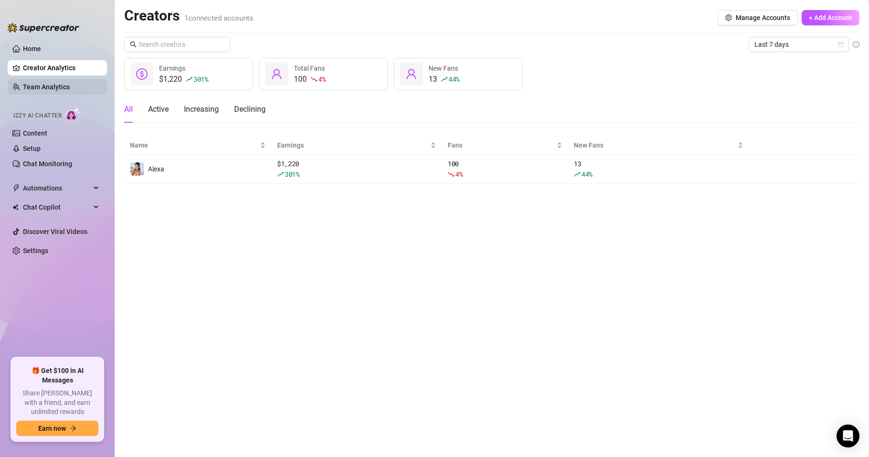
click at [66, 84] on link "Team Analytics" at bounding box center [46, 87] width 47 height 8
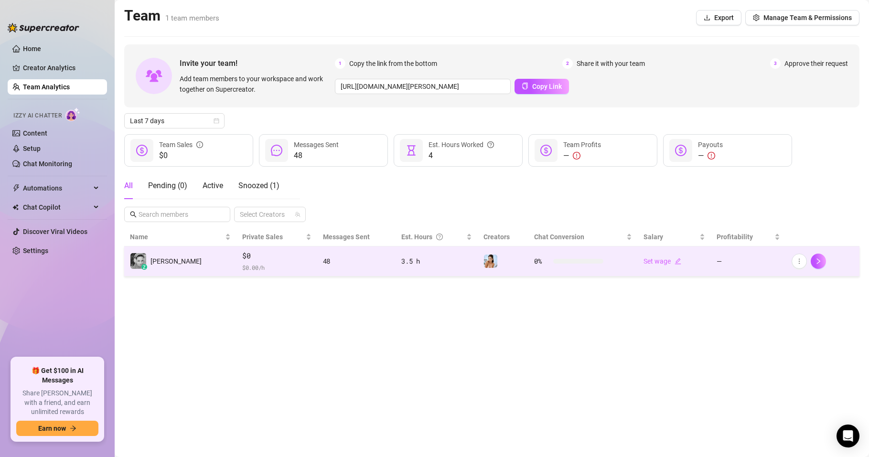
click at [404, 258] on div "3.5 h" at bounding box center [437, 261] width 70 height 11
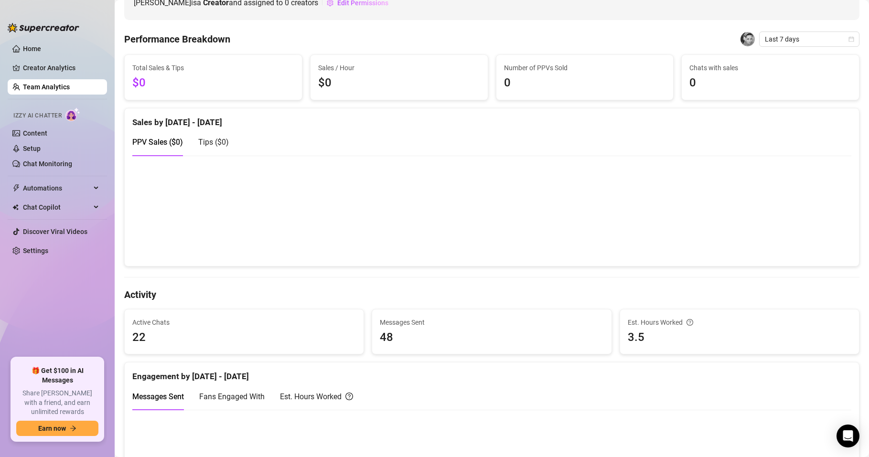
scroll to position [172, 0]
